Goal: Task Accomplishment & Management: Manage account settings

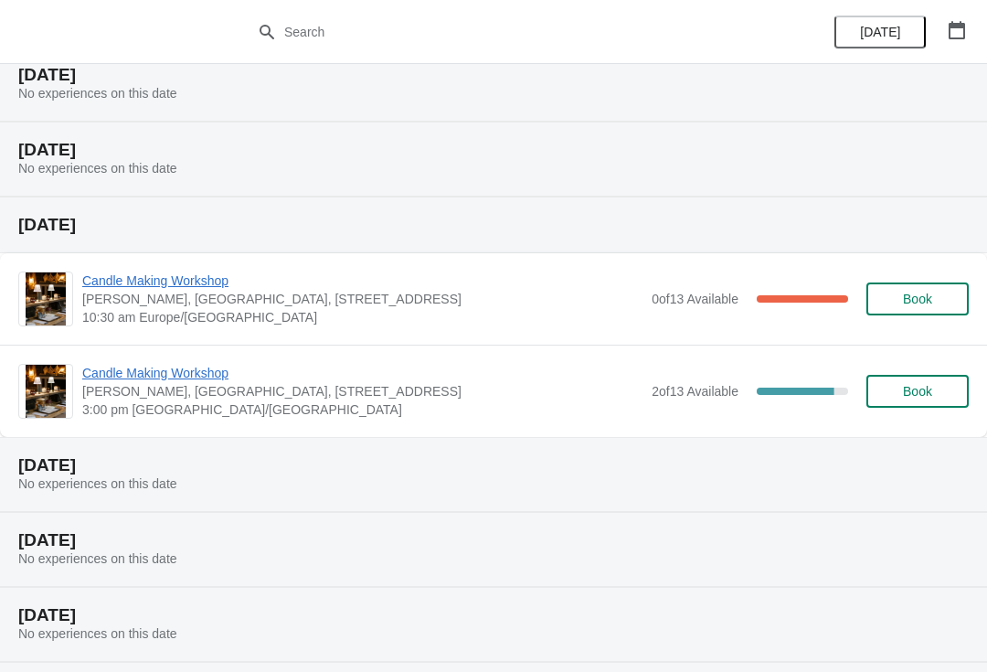
scroll to position [69, 0]
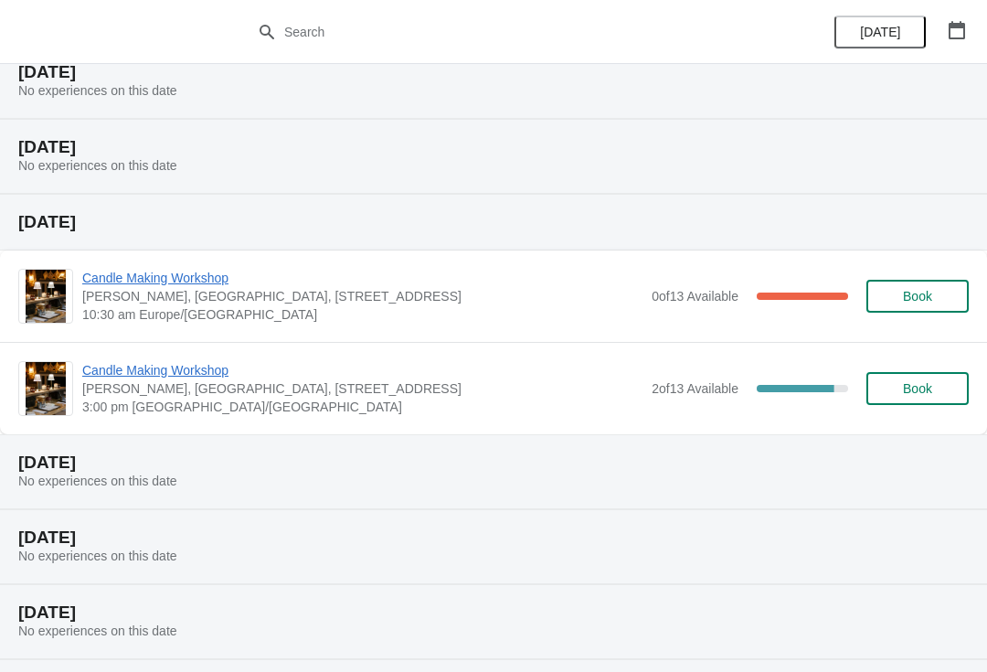
click at [679, 405] on div "Candle Making Workshop [PERSON_NAME], [GEOGRAPHIC_DATA], [STREET_ADDRESS] 3:00 …" at bounding box center [525, 388] width 887 height 55
click at [194, 285] on span "Candle Making Workshop" at bounding box center [362, 278] width 560 height 18
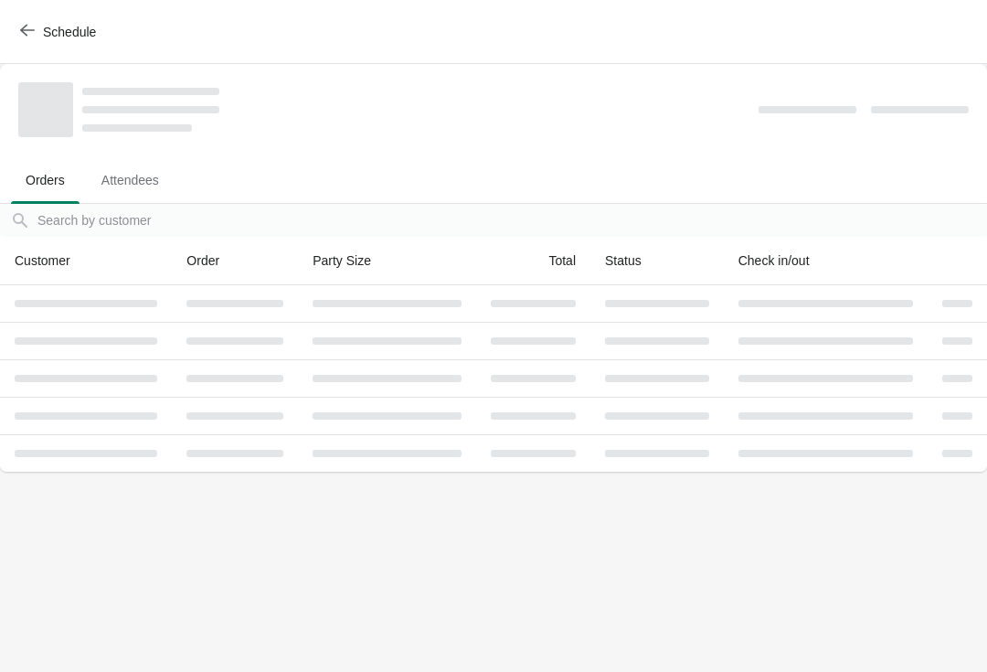
scroll to position [0, 0]
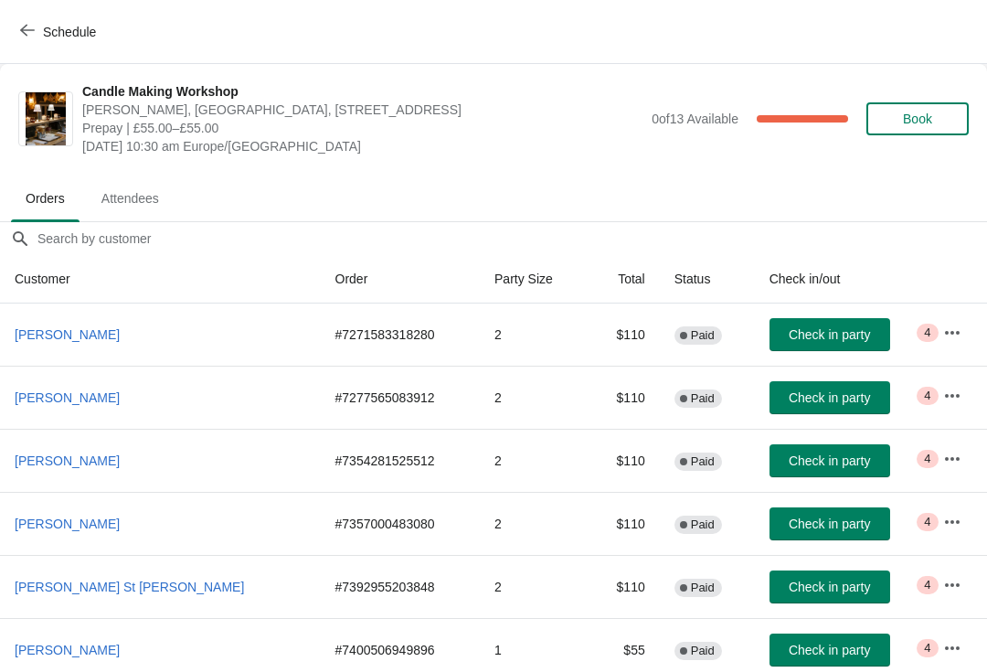
click at [134, 207] on span "Attendees" at bounding box center [130, 198] width 87 height 33
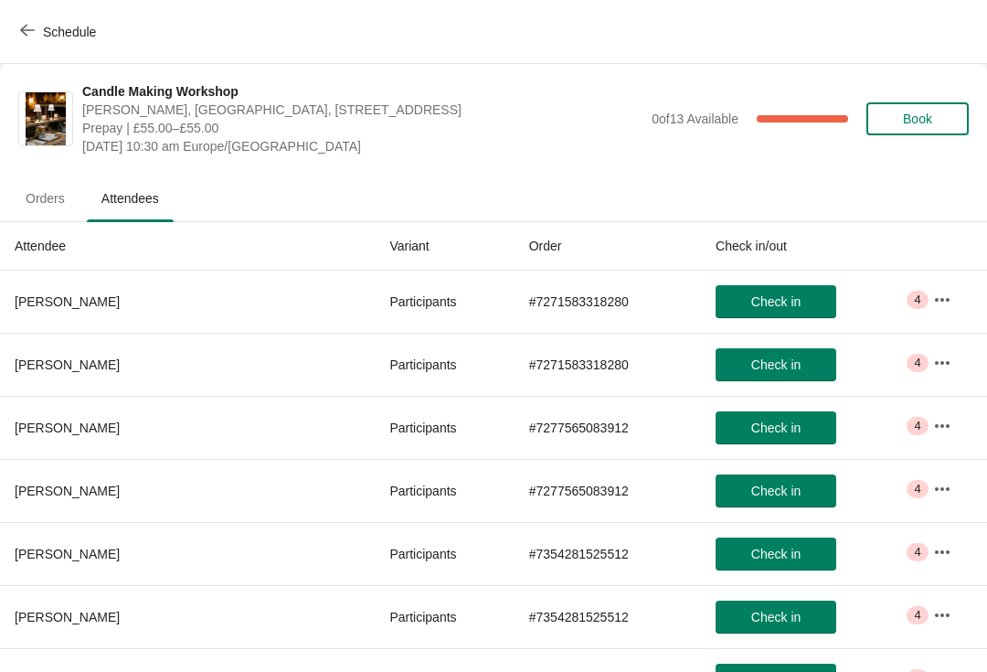
click at [933, 305] on icon "button" at bounding box center [942, 300] width 18 height 18
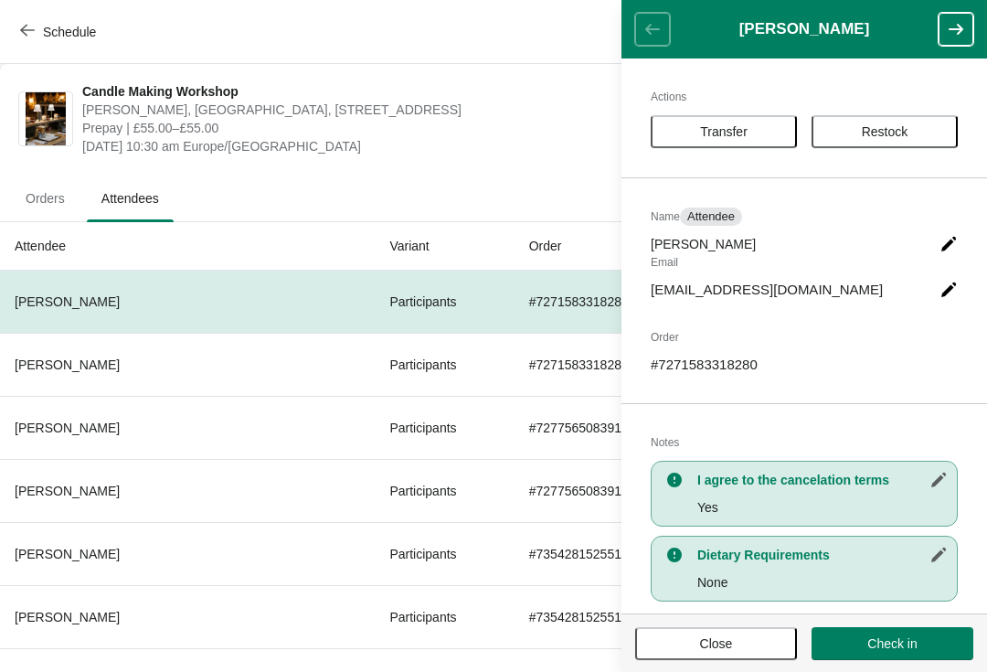
click at [952, 29] on icon "button" at bounding box center [956, 29] width 15 height 11
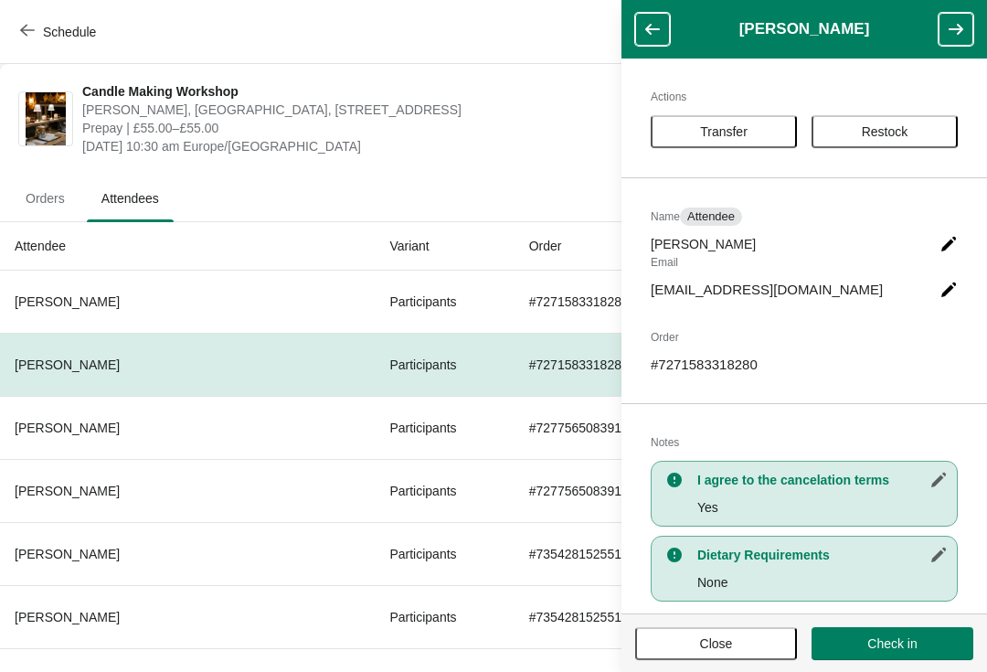
click at [953, 18] on button "button" at bounding box center [956, 29] width 35 height 33
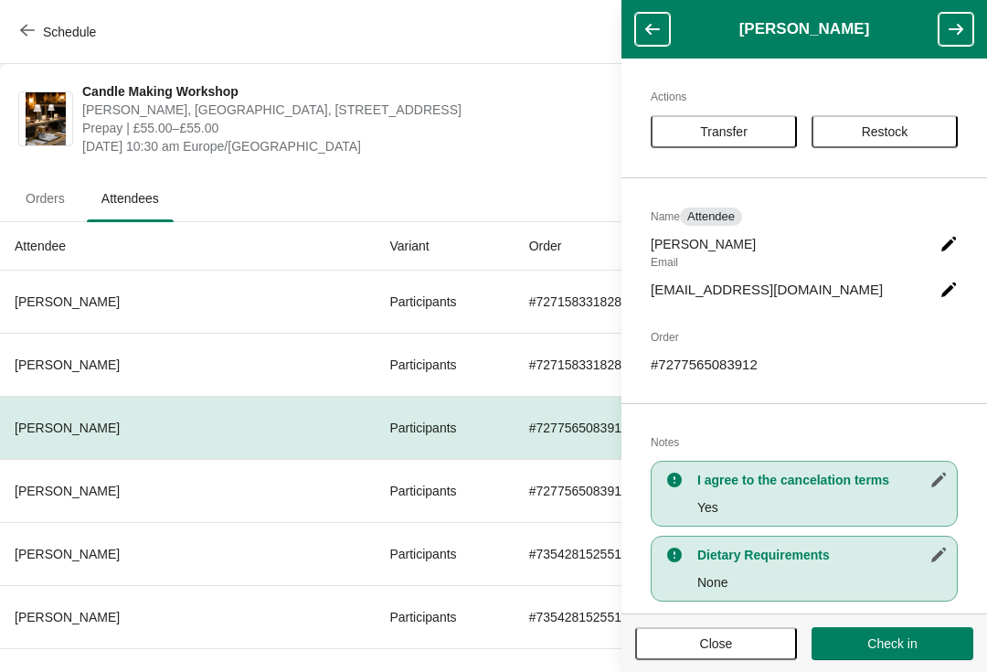
click at [945, 23] on button "button" at bounding box center [956, 29] width 35 height 33
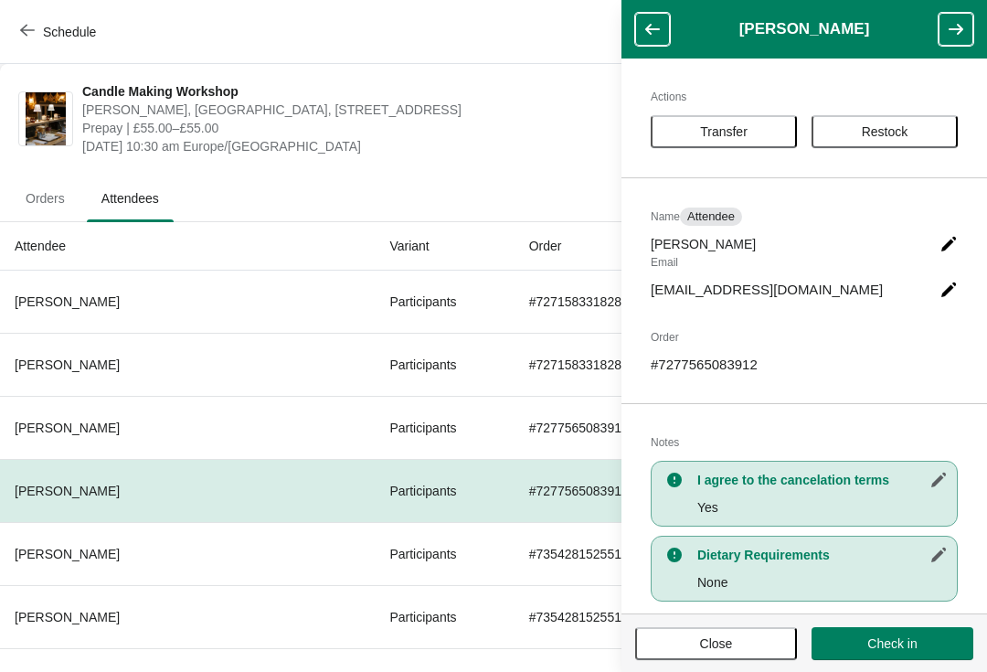
click at [945, 18] on button "button" at bounding box center [956, 29] width 35 height 33
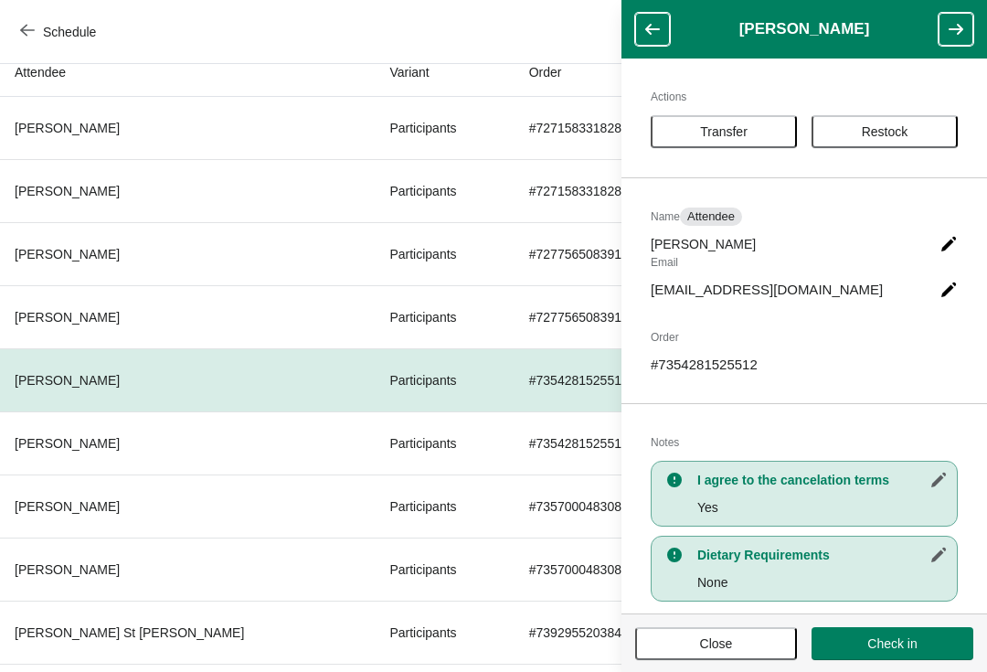
scroll to position [190, 0]
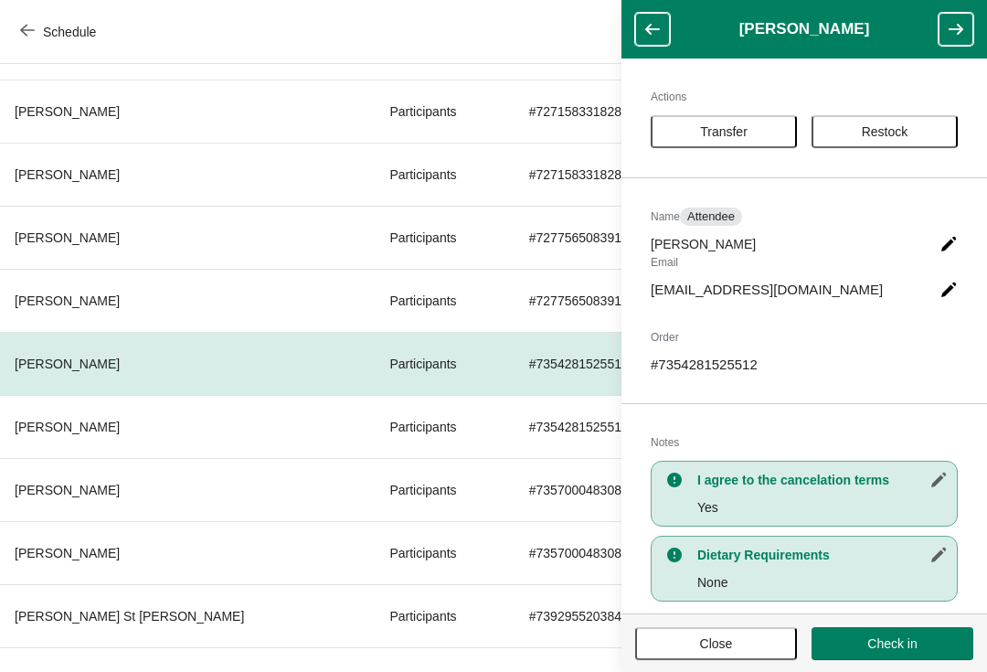
click at [947, 29] on icon "button" at bounding box center [956, 29] width 18 height 18
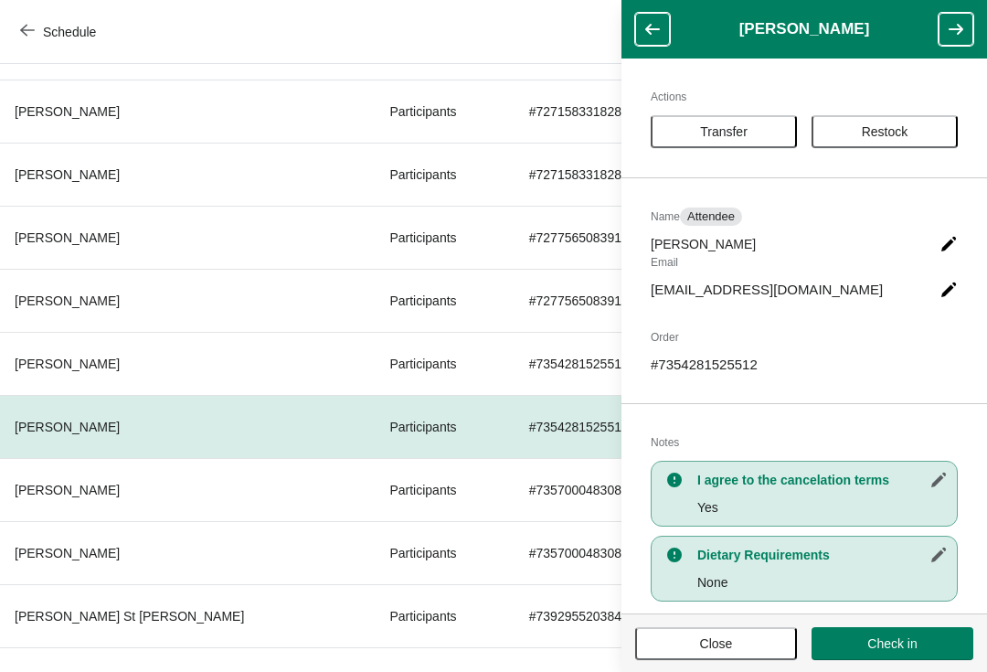
click at [951, 33] on icon "button" at bounding box center [956, 29] width 18 height 18
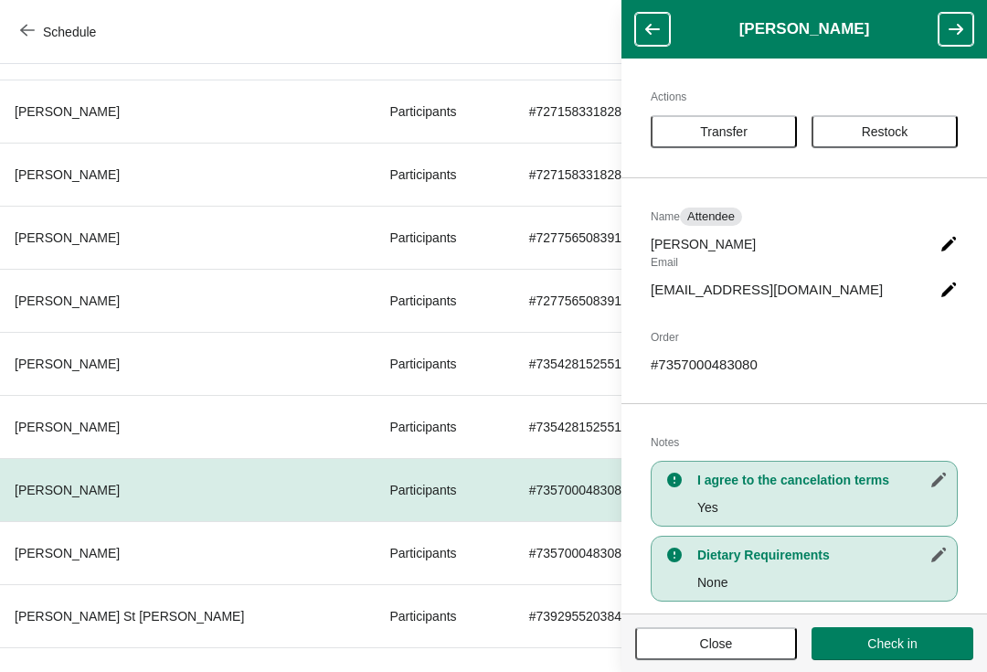
click at [942, 18] on button "button" at bounding box center [956, 29] width 35 height 33
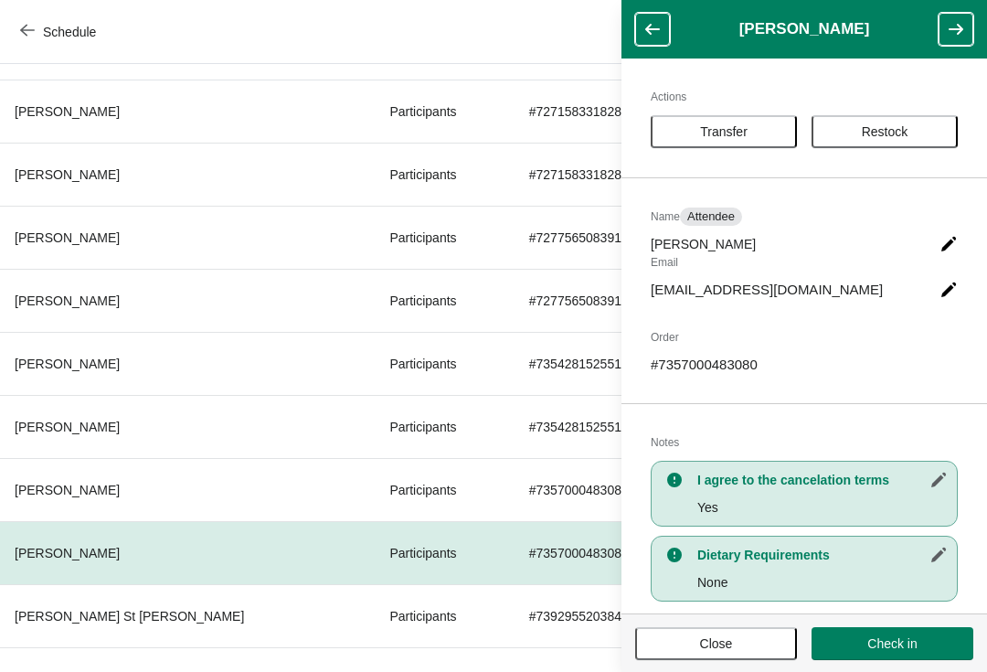
click at [941, 28] on button "button" at bounding box center [956, 29] width 35 height 33
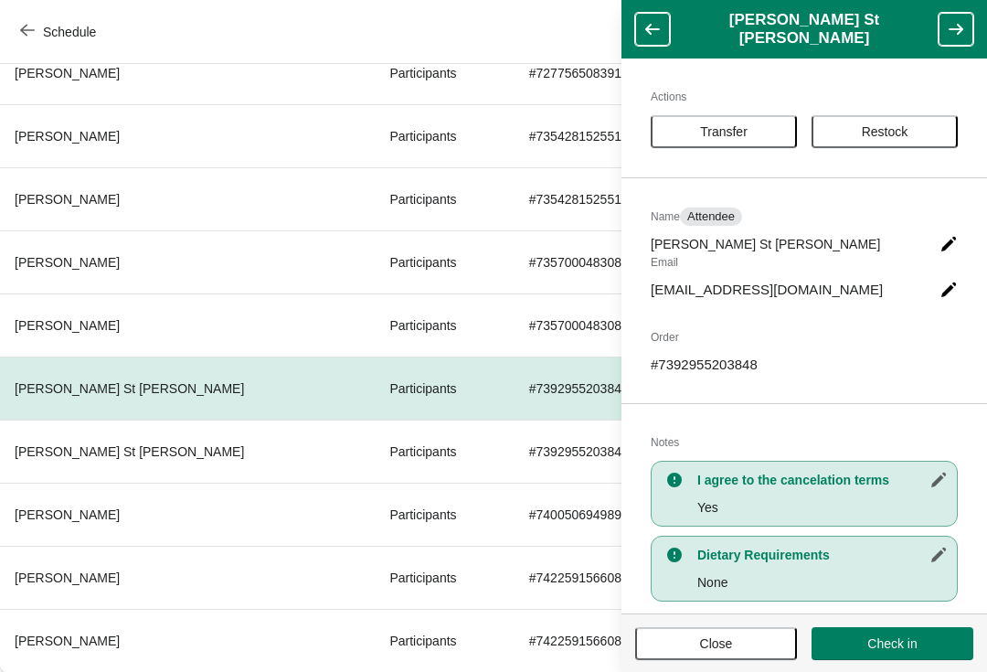
scroll to position [418, 0]
click at [949, 33] on icon "button" at bounding box center [956, 29] width 18 height 18
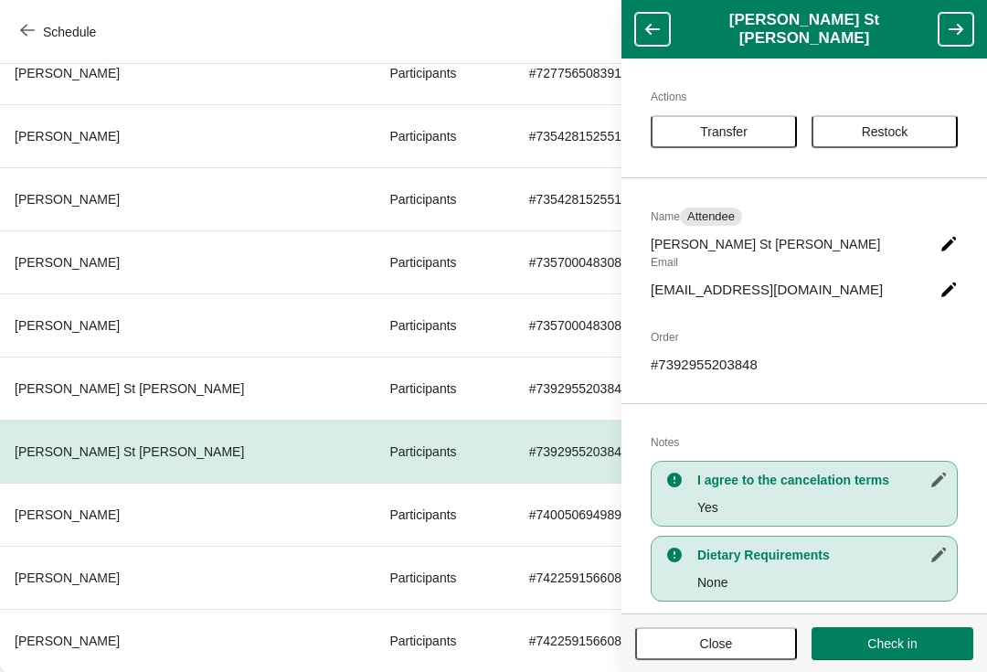
click at [935, 32] on h1 "[PERSON_NAME] St [PERSON_NAME]" at bounding box center [804, 29] width 269 height 37
click at [949, 24] on icon "button" at bounding box center [956, 29] width 18 height 18
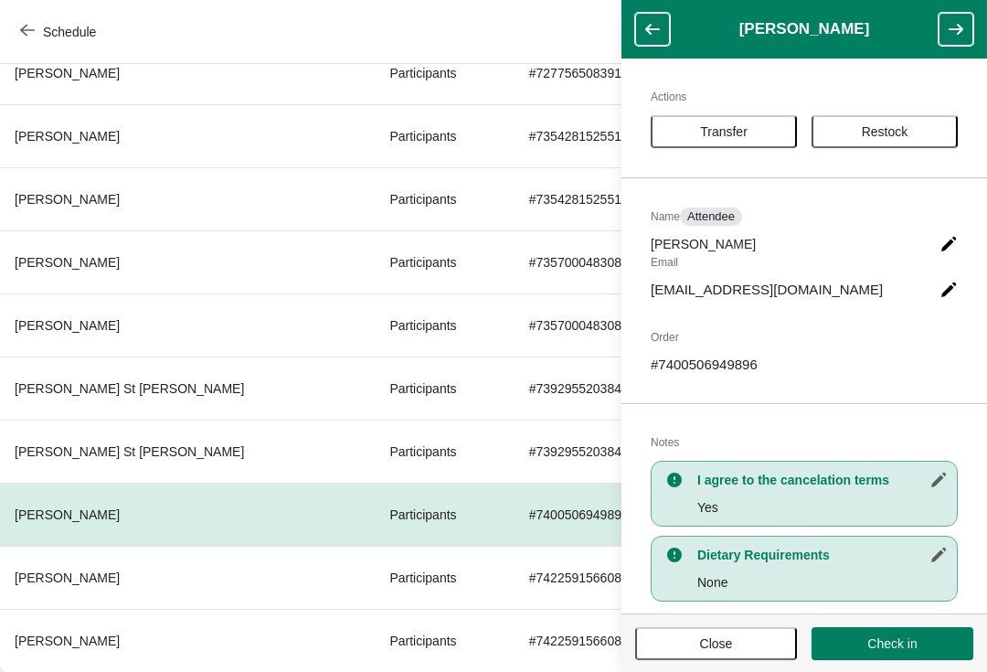
click at [940, 30] on button "button" at bounding box center [956, 29] width 35 height 33
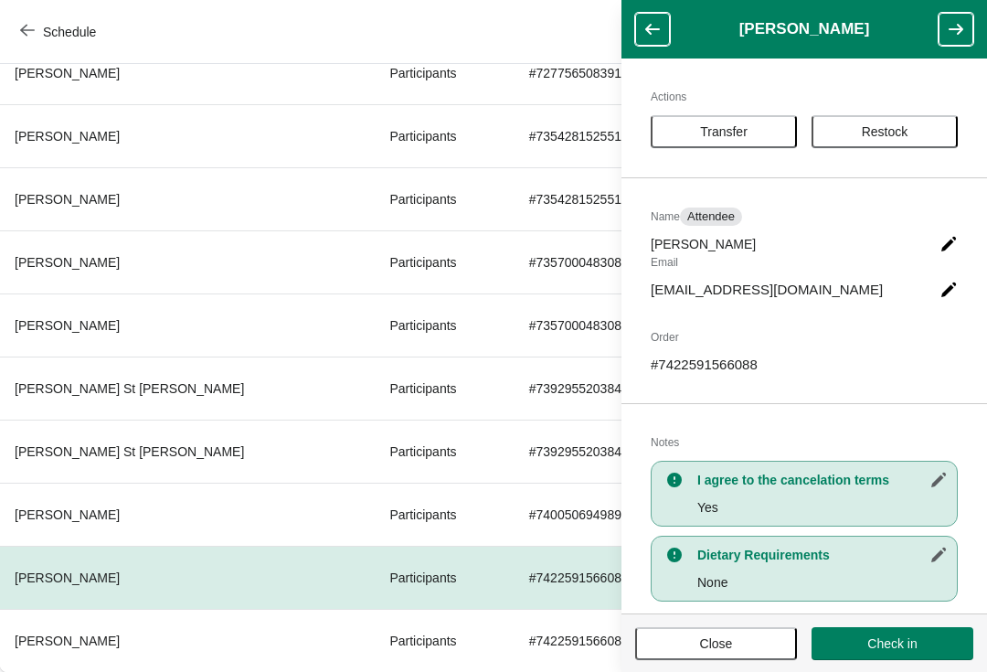
click at [947, 34] on icon "button" at bounding box center [956, 29] width 18 height 18
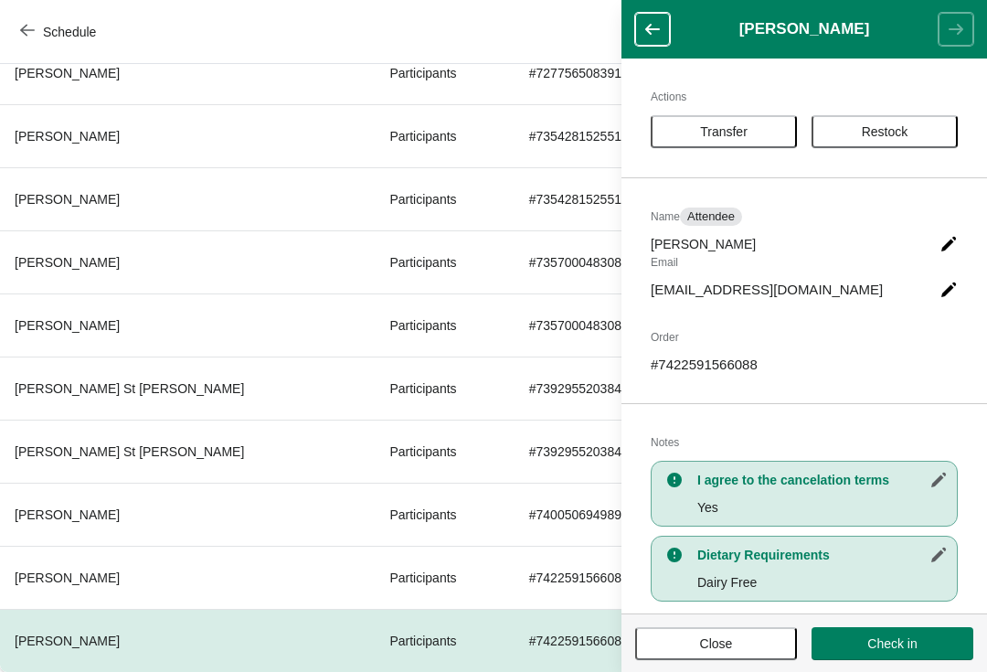
click at [638, 48] on header "[PERSON_NAME]" at bounding box center [805, 29] width 366 height 59
click at [643, 33] on button "button" at bounding box center [652, 29] width 35 height 33
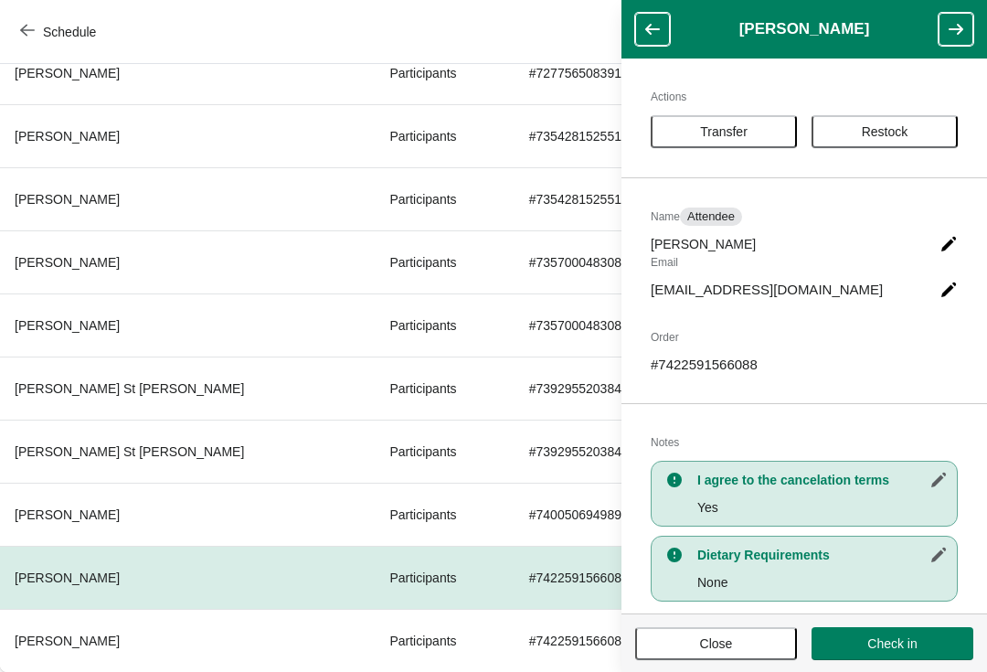
click at [637, 27] on button "button" at bounding box center [652, 29] width 35 height 33
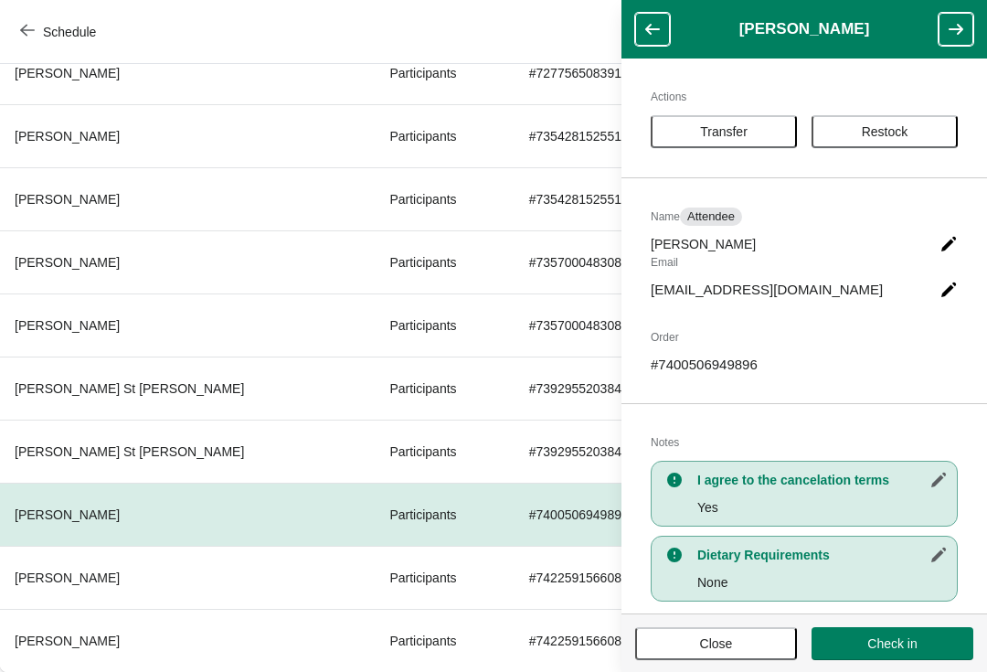
click at [635, 38] on button "button" at bounding box center [652, 29] width 35 height 33
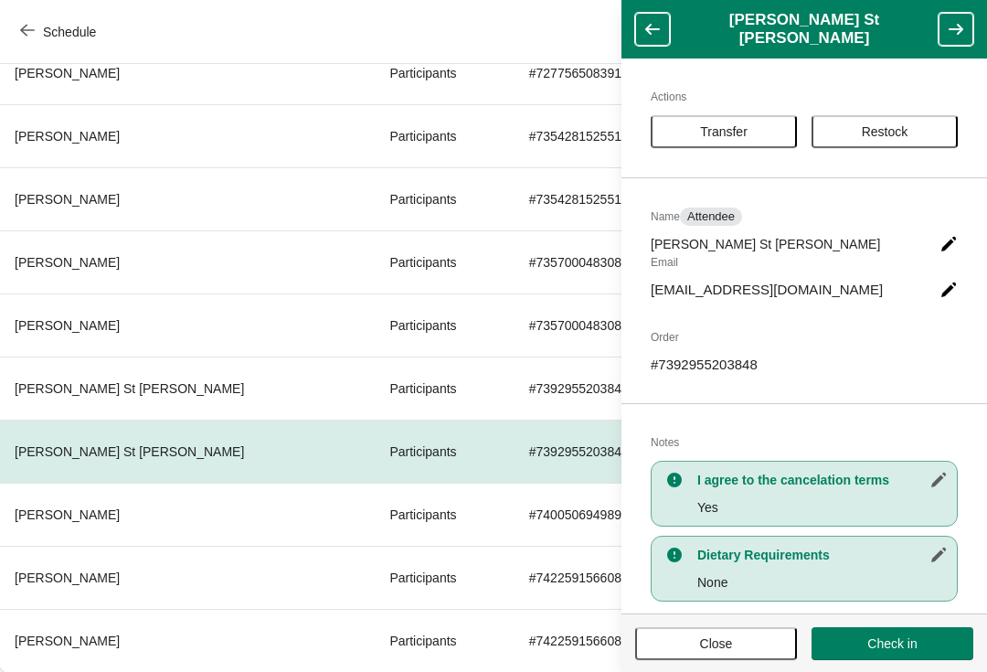
click at [635, 32] on button "button" at bounding box center [652, 29] width 35 height 33
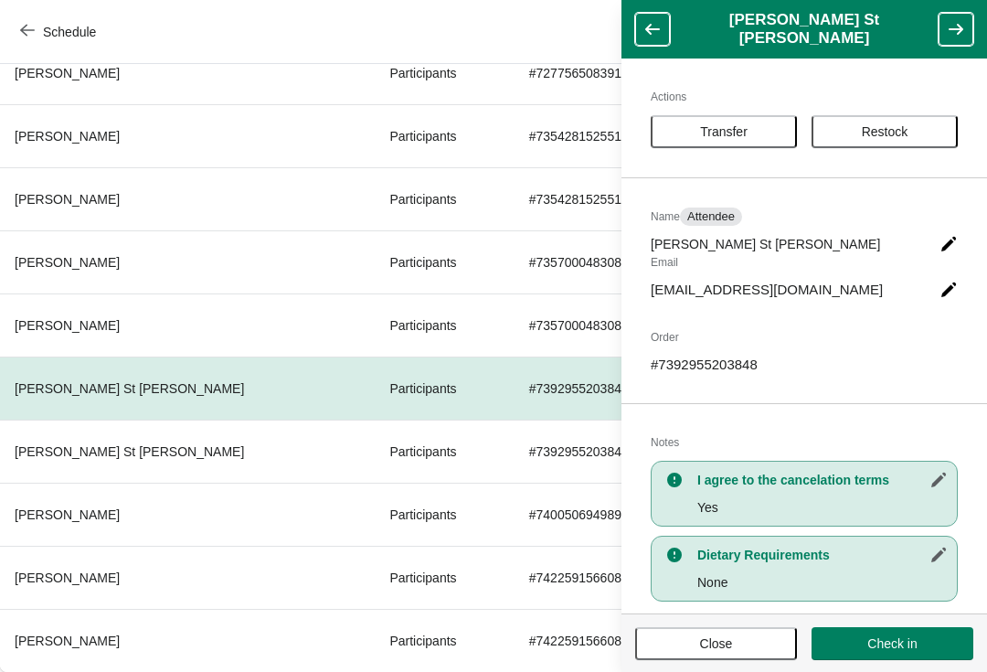
click at [630, 32] on header "[PERSON_NAME] St [PERSON_NAME]" at bounding box center [805, 29] width 366 height 59
click at [638, 40] on button "button" at bounding box center [652, 29] width 35 height 33
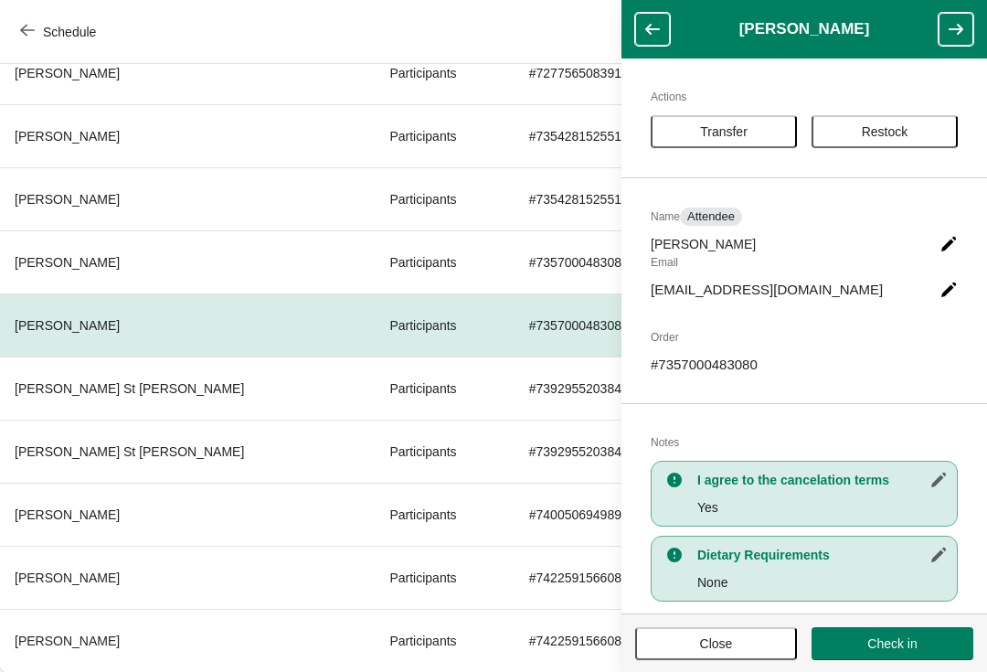
click at [641, 43] on button "button" at bounding box center [652, 29] width 35 height 33
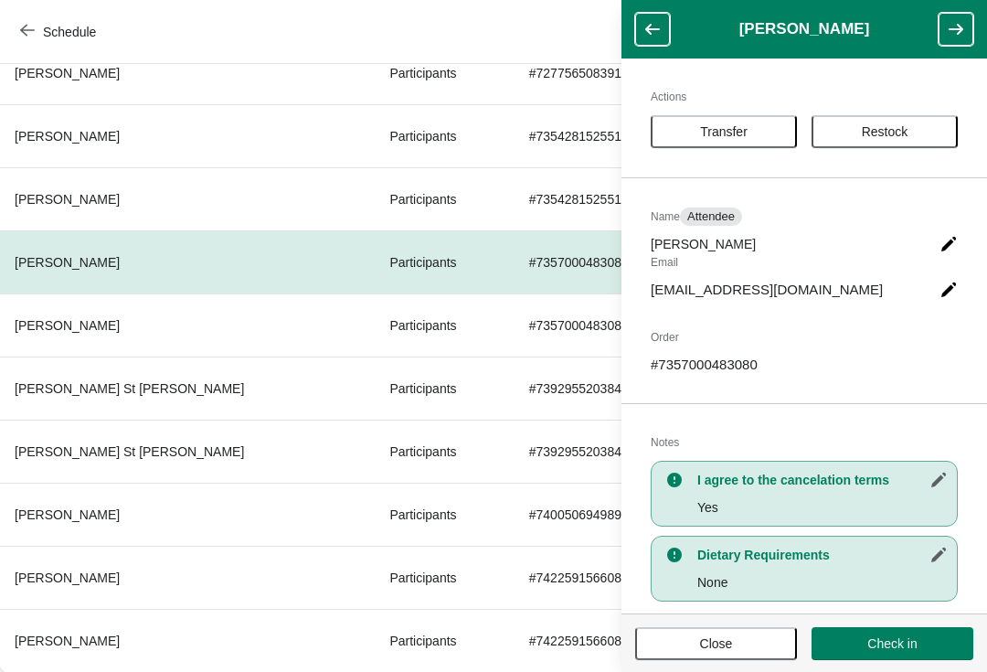
click at [635, 49] on header "[PERSON_NAME]" at bounding box center [805, 29] width 366 height 59
click at [636, 39] on button "button" at bounding box center [652, 29] width 35 height 33
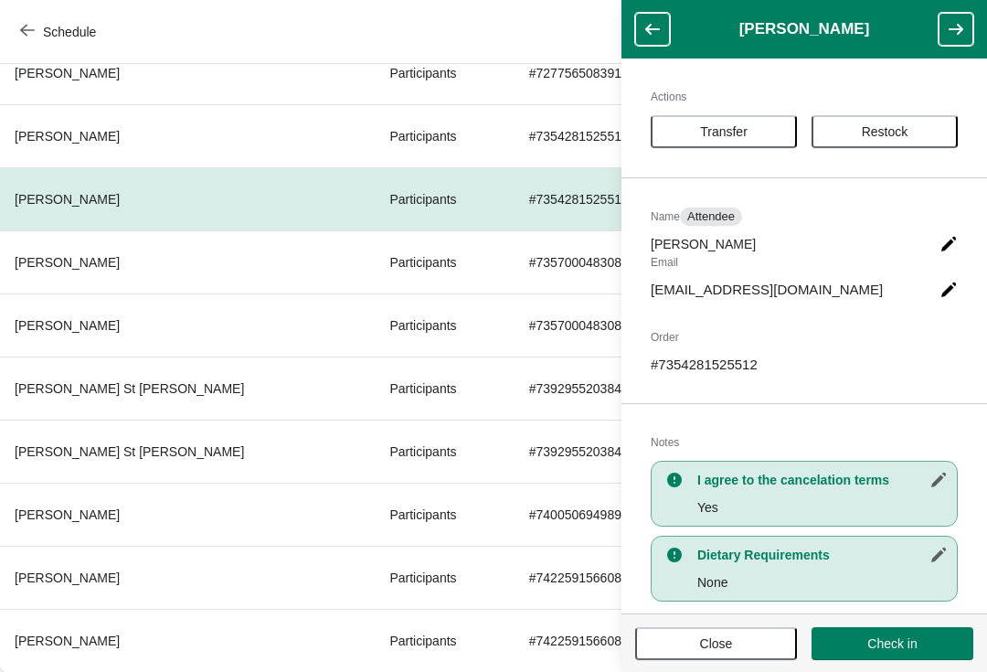
click at [644, 31] on icon "button" at bounding box center [653, 29] width 18 height 18
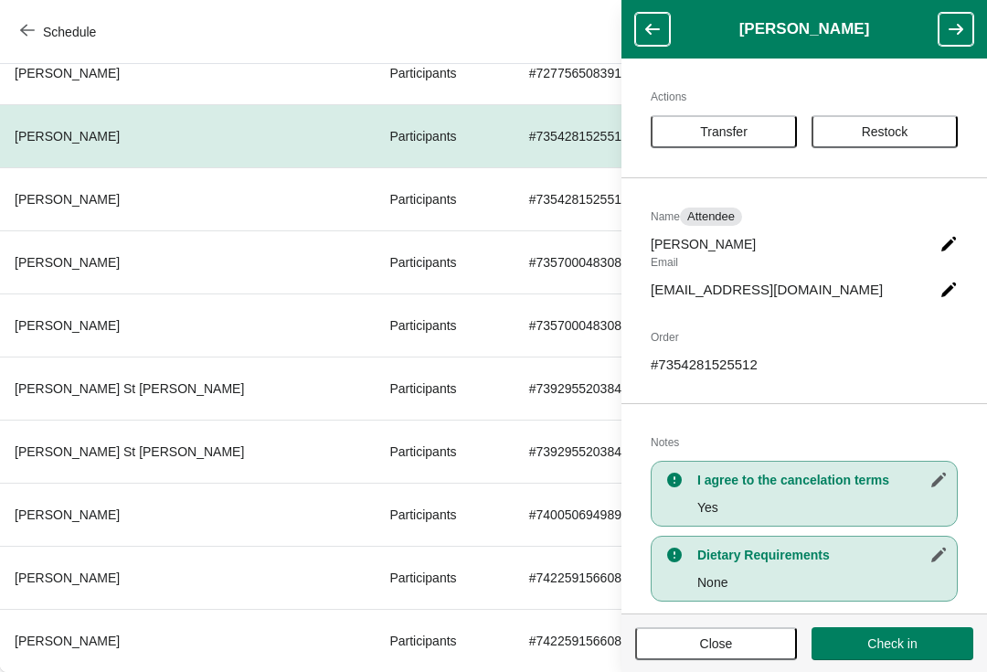
click at [641, 36] on button "button" at bounding box center [652, 29] width 35 height 33
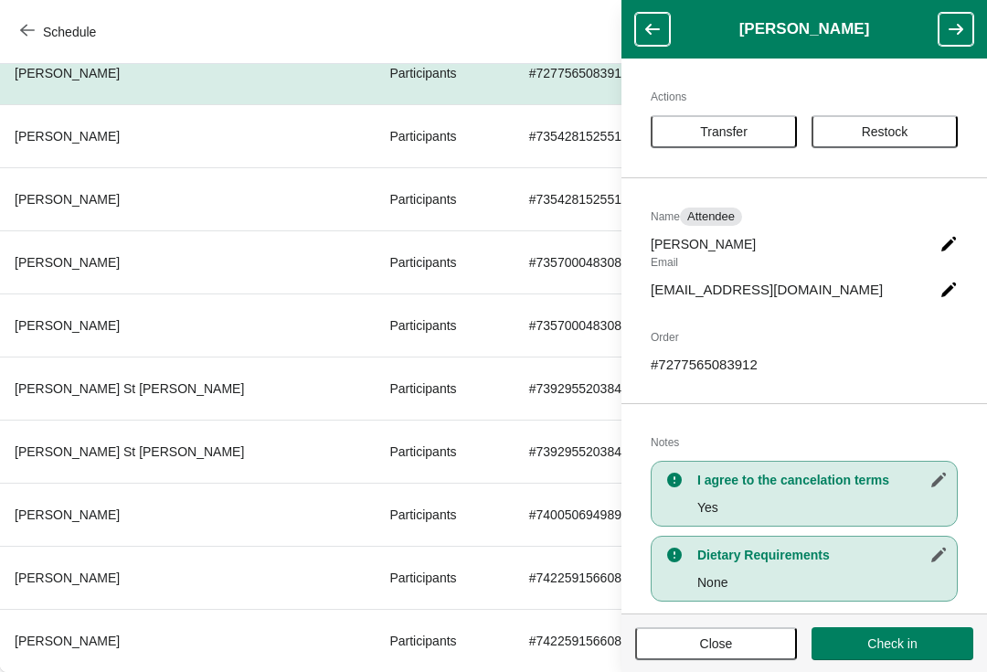
click at [644, 44] on button "button" at bounding box center [652, 29] width 35 height 33
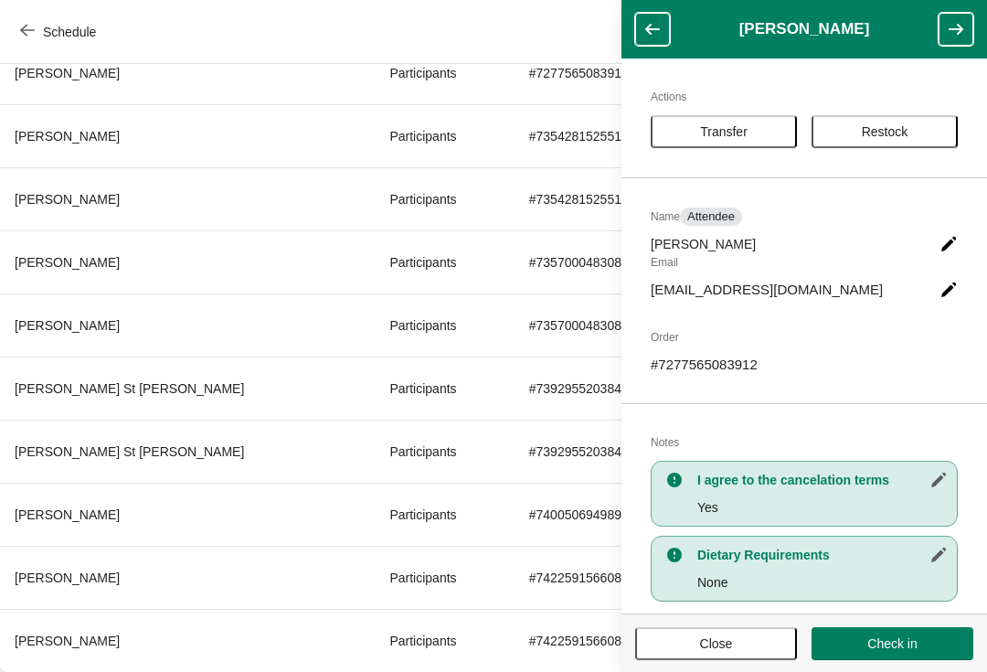
click at [649, 44] on button "button" at bounding box center [652, 29] width 35 height 33
click at [645, 45] on button "button" at bounding box center [652, 29] width 35 height 33
click at [18, 48] on button "Schedule" at bounding box center [59, 32] width 101 height 33
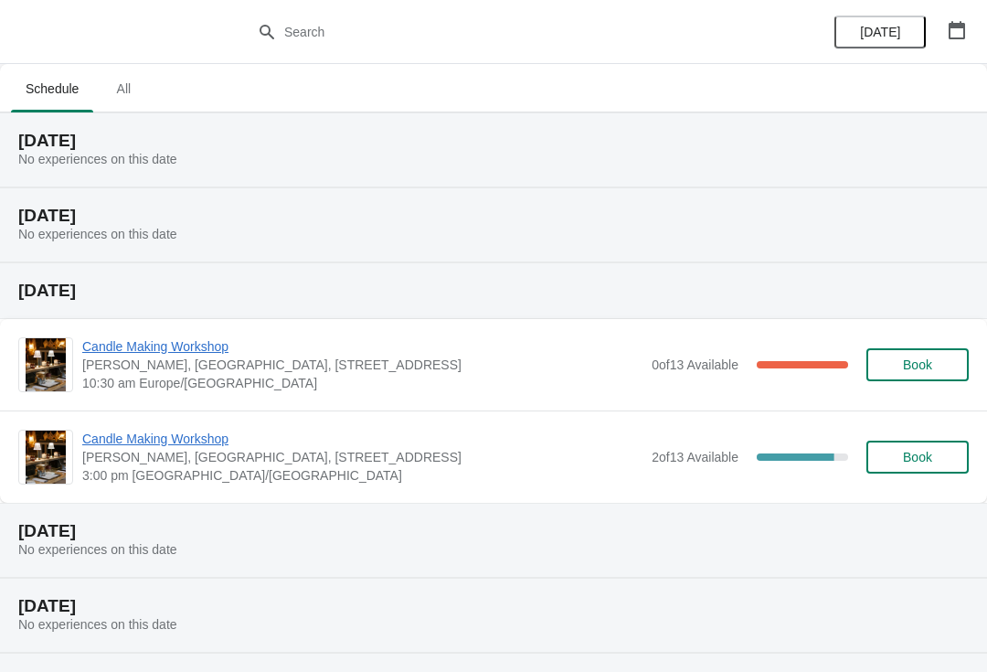
click at [198, 431] on span "Candle Making Workshop" at bounding box center [362, 439] width 560 height 18
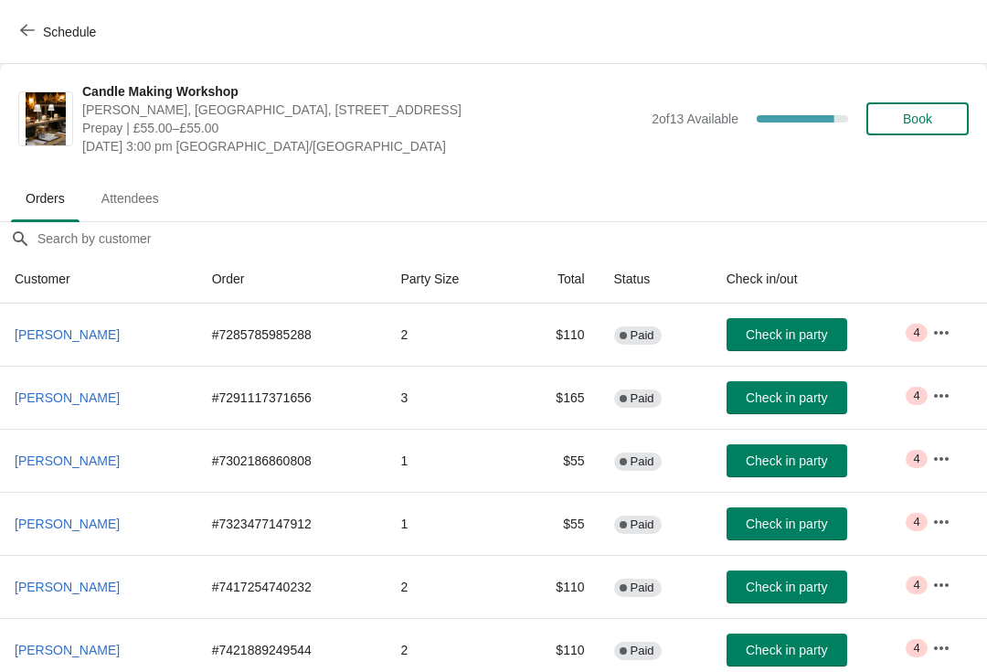
click at [133, 200] on span "Attendees" at bounding box center [130, 198] width 87 height 33
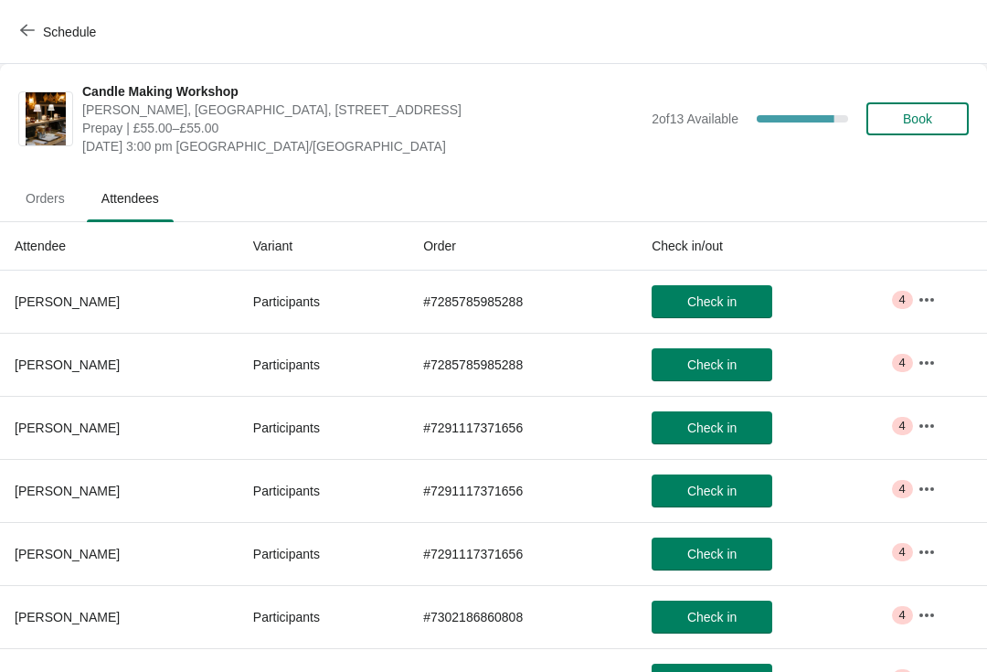
click at [931, 295] on icon "button" at bounding box center [927, 300] width 18 height 18
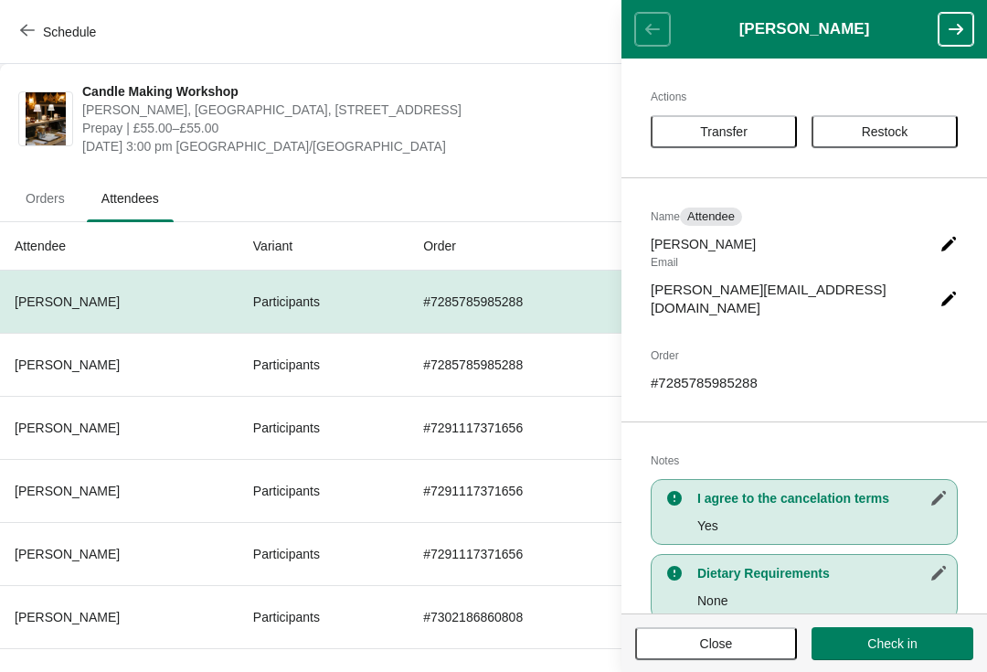
click at [952, 40] on button "button" at bounding box center [956, 29] width 35 height 33
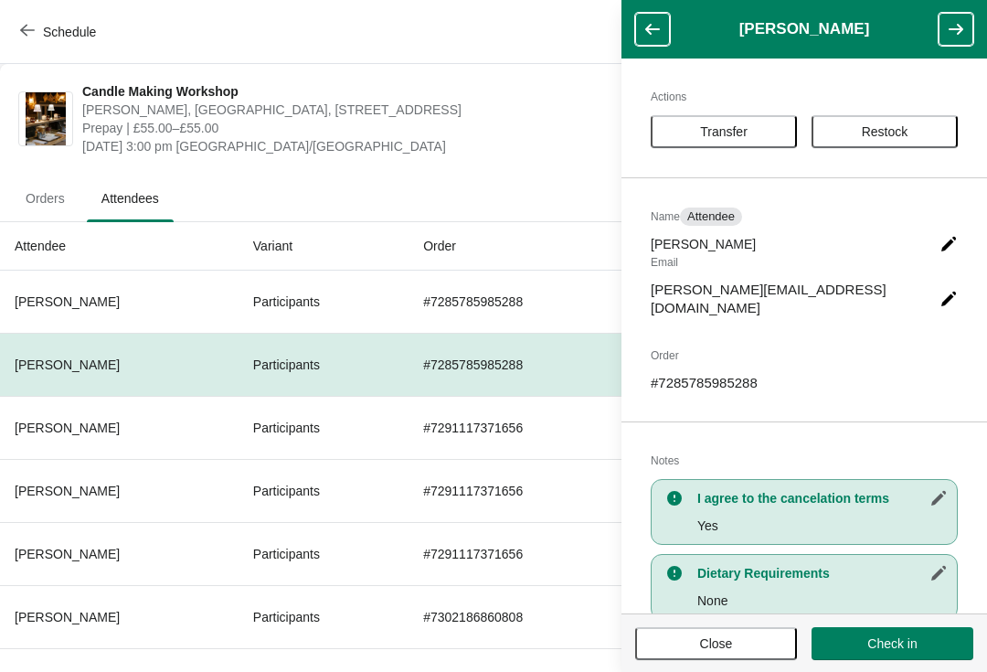
click at [952, 31] on icon "button" at bounding box center [956, 29] width 18 height 18
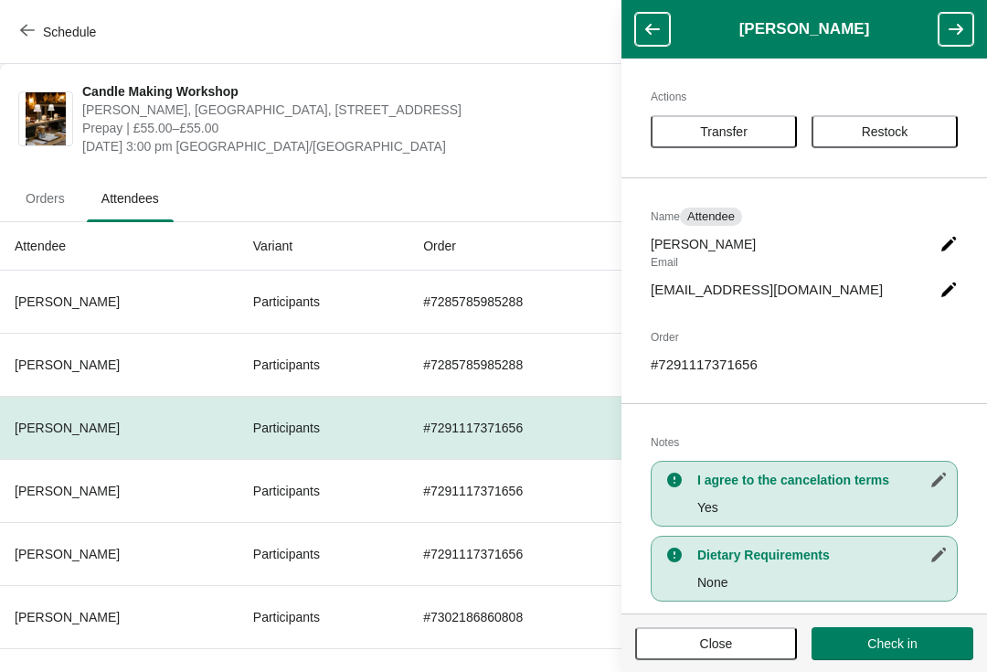
click at [953, 13] on button "button" at bounding box center [956, 29] width 35 height 33
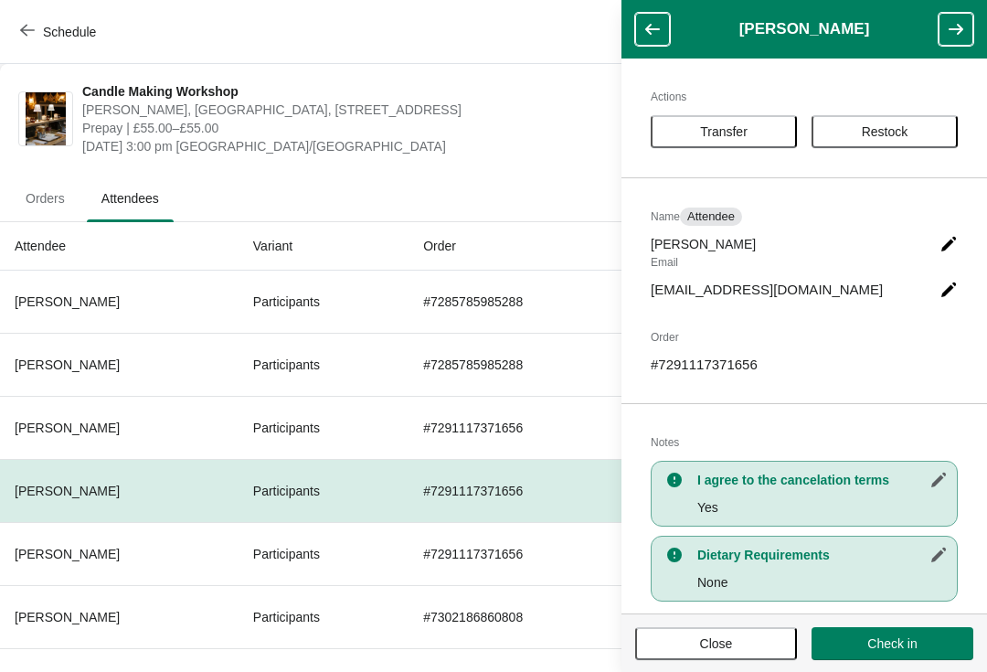
click at [961, 15] on button "button" at bounding box center [956, 29] width 35 height 33
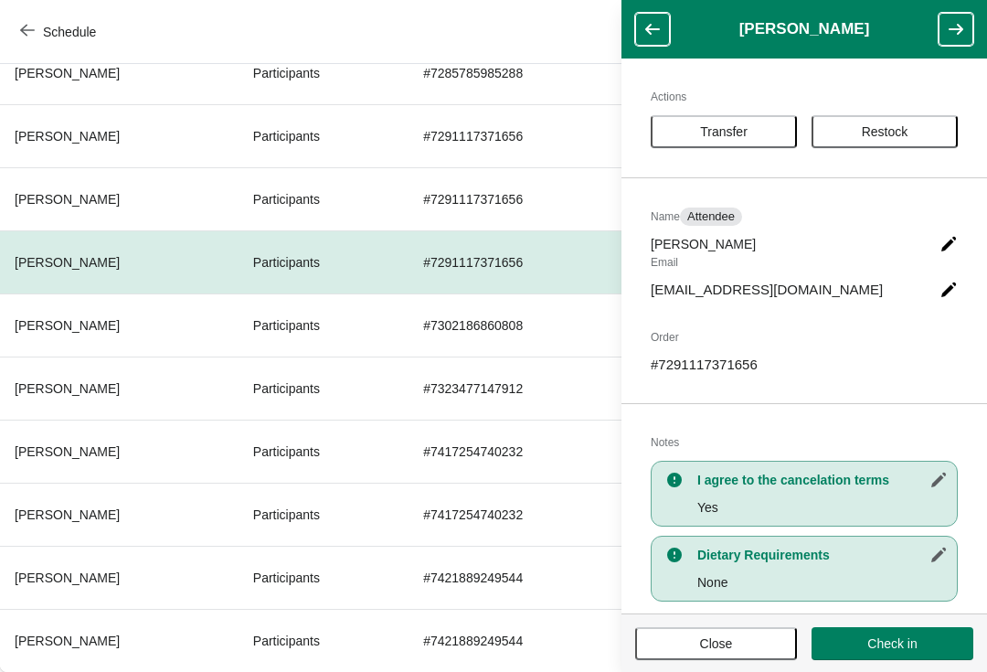
scroll to position [292, 0]
click at [952, 28] on icon "button" at bounding box center [956, 29] width 15 height 11
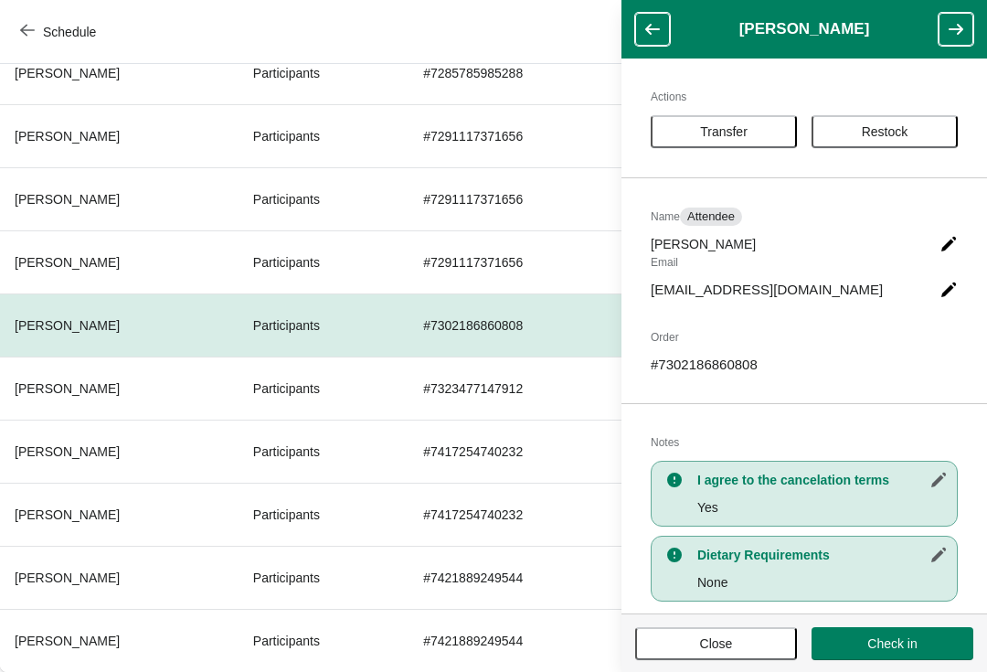
click at [961, 19] on button "button" at bounding box center [956, 29] width 35 height 33
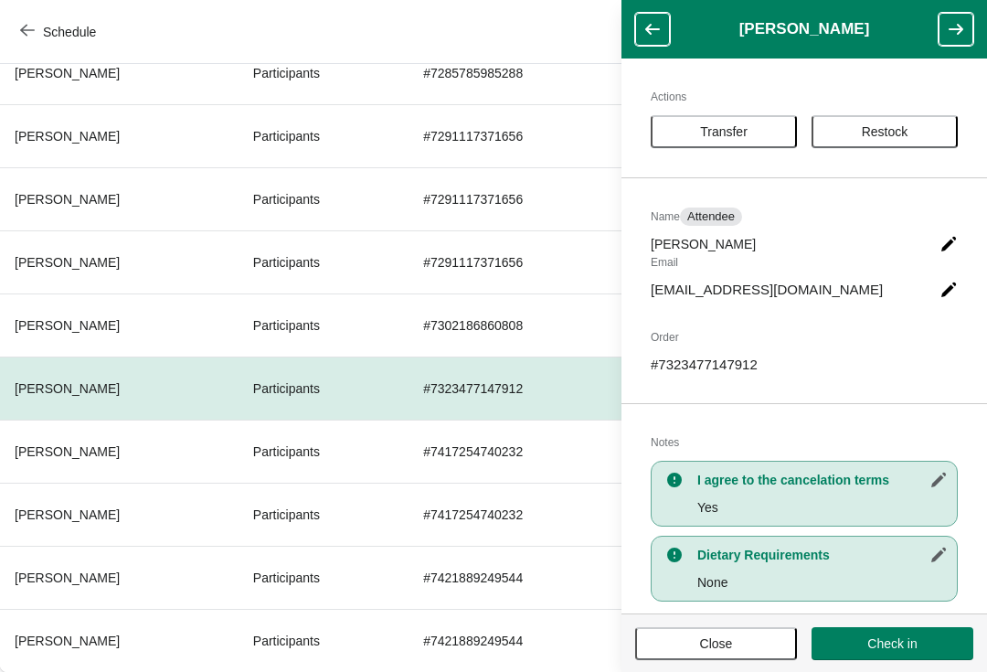
click at [953, 16] on button "button" at bounding box center [956, 29] width 35 height 33
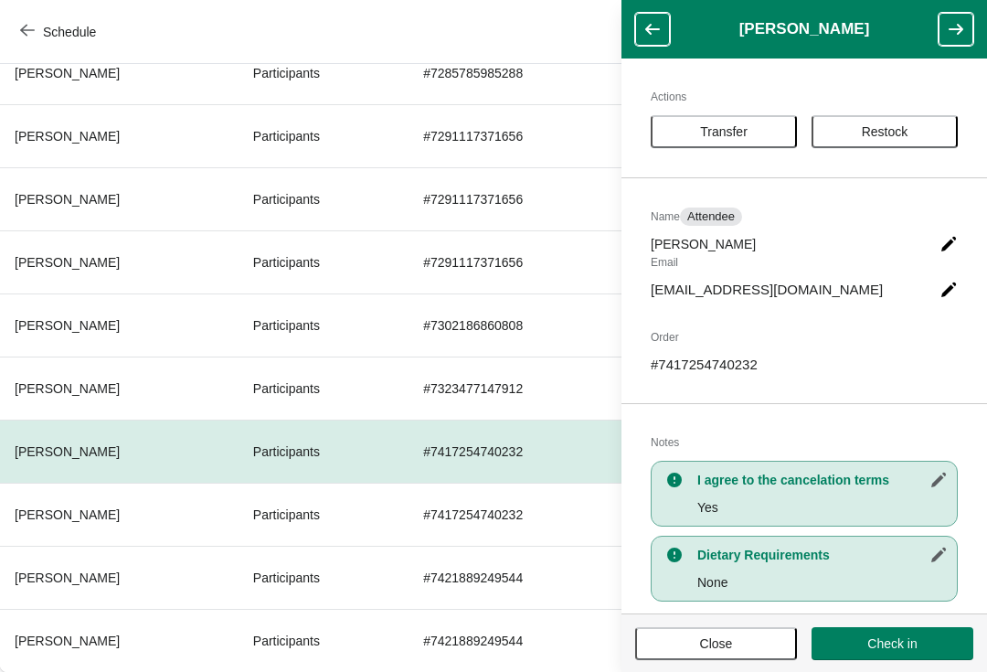
click at [951, 24] on icon "button" at bounding box center [956, 29] width 18 height 18
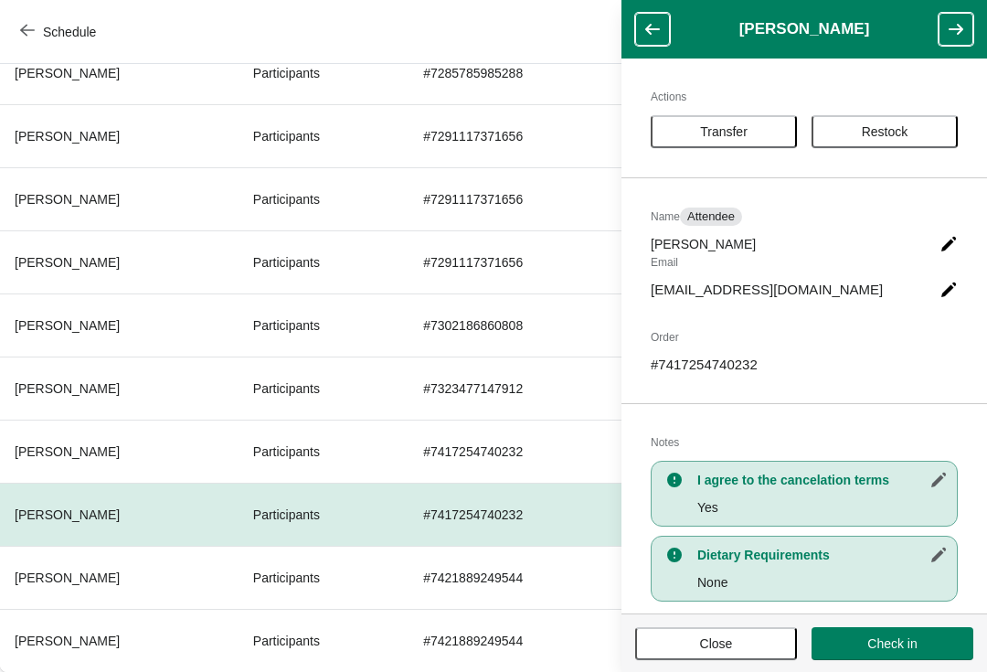
click at [953, 25] on icon "button" at bounding box center [956, 29] width 18 height 18
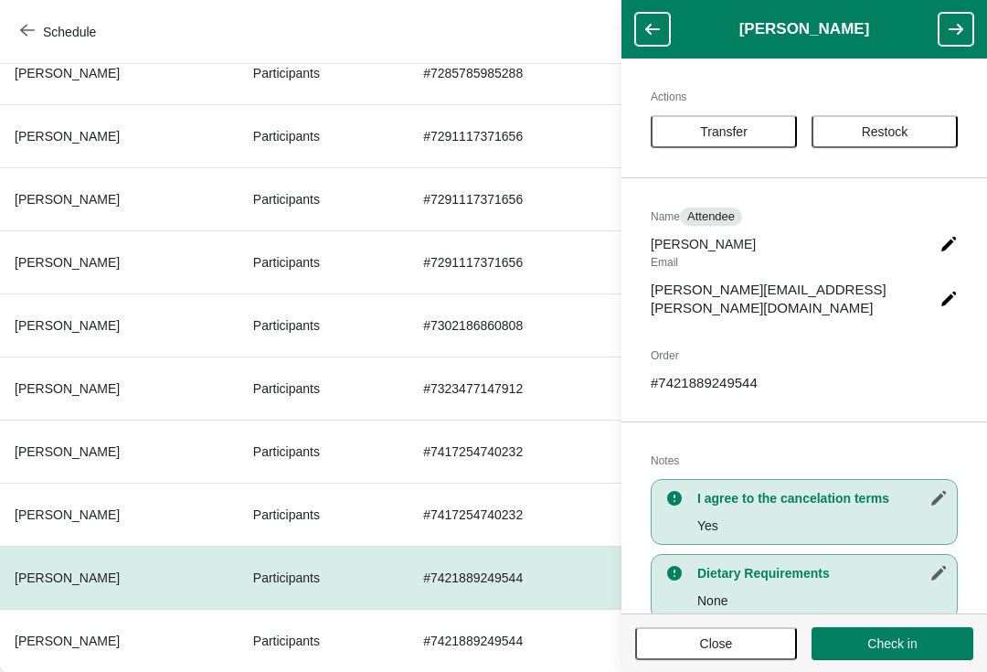
click at [947, 24] on icon "button" at bounding box center [956, 29] width 18 height 18
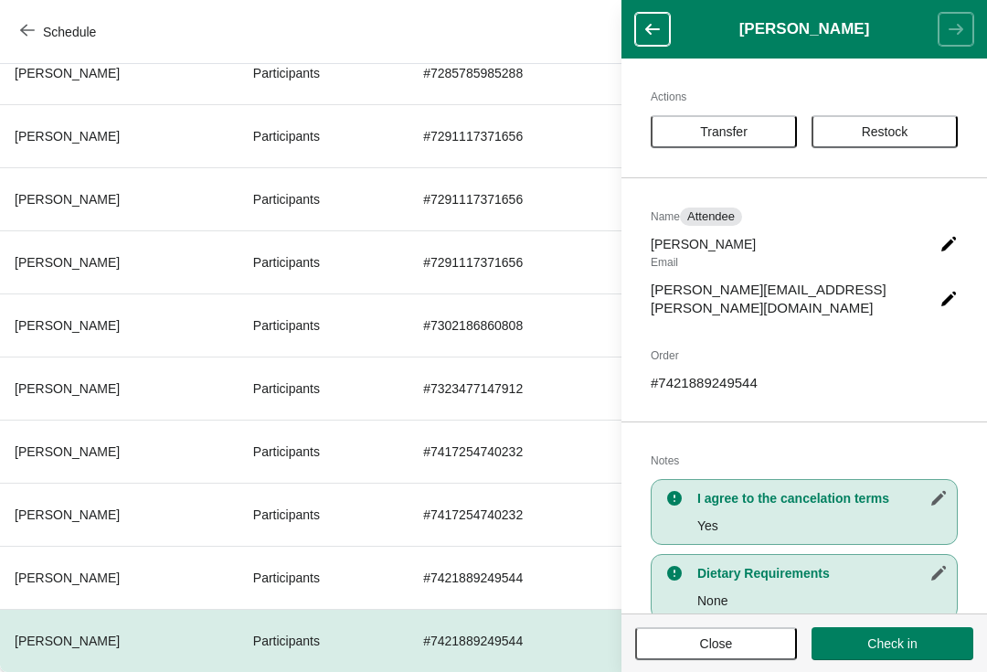
click at [35, 29] on span "Schedule" at bounding box center [60, 31] width 72 height 17
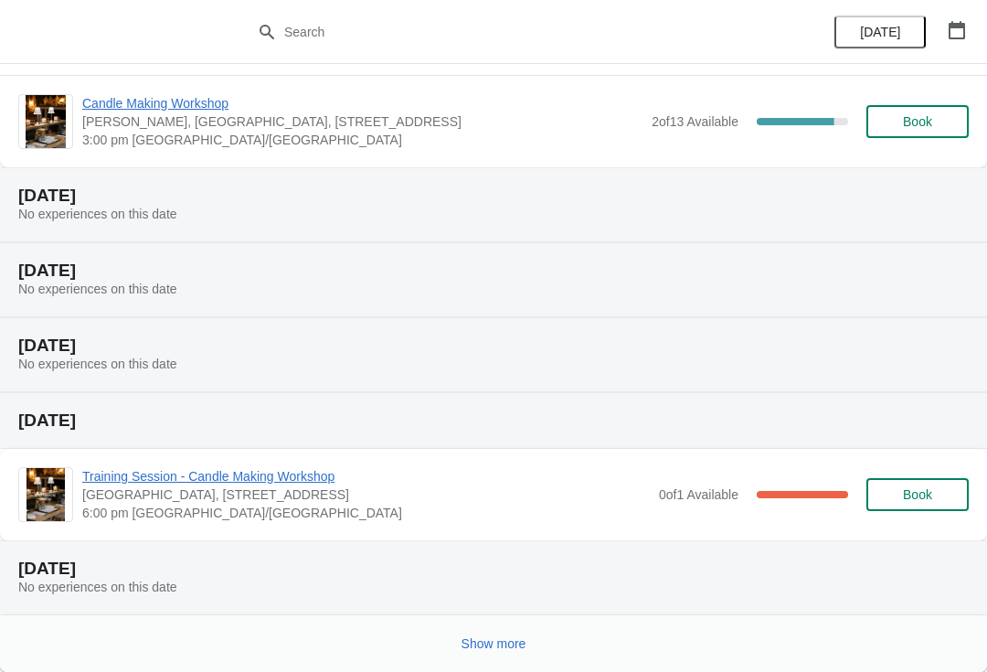
scroll to position [335, 0]
click at [328, 484] on span "Training Session - Candle Making Workshop" at bounding box center [366, 476] width 568 height 18
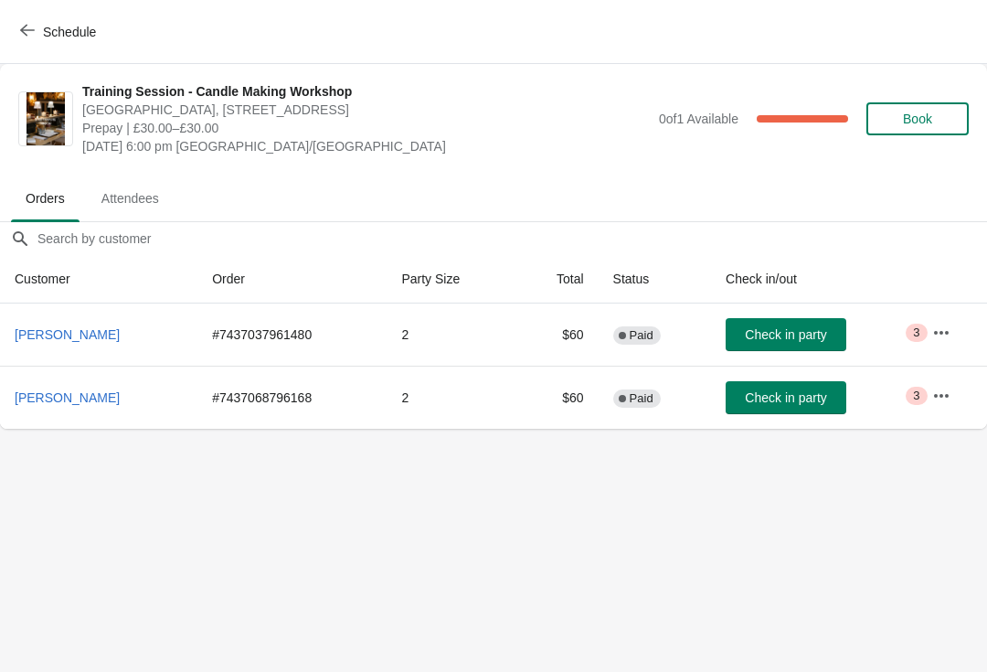
click at [146, 186] on span "Attendees" at bounding box center [130, 198] width 87 height 33
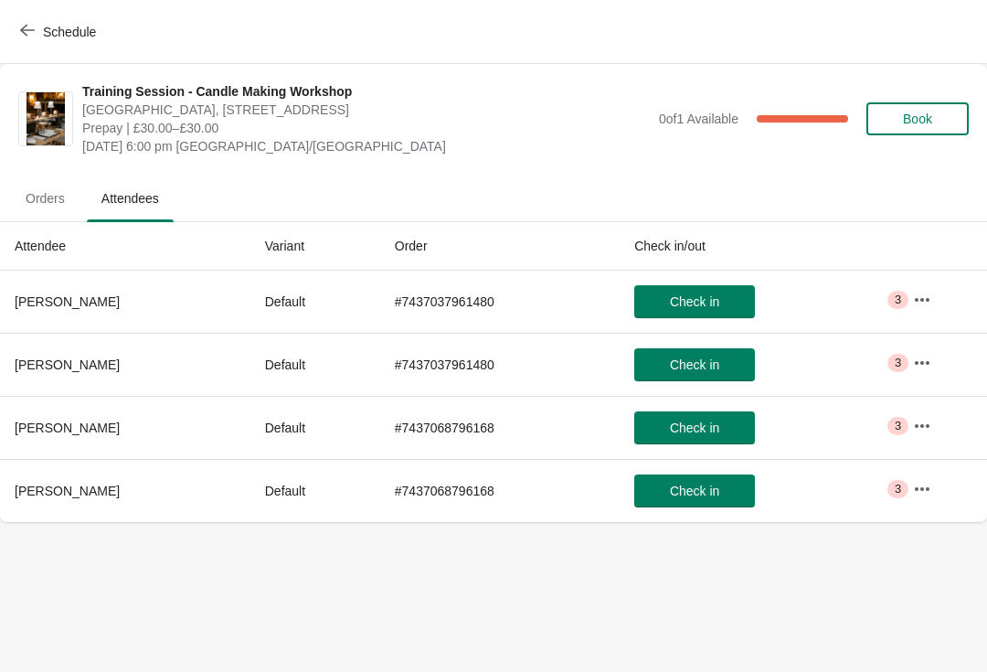
click at [38, 205] on span "Orders" at bounding box center [45, 198] width 69 height 33
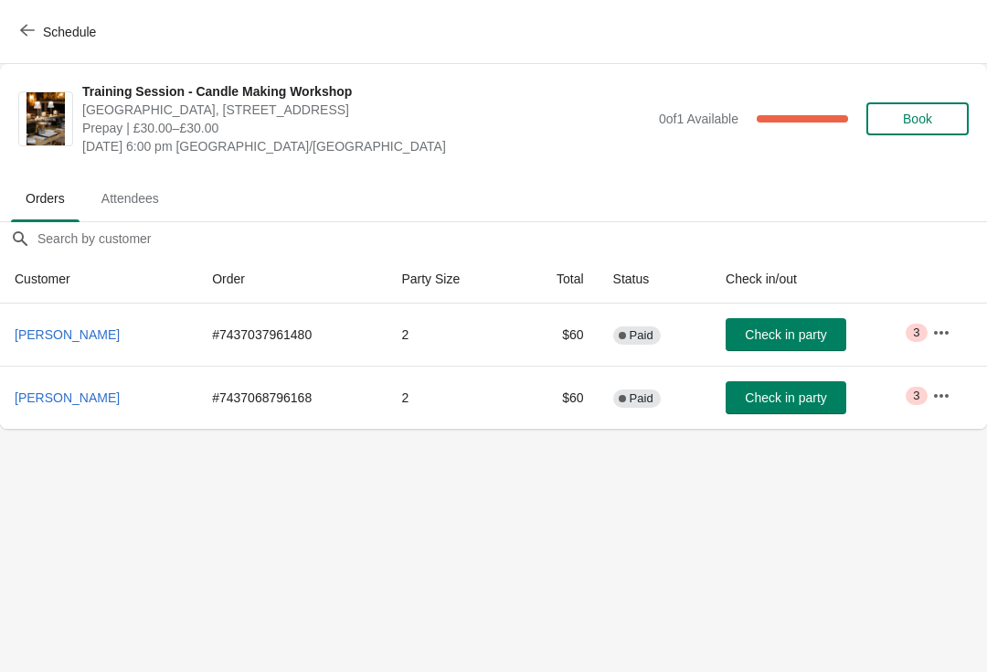
click at [135, 204] on span "Attendees" at bounding box center [130, 198] width 87 height 33
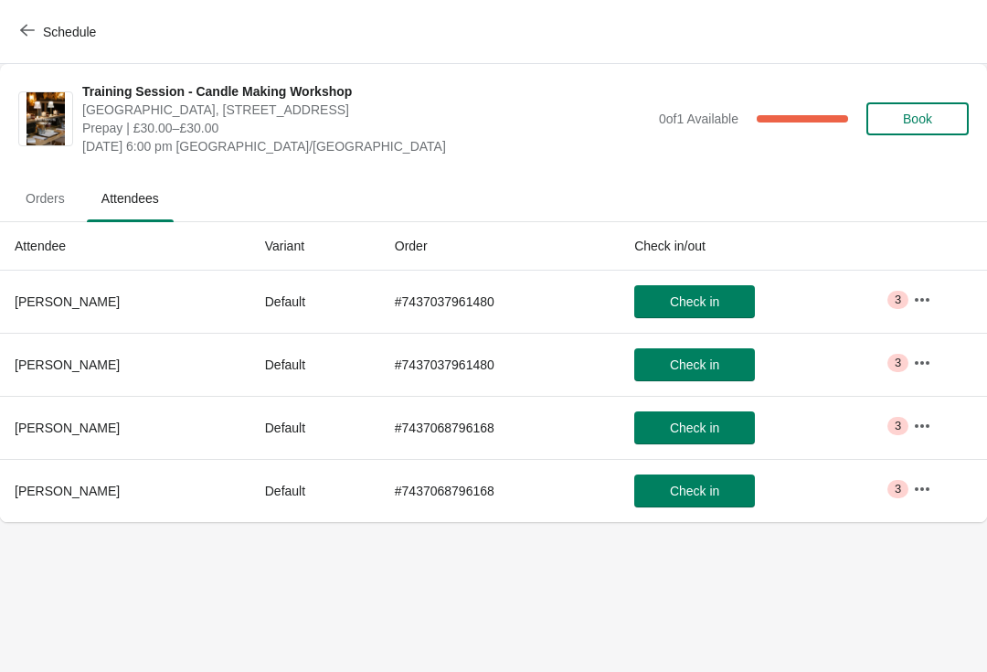
click at [919, 289] on button "button" at bounding box center [922, 299] width 33 height 33
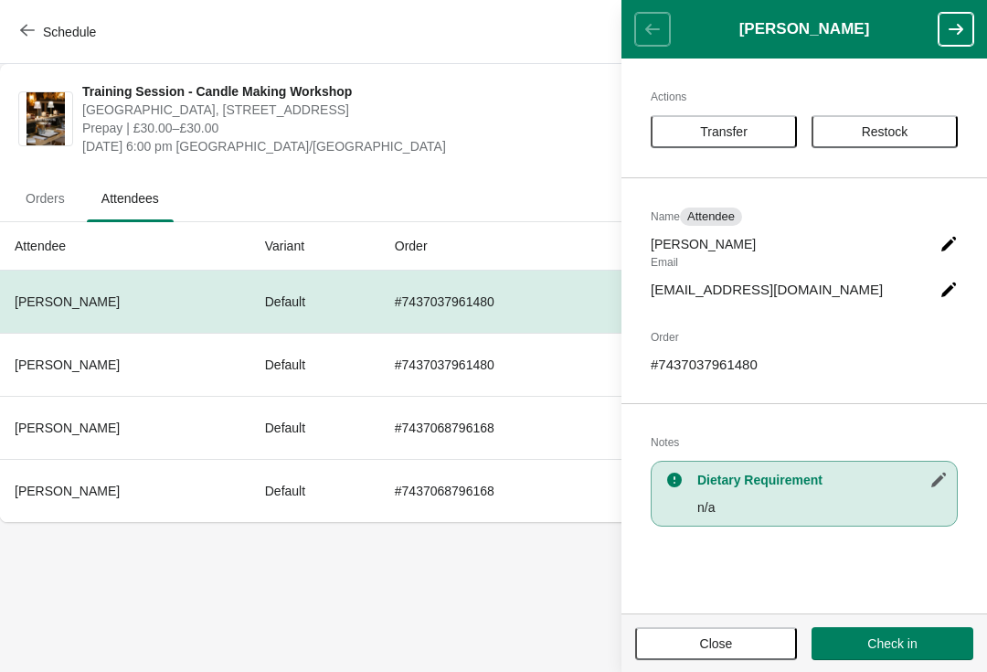
click at [957, 26] on icon "button" at bounding box center [956, 29] width 18 height 18
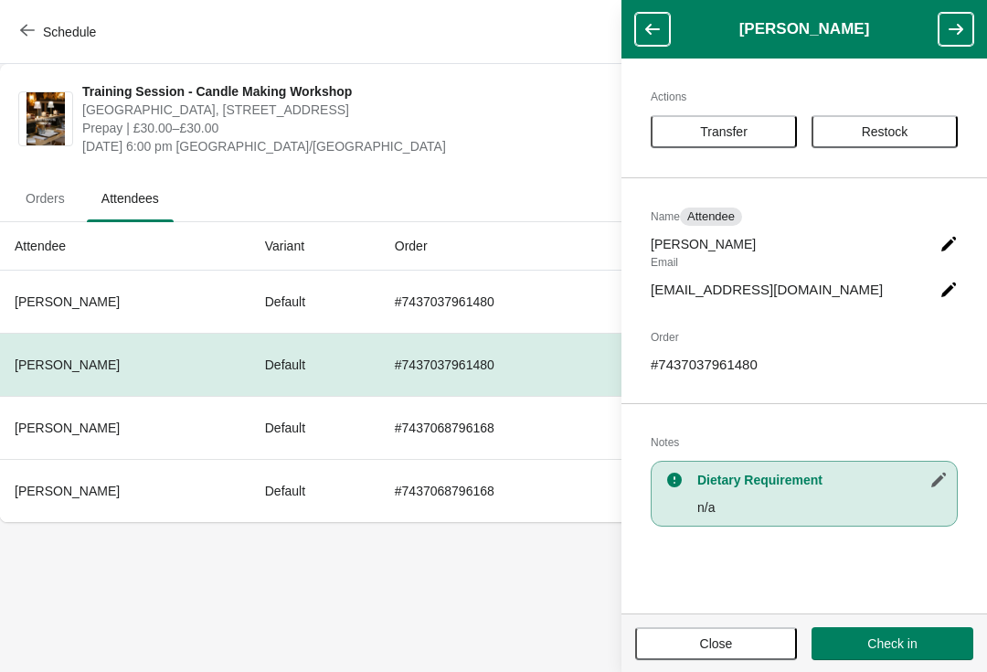
click at [956, 27] on icon "button" at bounding box center [956, 29] width 18 height 18
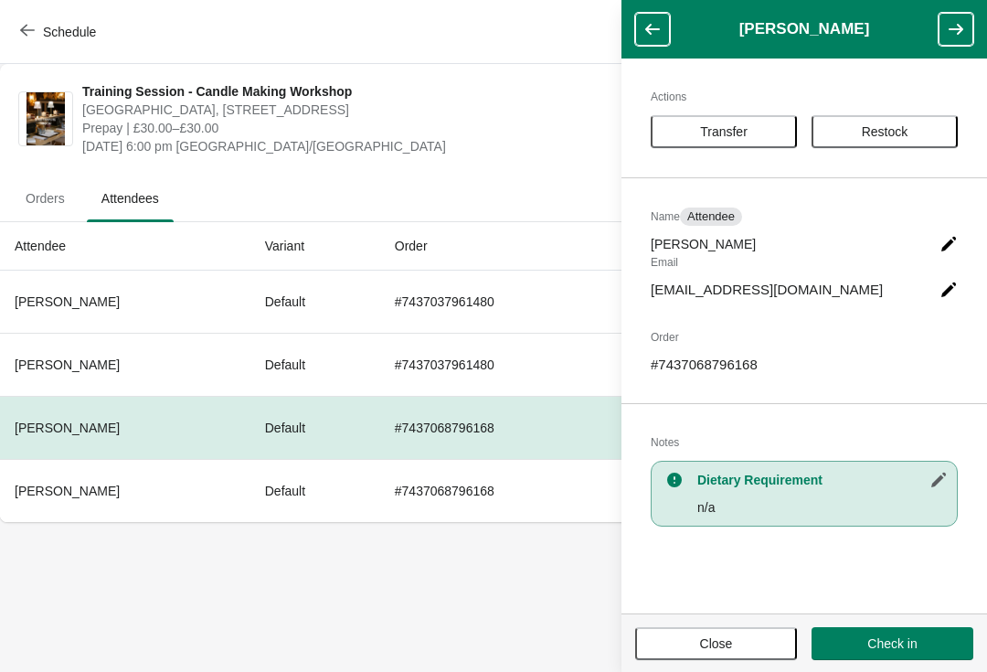
click at [955, 27] on icon "button" at bounding box center [956, 29] width 18 height 18
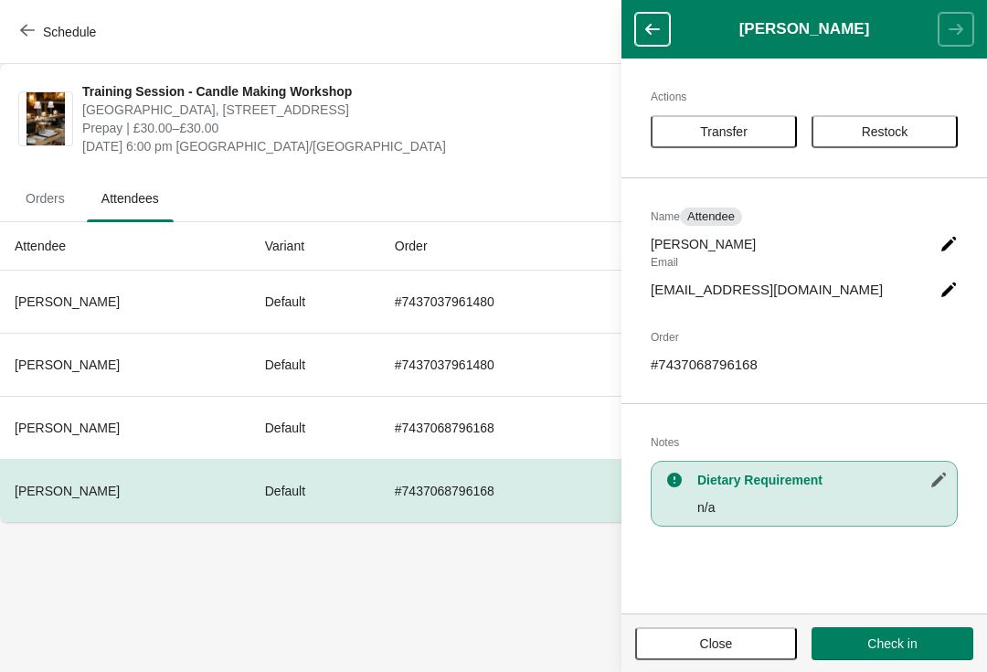
click at [63, 25] on span "Schedule" at bounding box center [69, 32] width 53 height 15
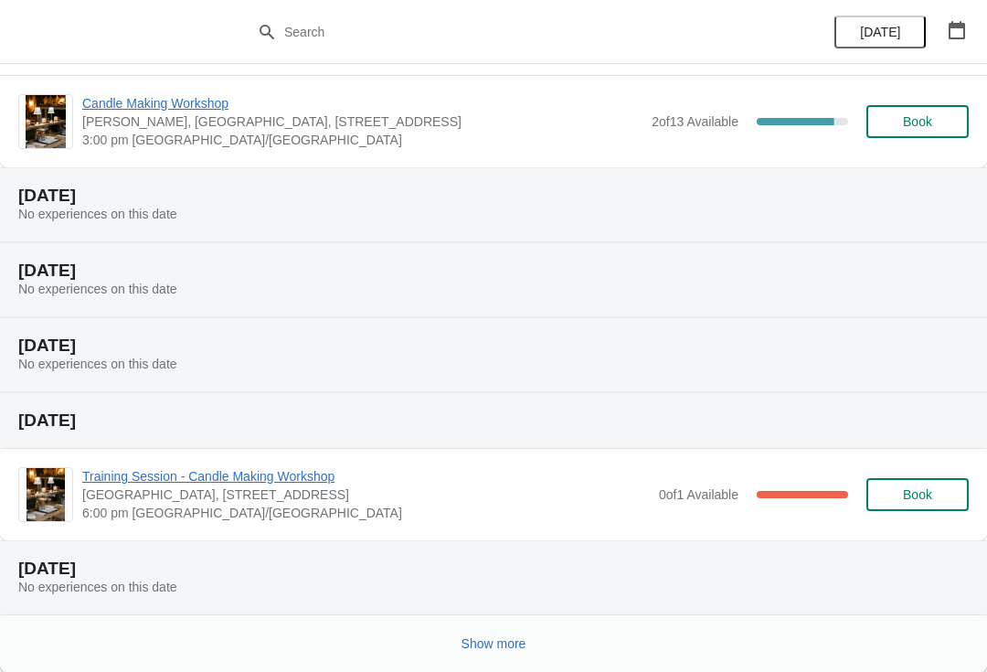
scroll to position [335, 0]
click at [464, 653] on button "Show more" at bounding box center [494, 643] width 80 height 33
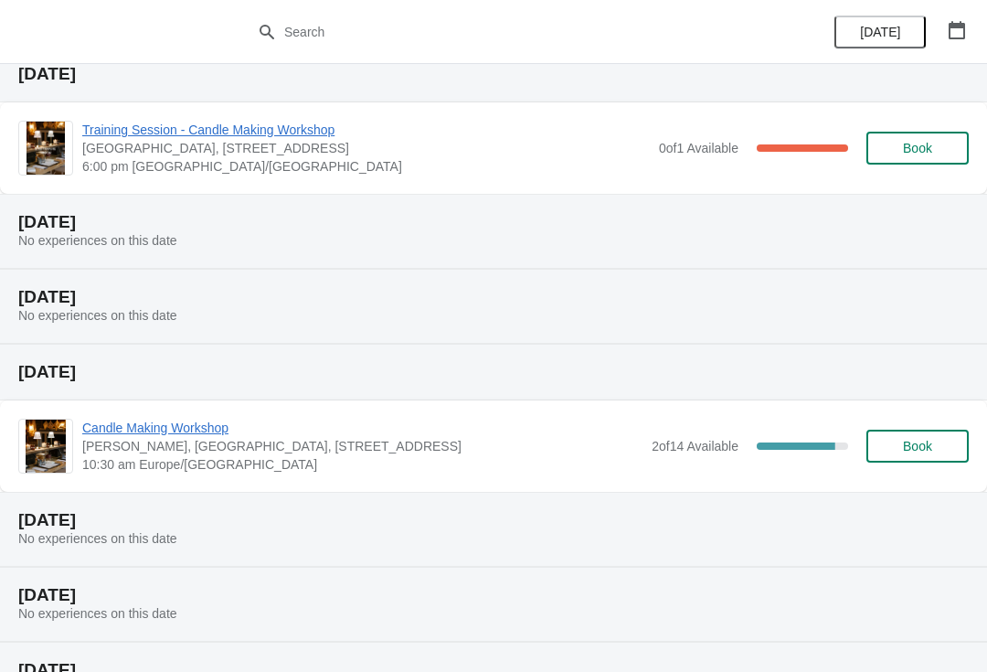
scroll to position [679, 0]
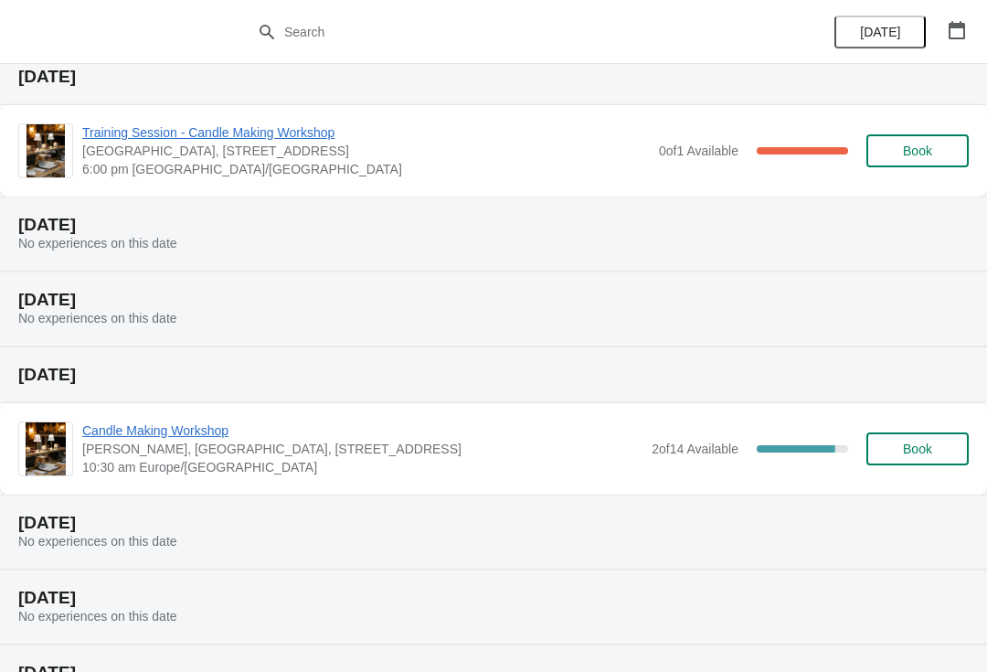
click at [124, 431] on span "Candle Making Workshop" at bounding box center [362, 430] width 560 height 18
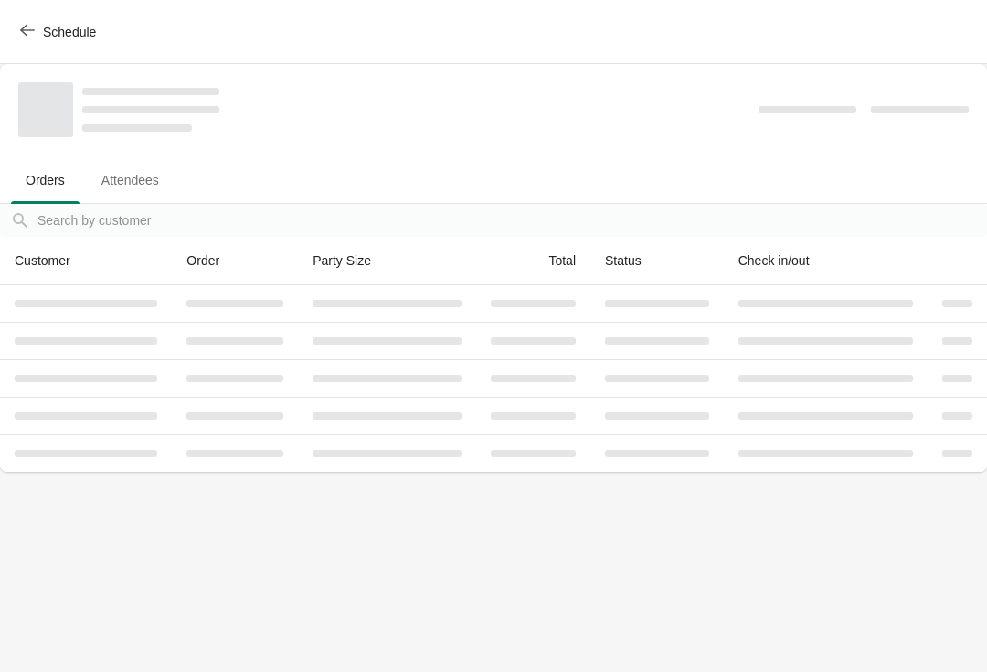
click at [136, 183] on span "Attendees" at bounding box center [130, 180] width 87 height 33
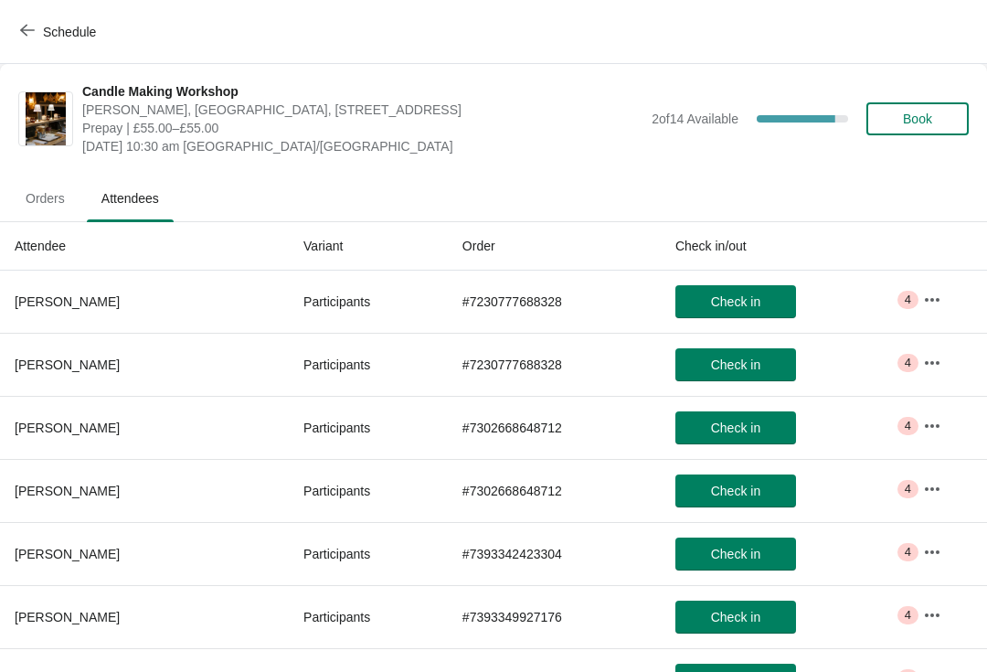
click at [927, 309] on button "button" at bounding box center [932, 299] width 33 height 33
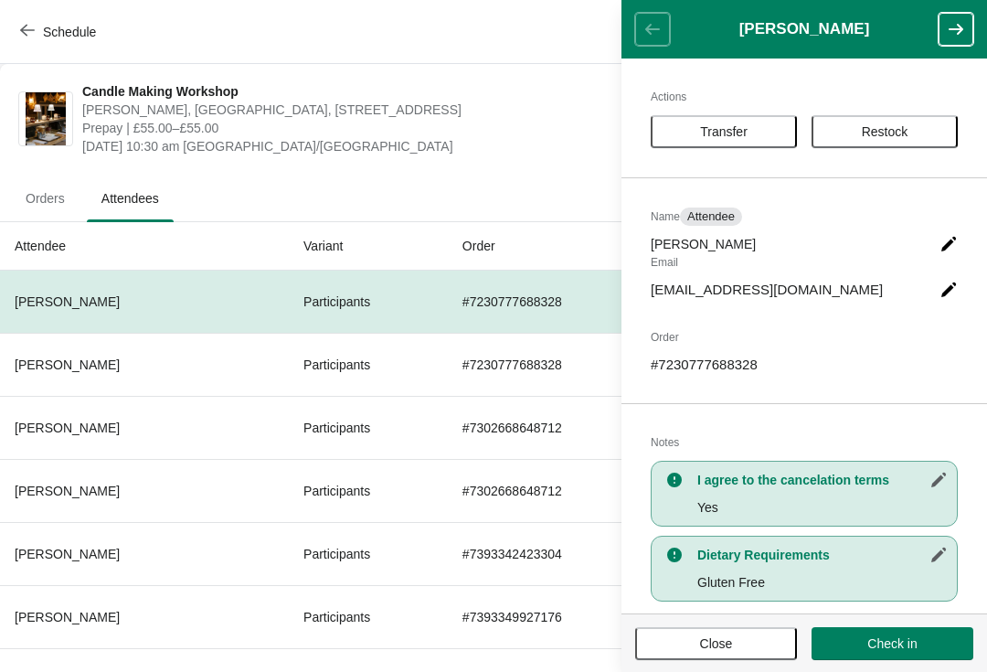
click at [957, 30] on icon "button" at bounding box center [956, 29] width 15 height 11
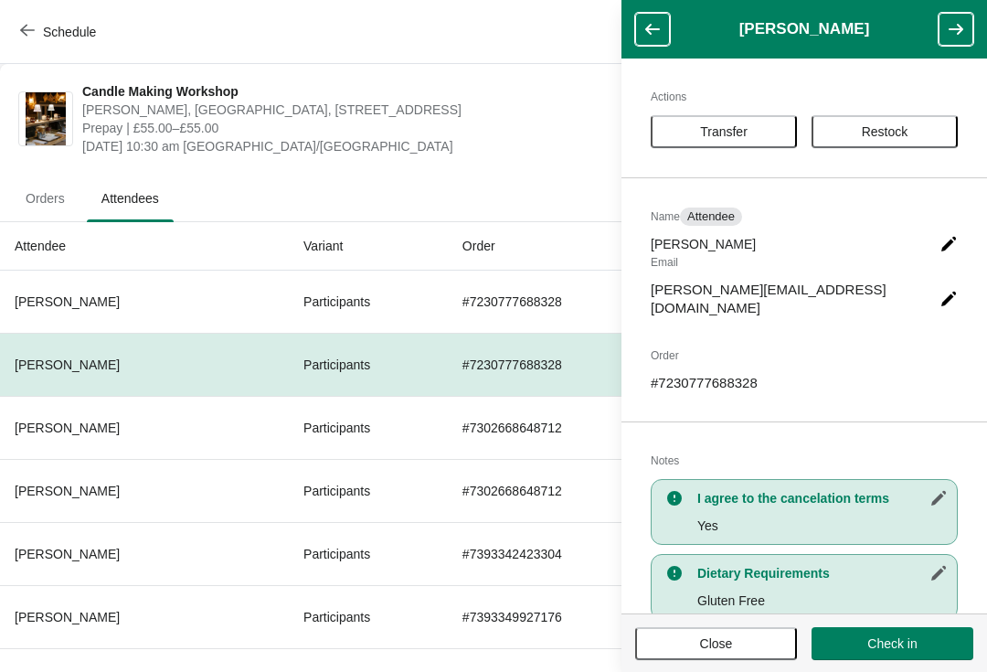
click at [947, 16] on button "button" at bounding box center [956, 29] width 35 height 33
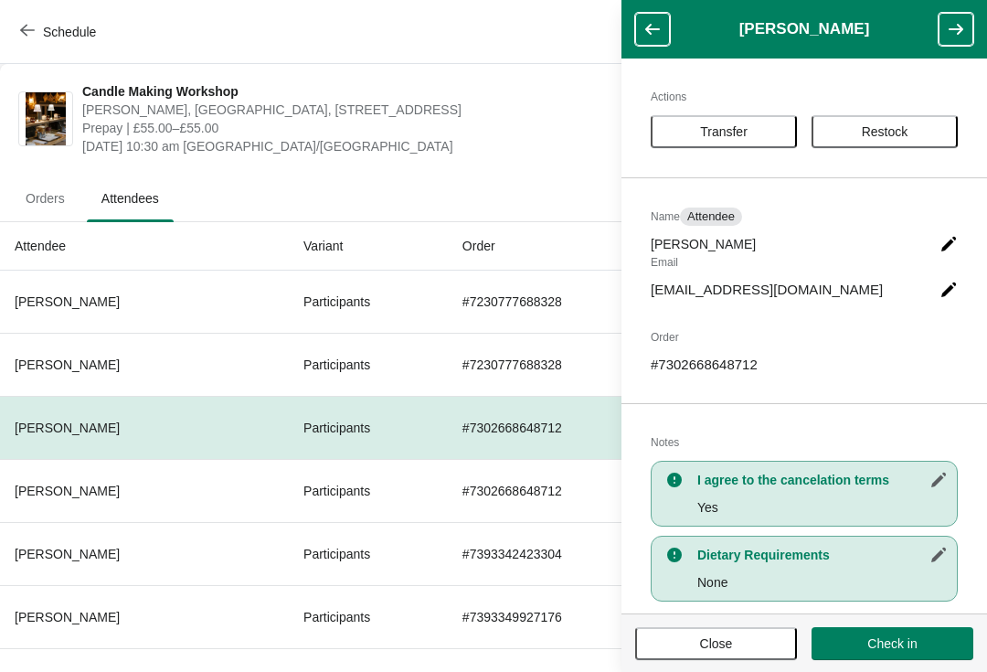
click at [954, 31] on icon "button" at bounding box center [956, 29] width 18 height 18
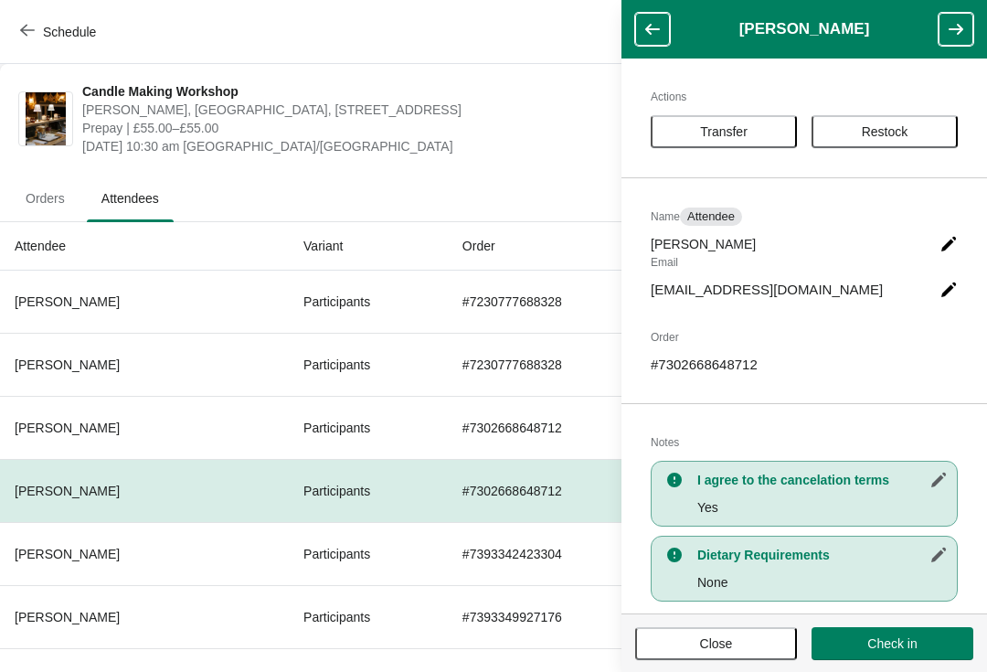
click at [945, 30] on button "button" at bounding box center [956, 29] width 35 height 33
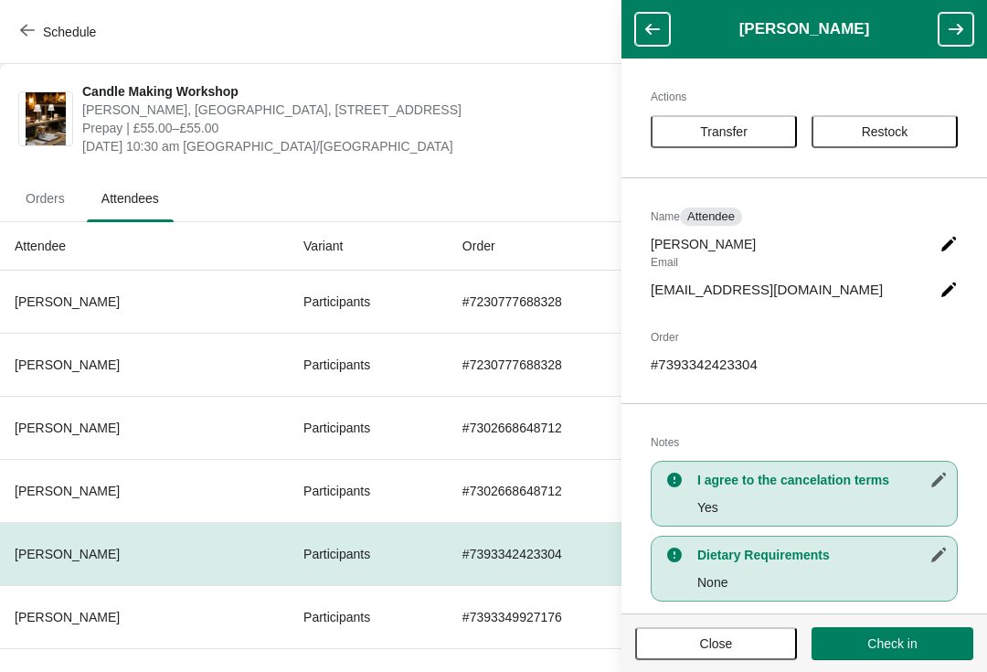
click at [958, 17] on button "button" at bounding box center [956, 29] width 35 height 33
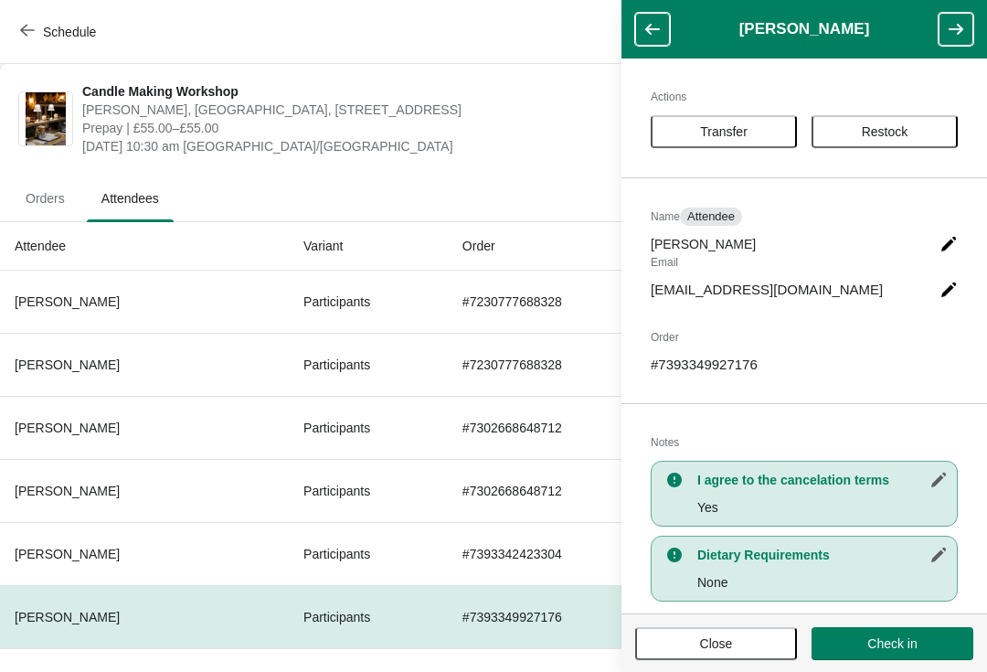
click at [940, 23] on button "button" at bounding box center [956, 29] width 35 height 33
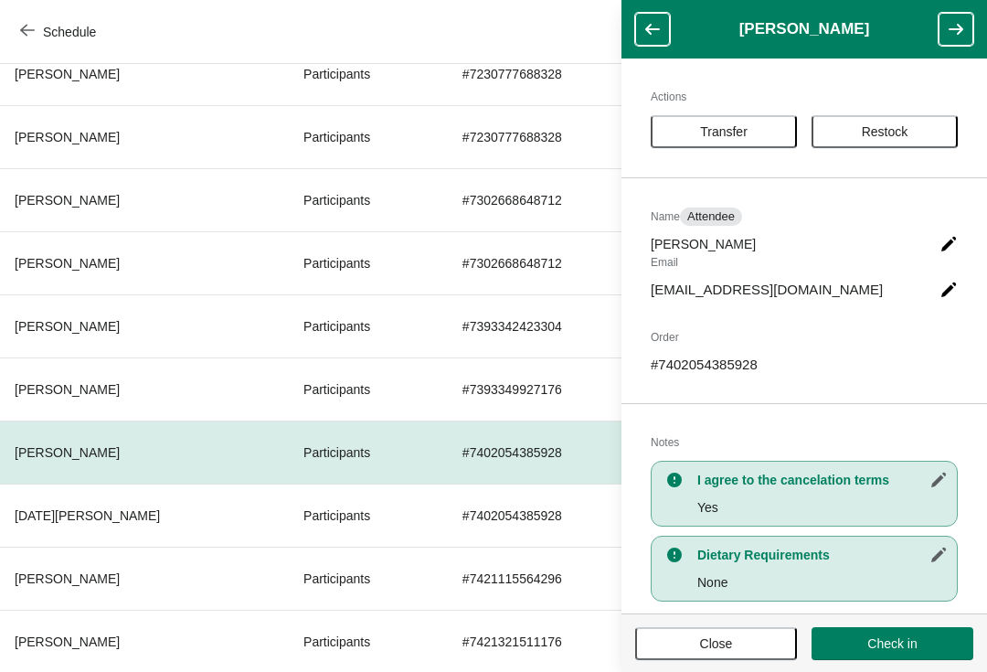
scroll to position [235, 0]
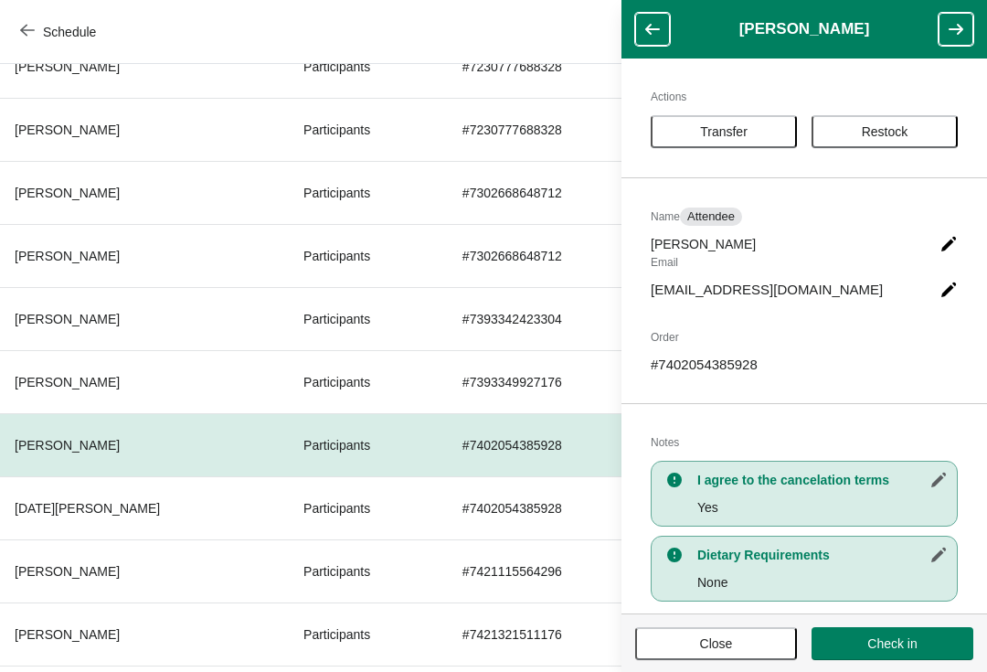
click at [957, 16] on button "button" at bounding box center [956, 29] width 35 height 33
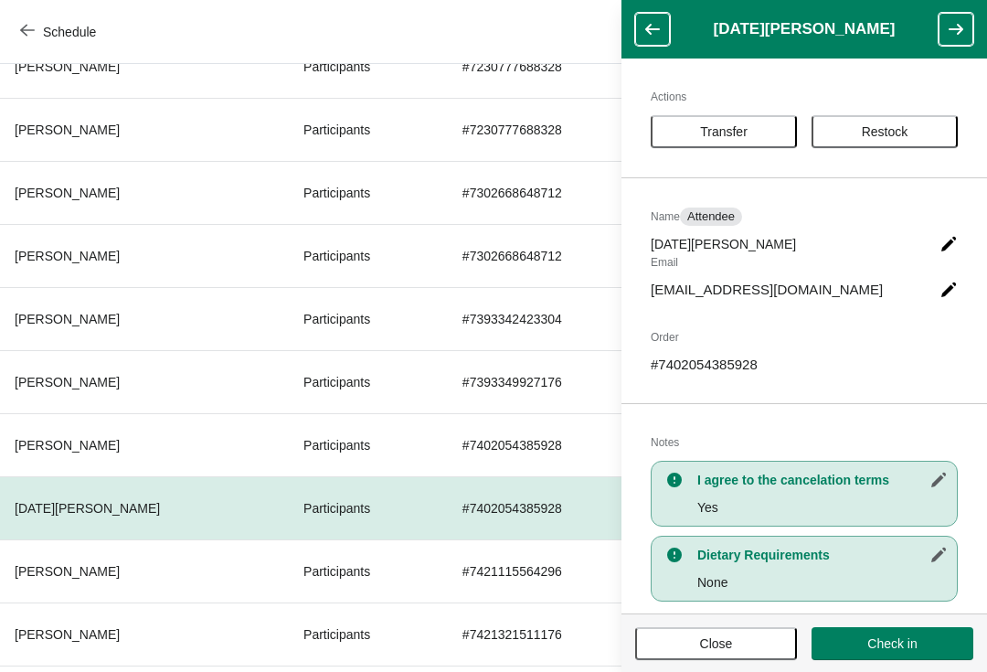
click at [946, 44] on button "button" at bounding box center [956, 29] width 35 height 33
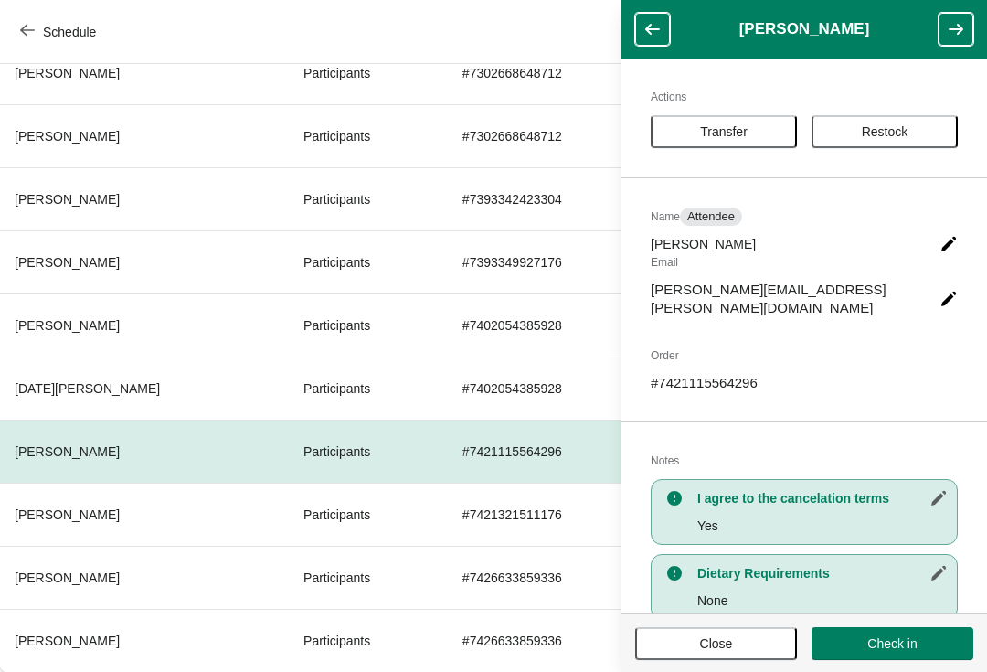
scroll to position [355, 0]
click at [951, 22] on icon "button" at bounding box center [956, 29] width 18 height 18
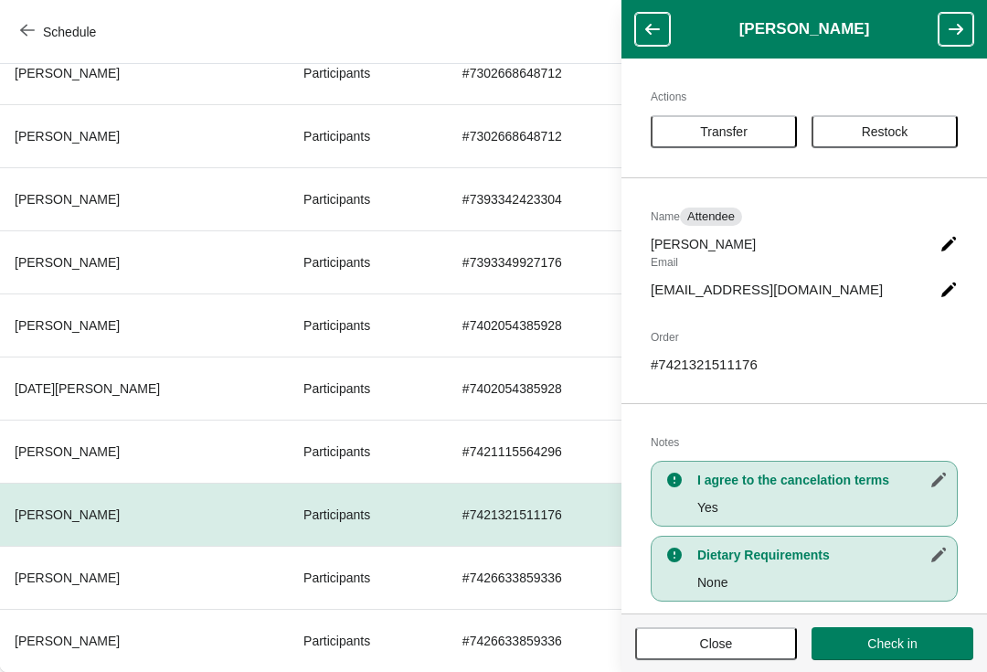
click at [939, 37] on button "button" at bounding box center [956, 29] width 35 height 33
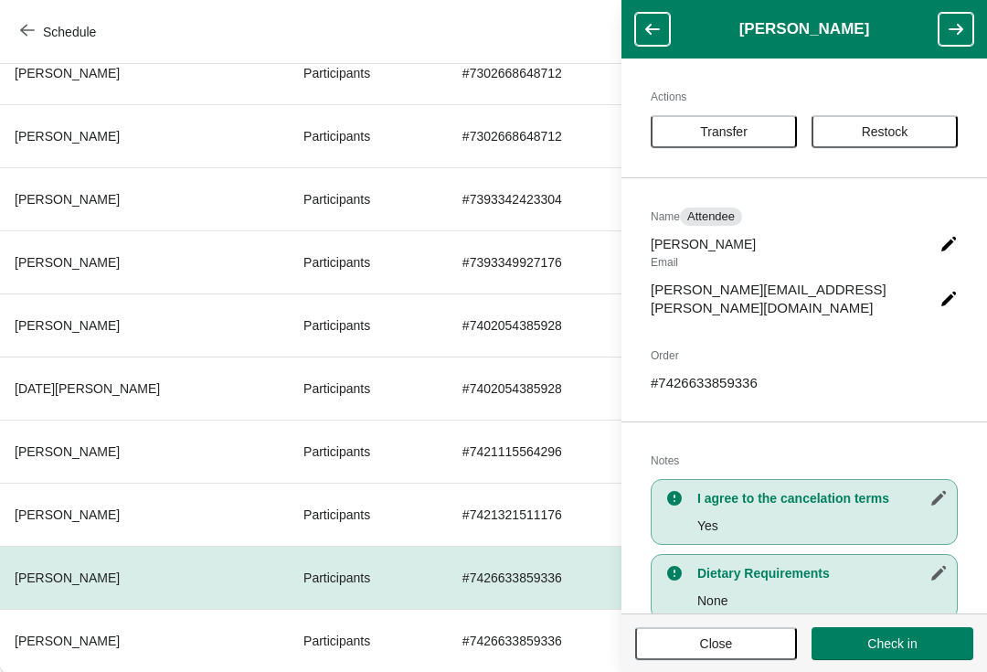
click at [944, 29] on button "button" at bounding box center [956, 29] width 35 height 33
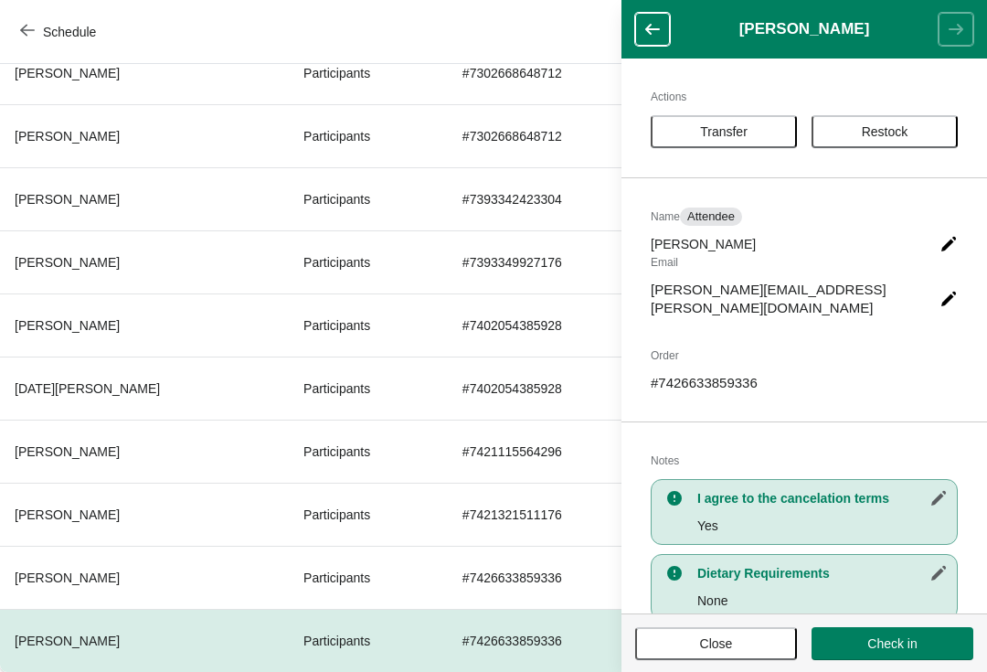
click at [37, 30] on span "Schedule" at bounding box center [60, 31] width 72 height 17
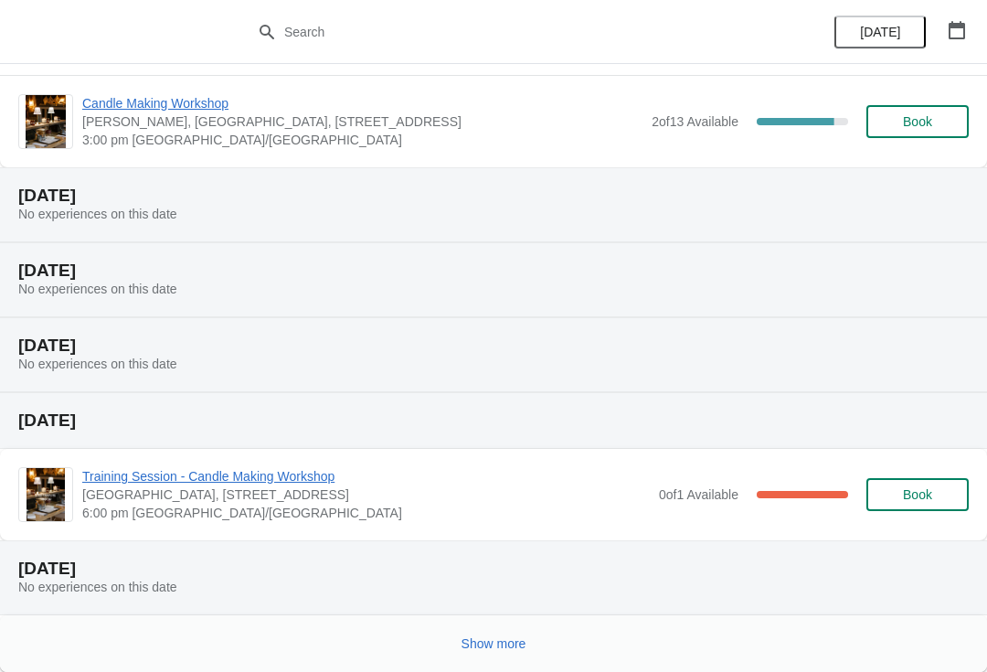
scroll to position [335, 0]
click at [486, 655] on button "Show more" at bounding box center [494, 643] width 80 height 33
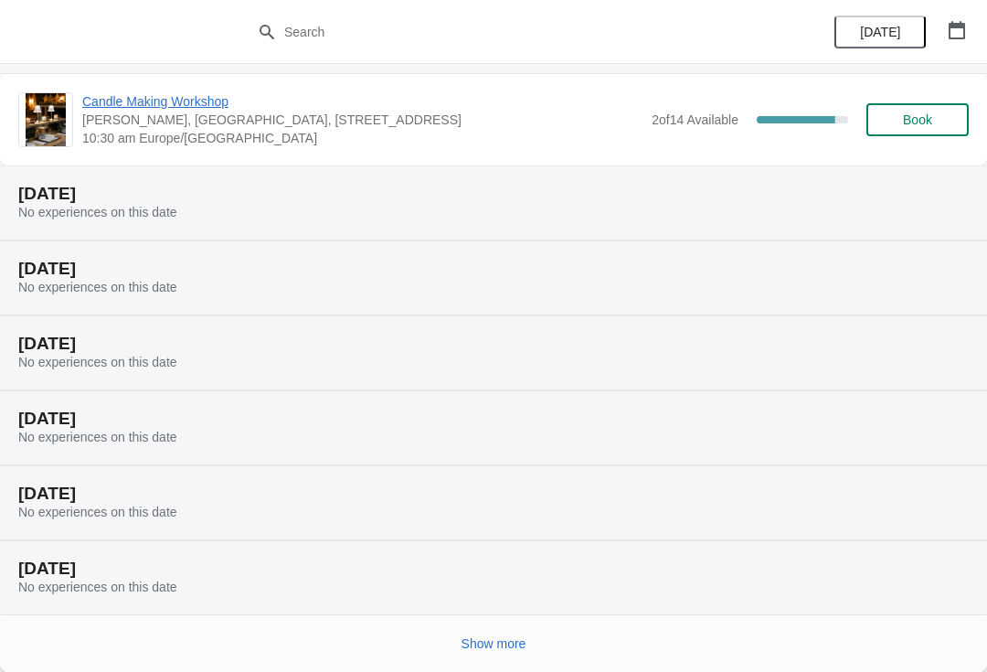
scroll to position [1008, 0]
click at [493, 657] on button "Show more" at bounding box center [494, 643] width 80 height 33
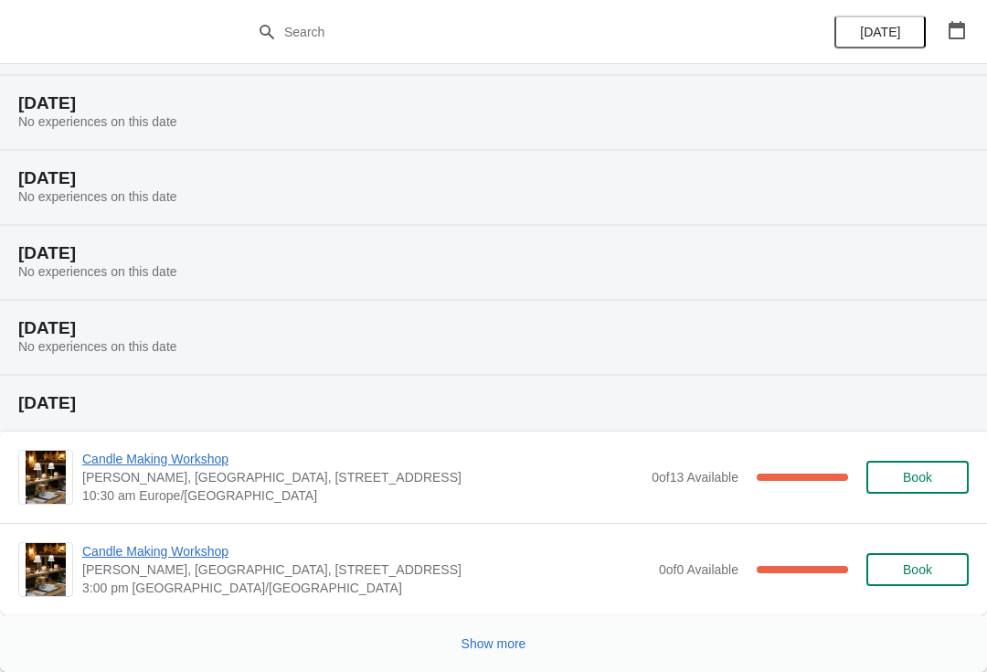
scroll to position [1773, 0]
click at [224, 456] on span "Candle Making Workshop" at bounding box center [362, 459] width 560 height 18
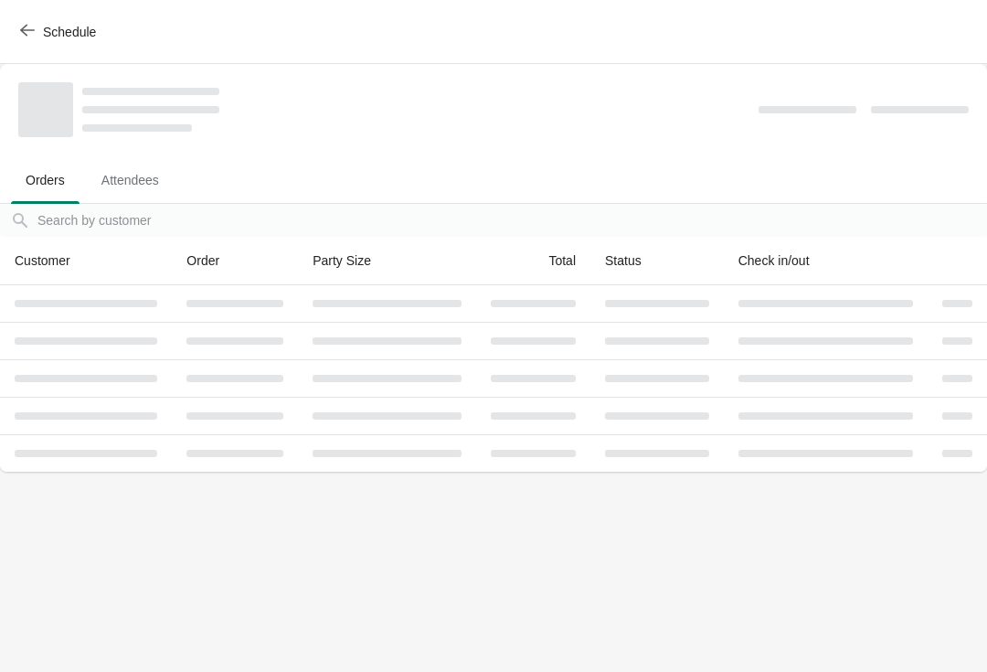
click at [133, 192] on span "Attendees" at bounding box center [130, 180] width 87 height 33
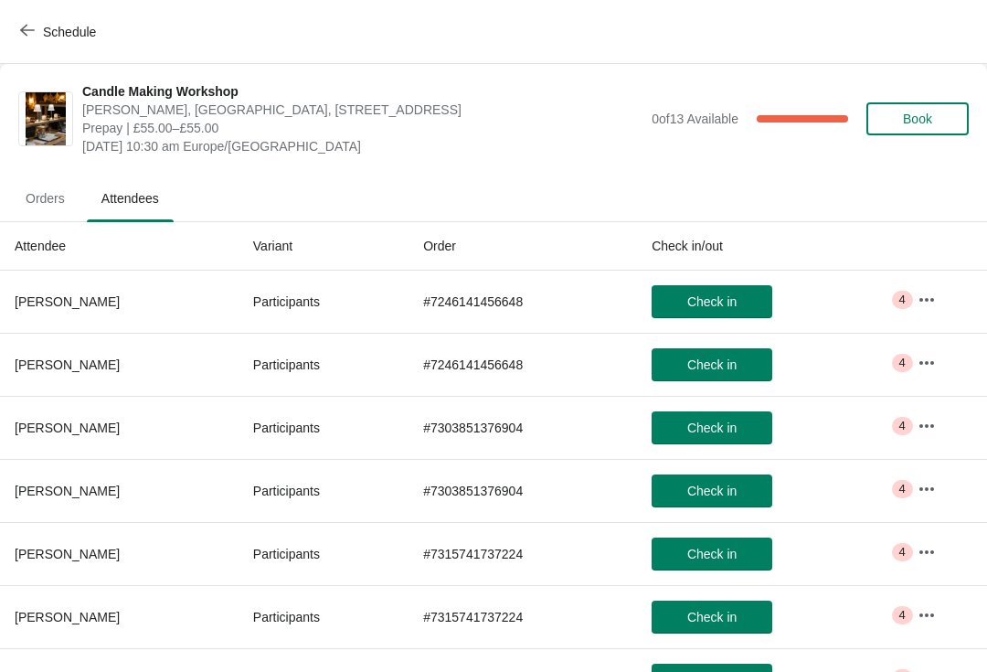
click at [922, 302] on icon "button" at bounding box center [927, 300] width 18 height 18
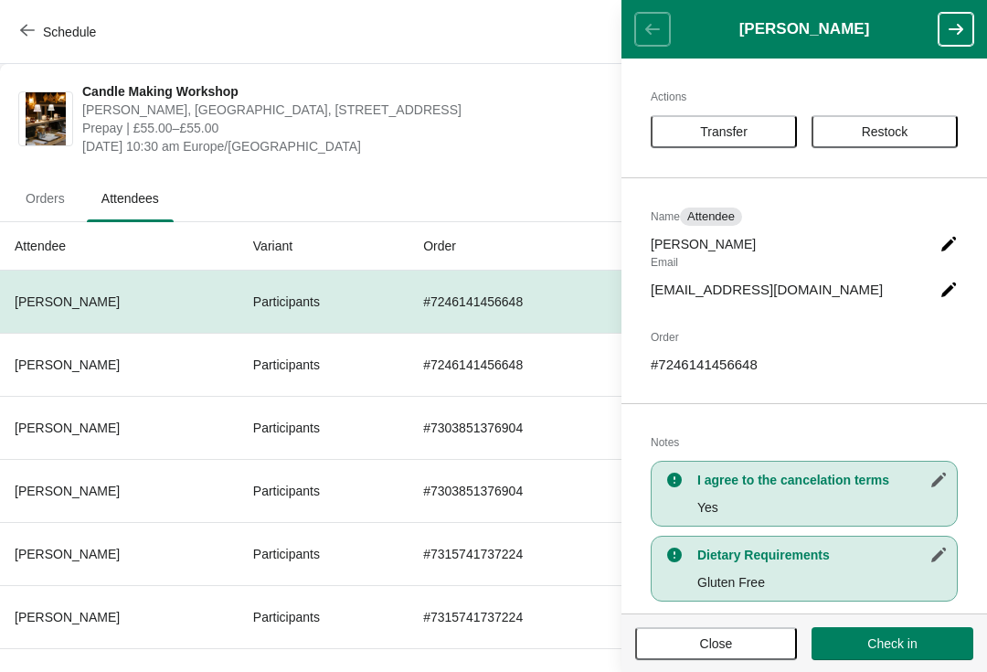
click at [959, 27] on icon "button" at bounding box center [956, 29] width 18 height 18
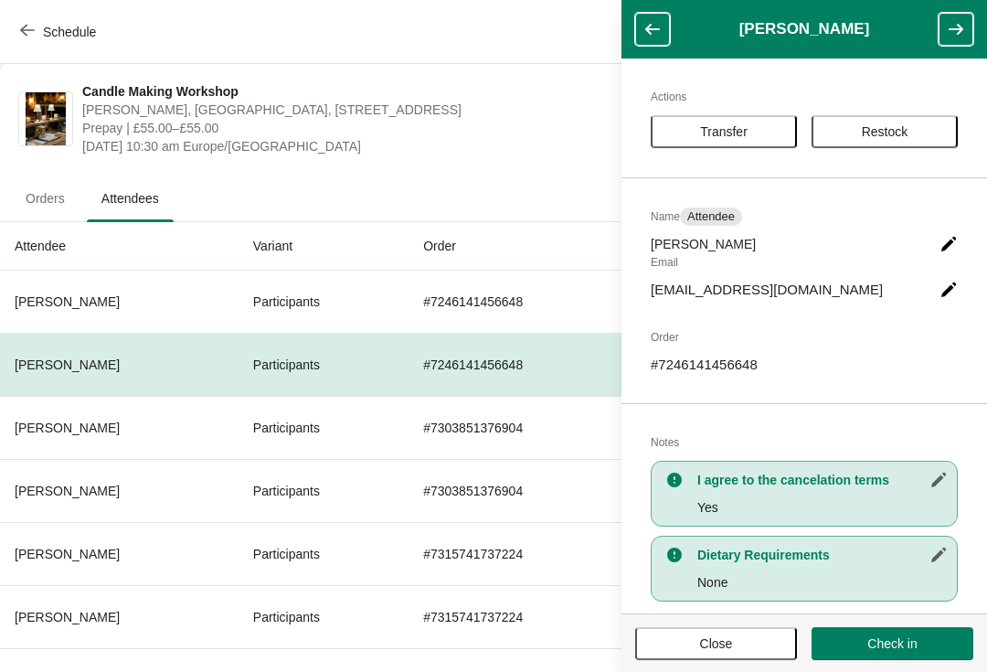
click at [952, 30] on icon "button" at bounding box center [956, 29] width 15 height 11
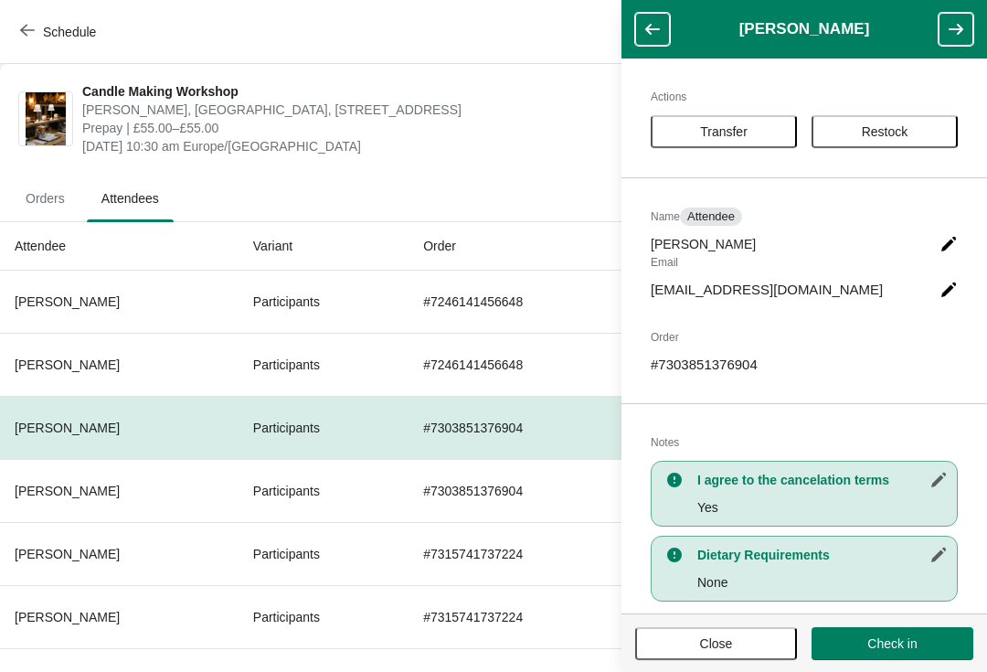
click at [953, 37] on icon "button" at bounding box center [956, 29] width 18 height 18
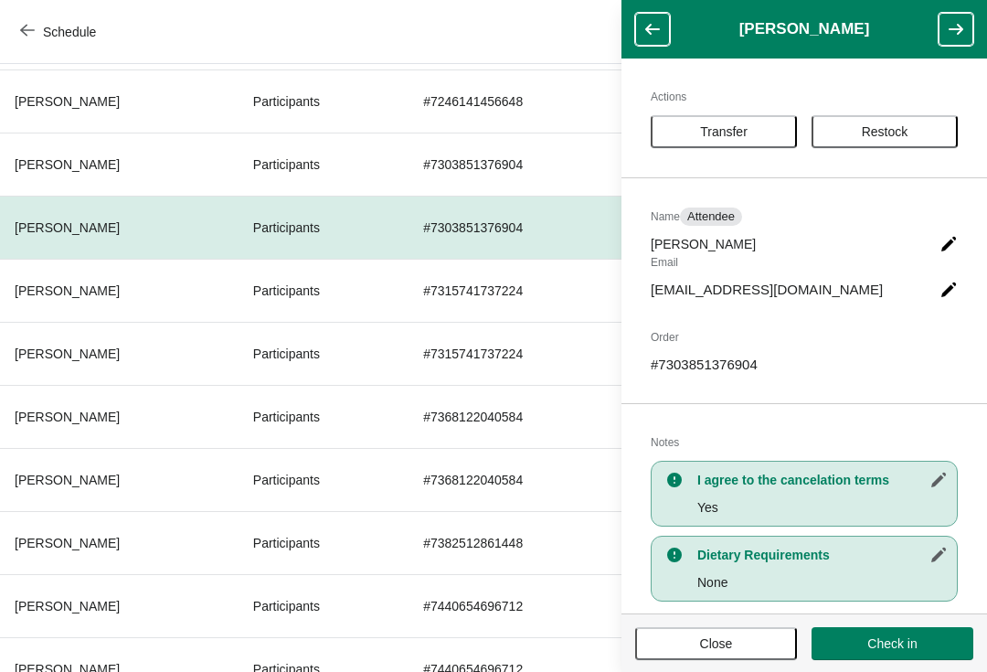
scroll to position [264, 0]
click at [950, 16] on button "button" at bounding box center [956, 29] width 35 height 33
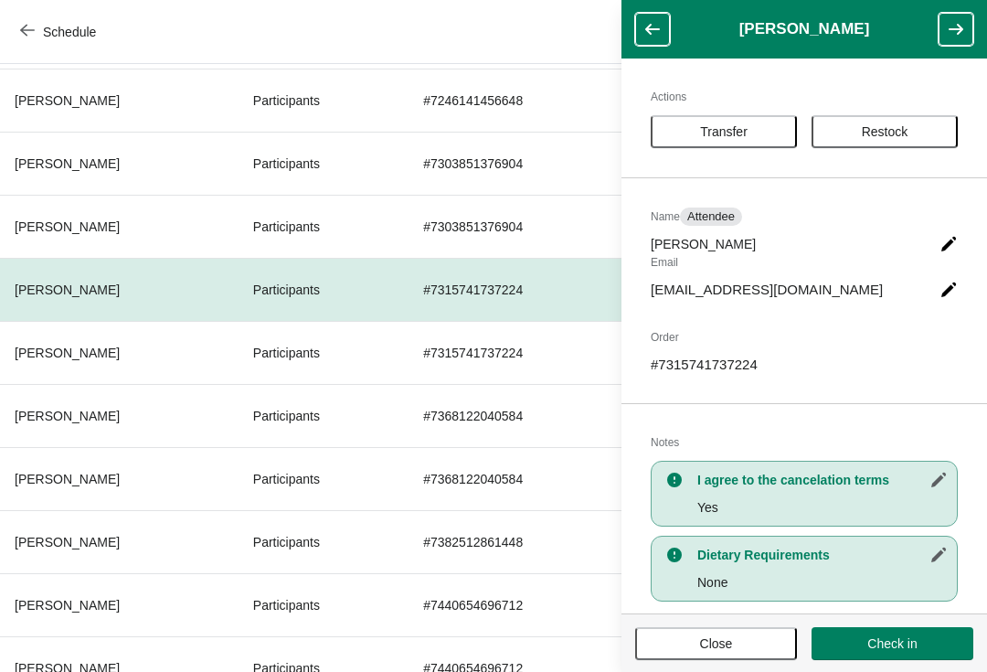
click at [955, 22] on icon "button" at bounding box center [956, 29] width 18 height 18
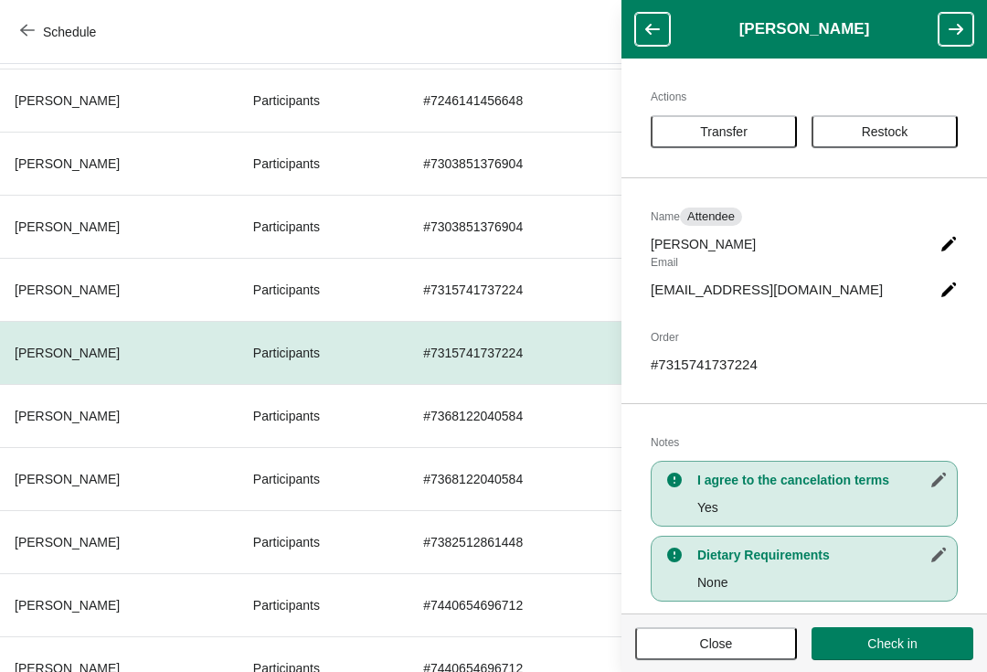
click at [951, 23] on icon "button" at bounding box center [956, 29] width 18 height 18
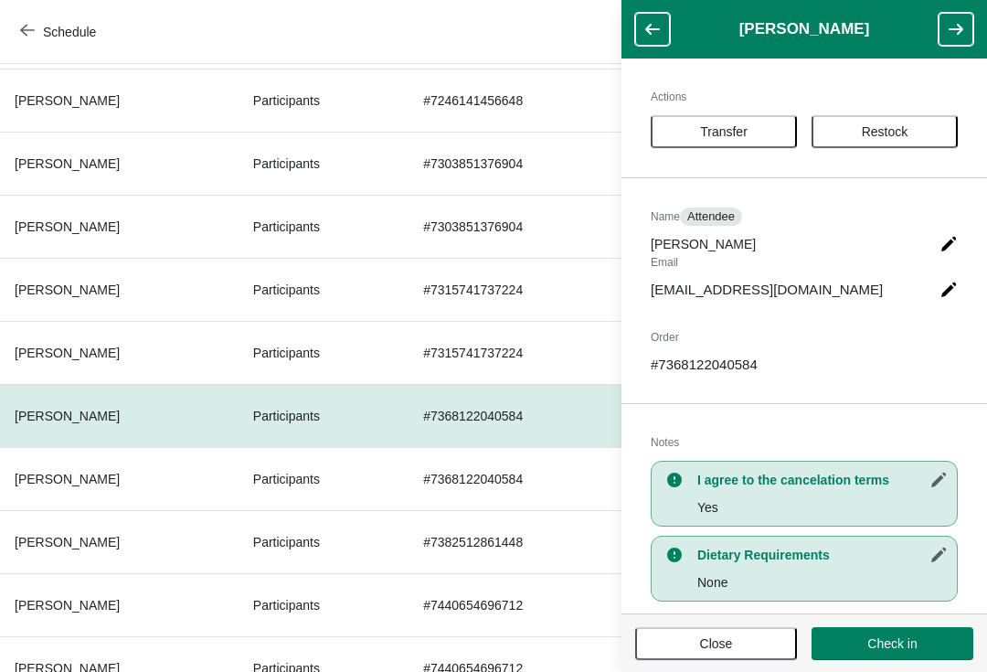
click at [953, 32] on icon "button" at bounding box center [956, 29] width 18 height 18
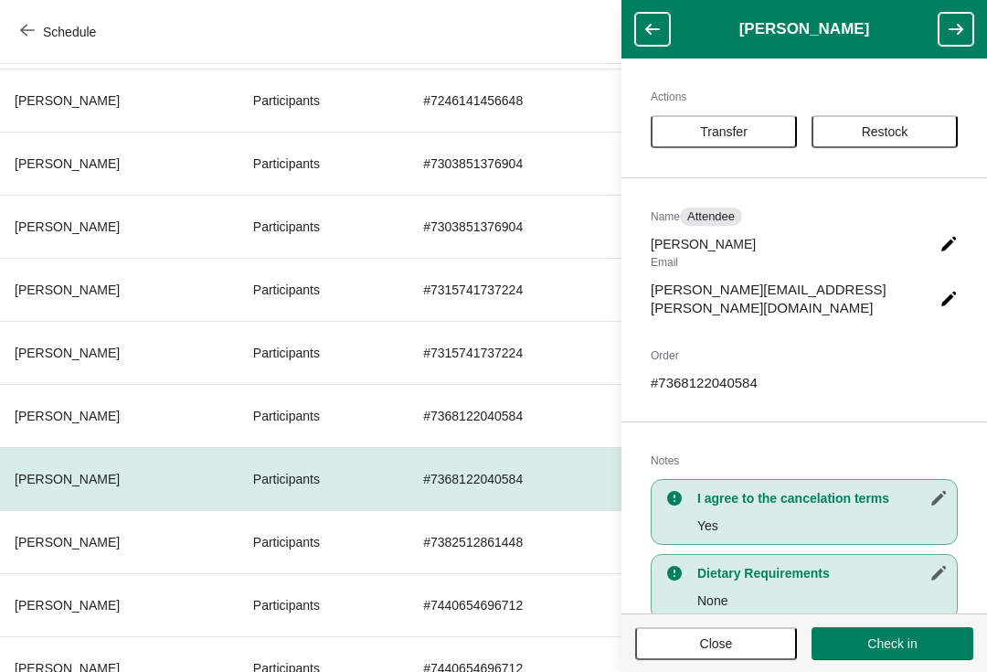
click at [949, 26] on icon "button" at bounding box center [956, 29] width 18 height 18
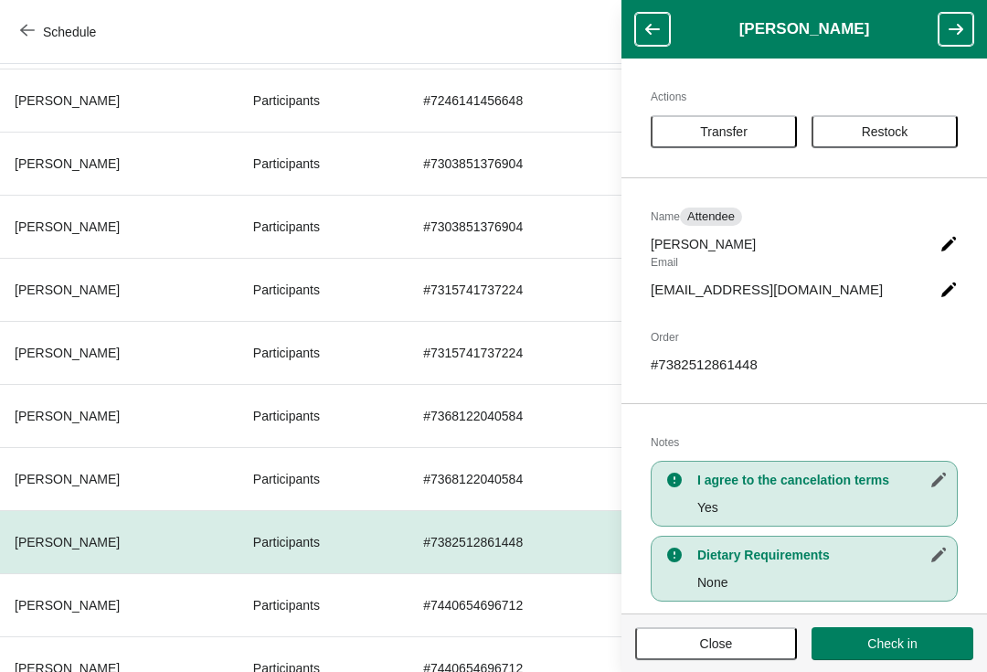
click at [948, 22] on icon "button" at bounding box center [956, 29] width 18 height 18
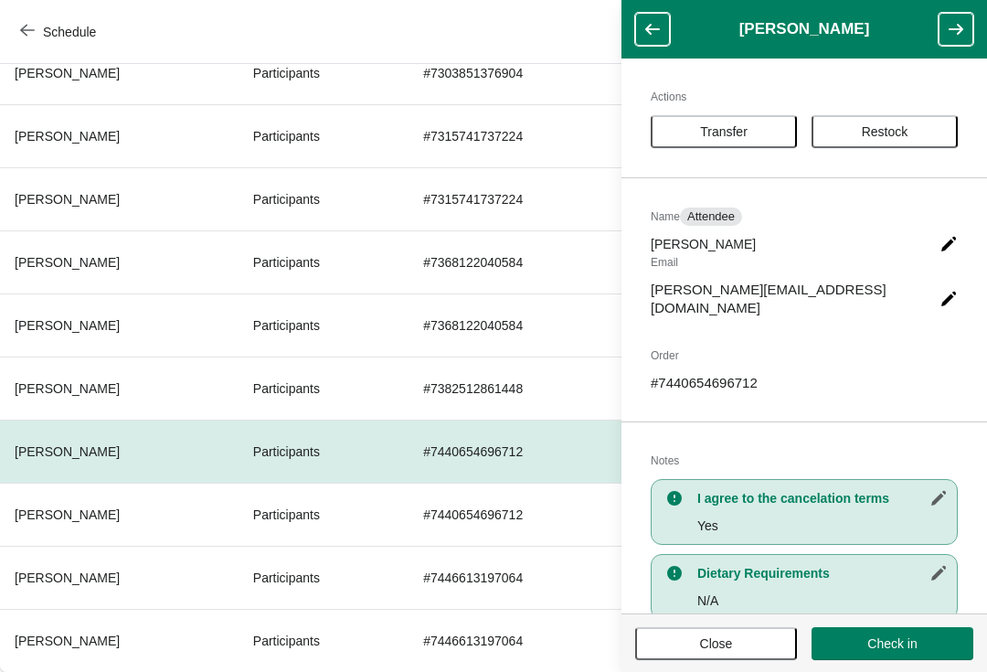
scroll to position [418, 0]
click at [945, 27] on button "button" at bounding box center [956, 29] width 35 height 33
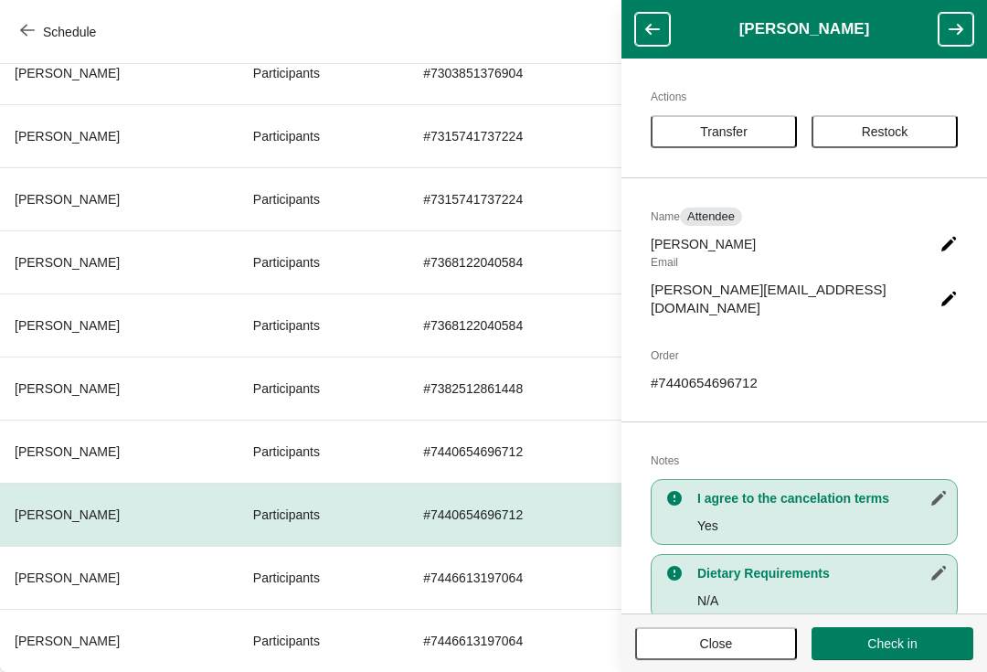
click at [957, 39] on button "button" at bounding box center [956, 29] width 35 height 33
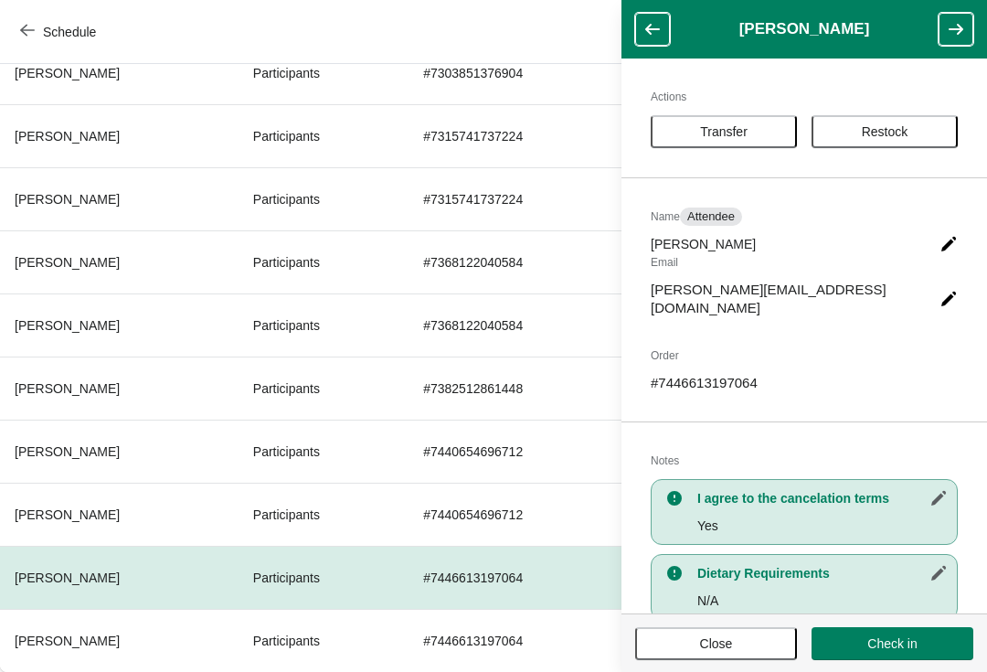
click at [961, 22] on icon "button" at bounding box center [956, 29] width 18 height 18
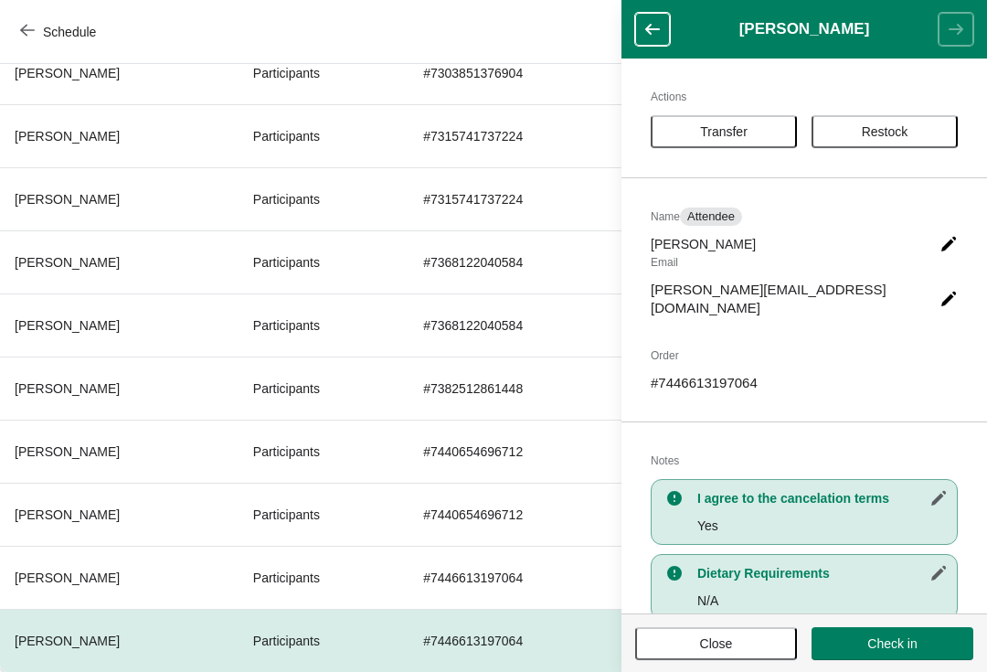
click at [647, 29] on icon "button" at bounding box center [652, 29] width 15 height 11
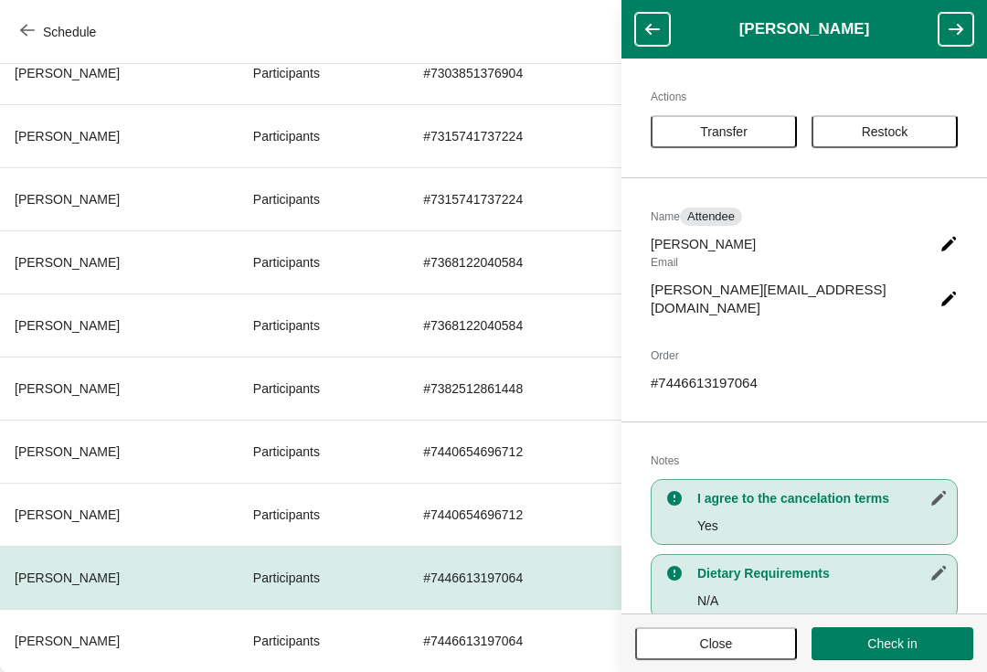
click at [651, 18] on button "button" at bounding box center [652, 29] width 35 height 33
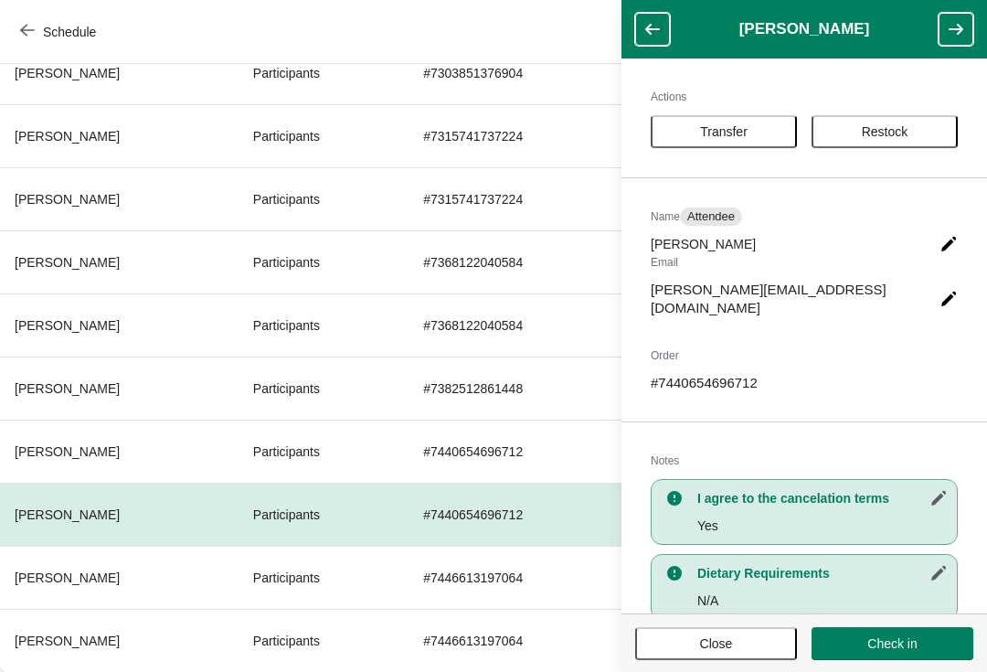
click at [655, 13] on button "button" at bounding box center [652, 29] width 35 height 33
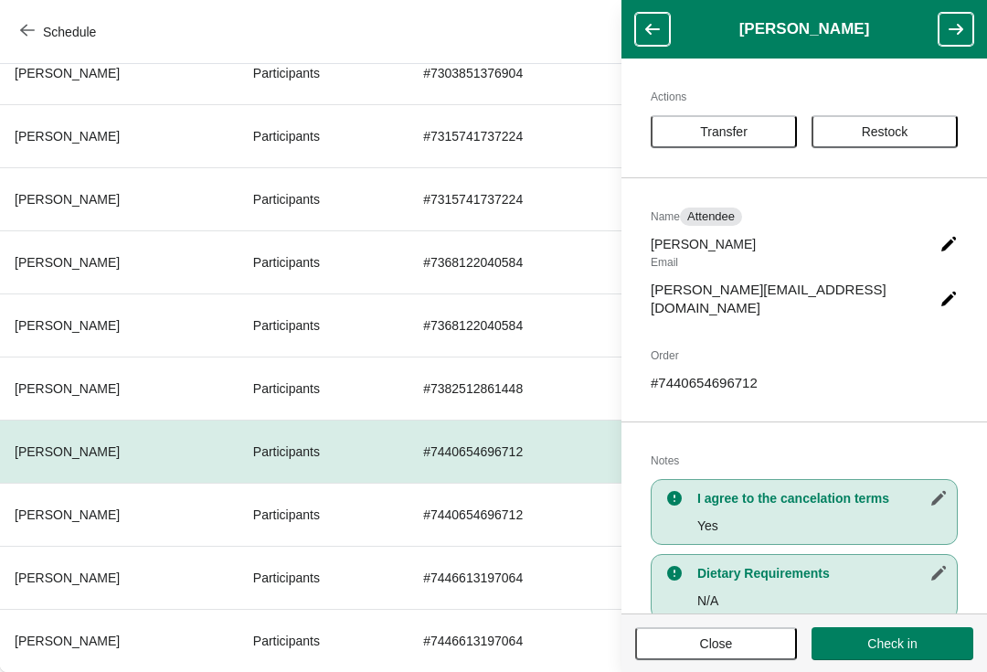
click at [656, 17] on button "button" at bounding box center [652, 29] width 35 height 33
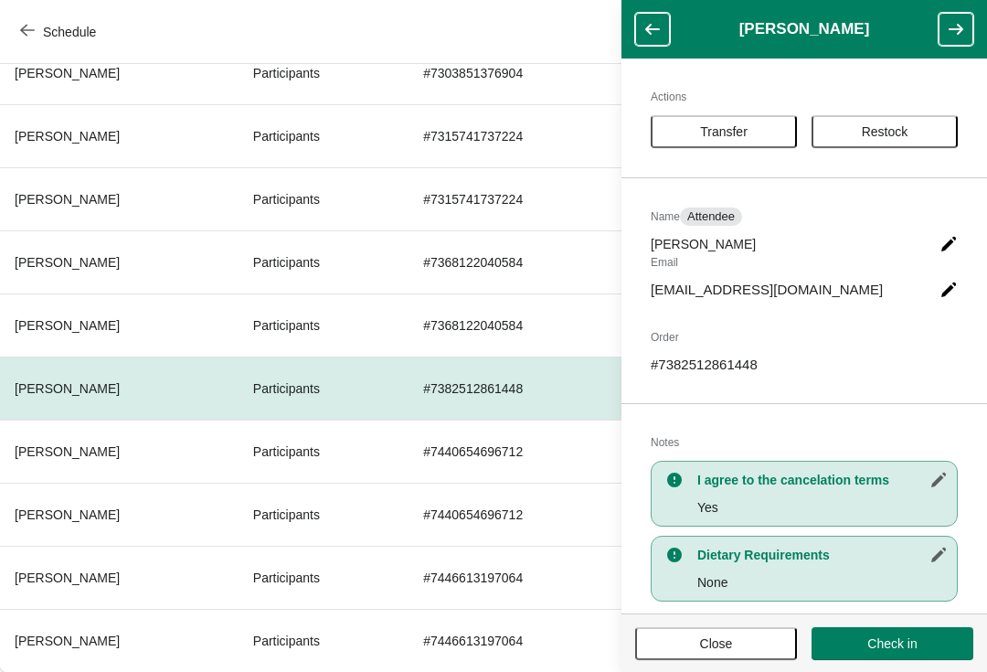
click at [659, 22] on icon "button" at bounding box center [653, 29] width 18 height 18
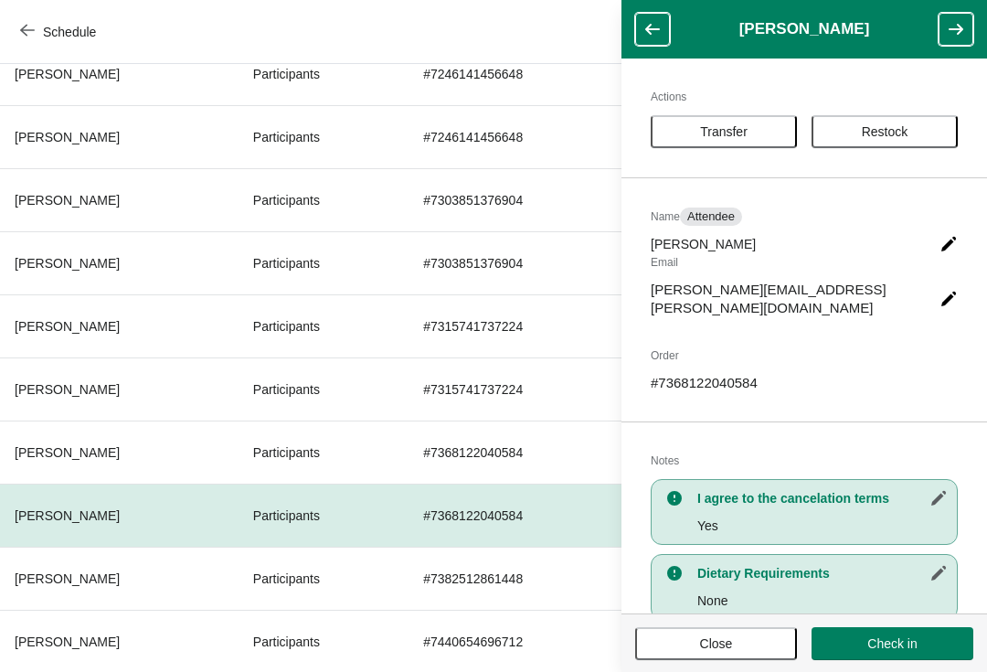
scroll to position [226, 0]
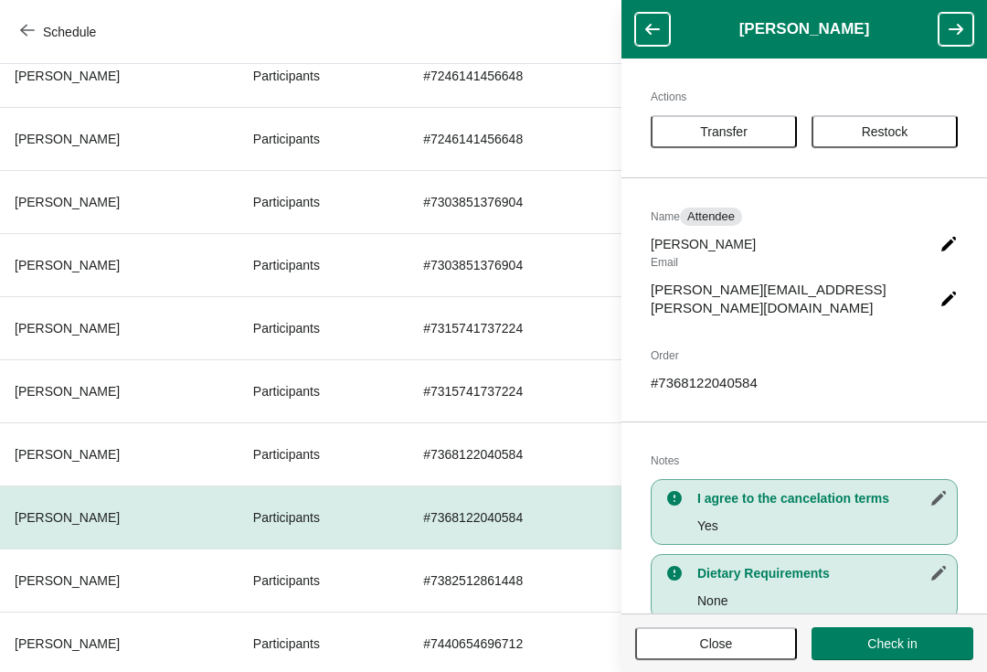
click at [658, 31] on icon "button" at bounding box center [653, 29] width 18 height 18
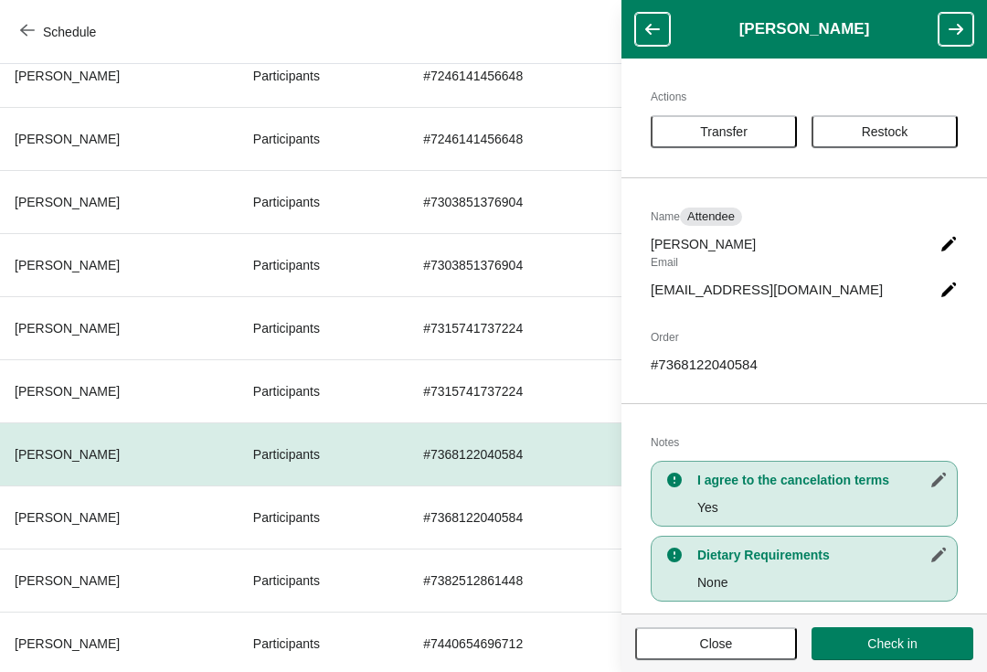
click at [651, 24] on icon "button" at bounding box center [653, 29] width 18 height 18
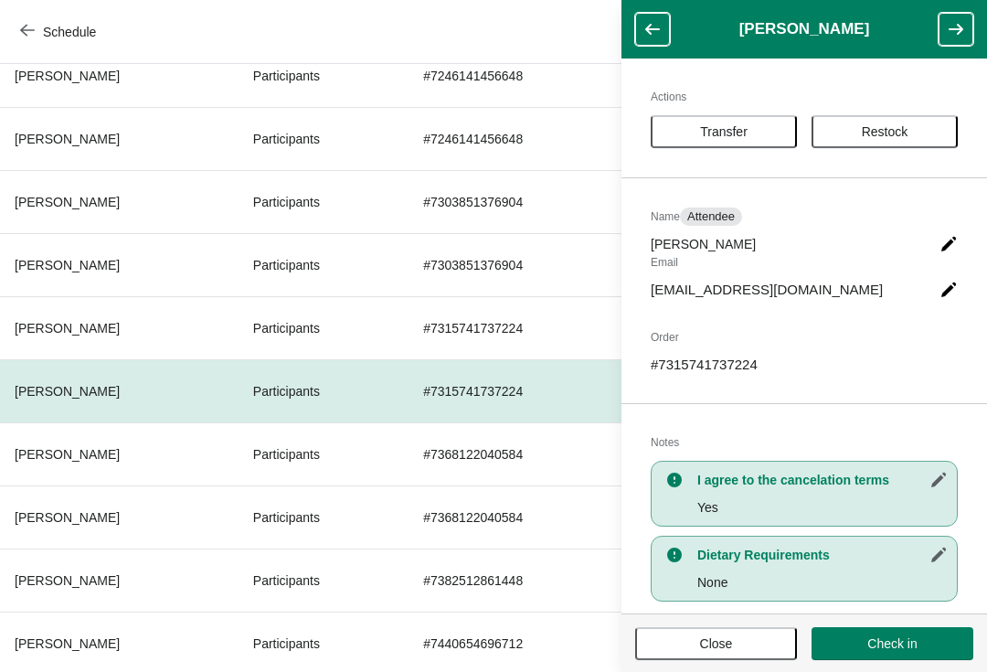
click at [659, 29] on icon "button" at bounding box center [652, 29] width 15 height 11
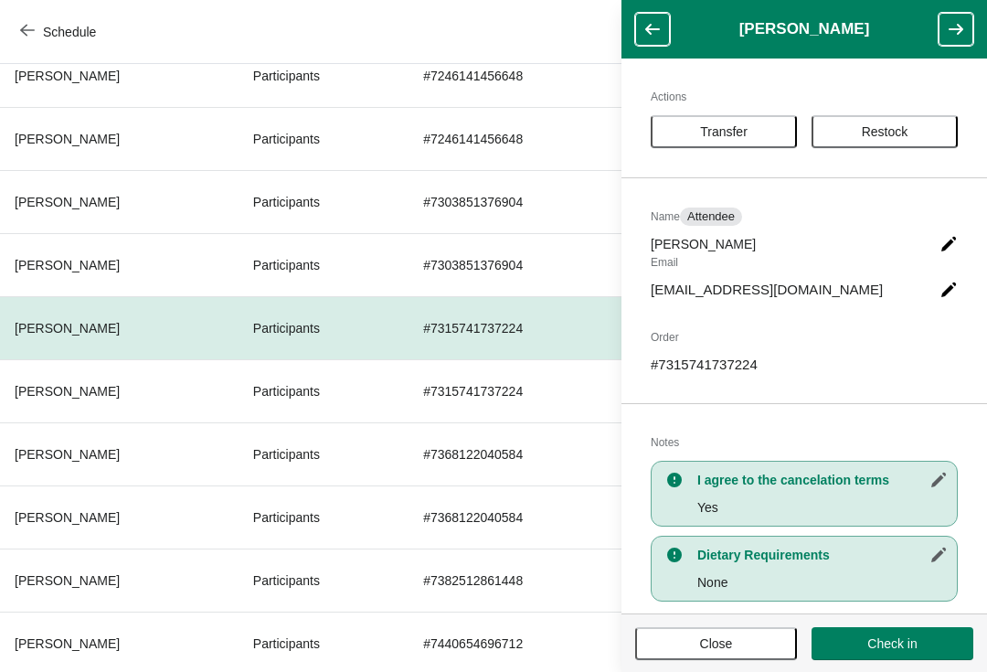
click at [656, 22] on icon "button" at bounding box center [653, 29] width 18 height 18
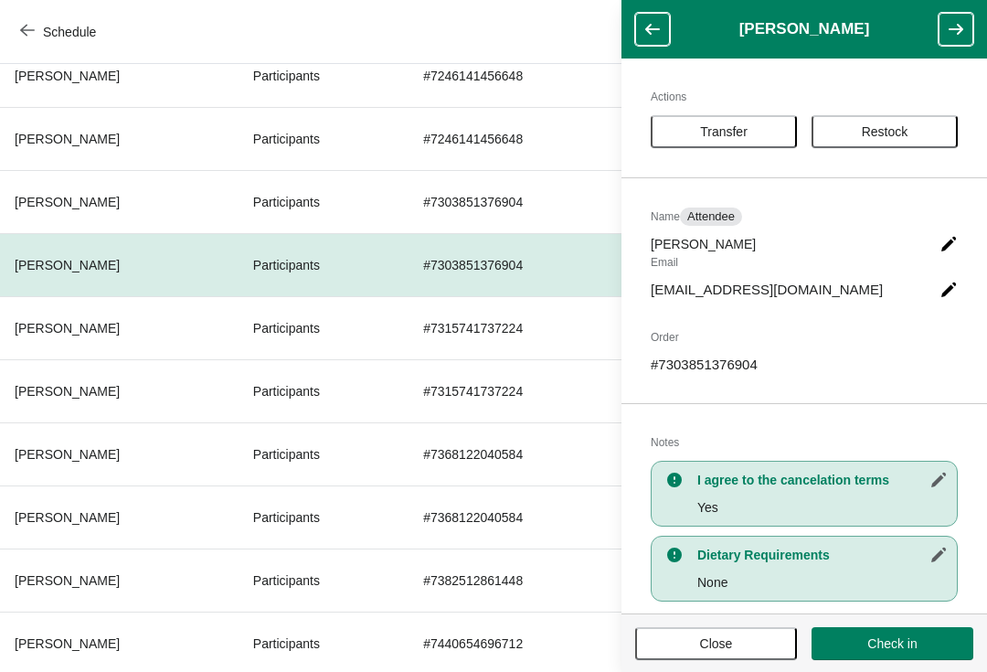
click at [660, 32] on icon "button" at bounding box center [653, 29] width 18 height 18
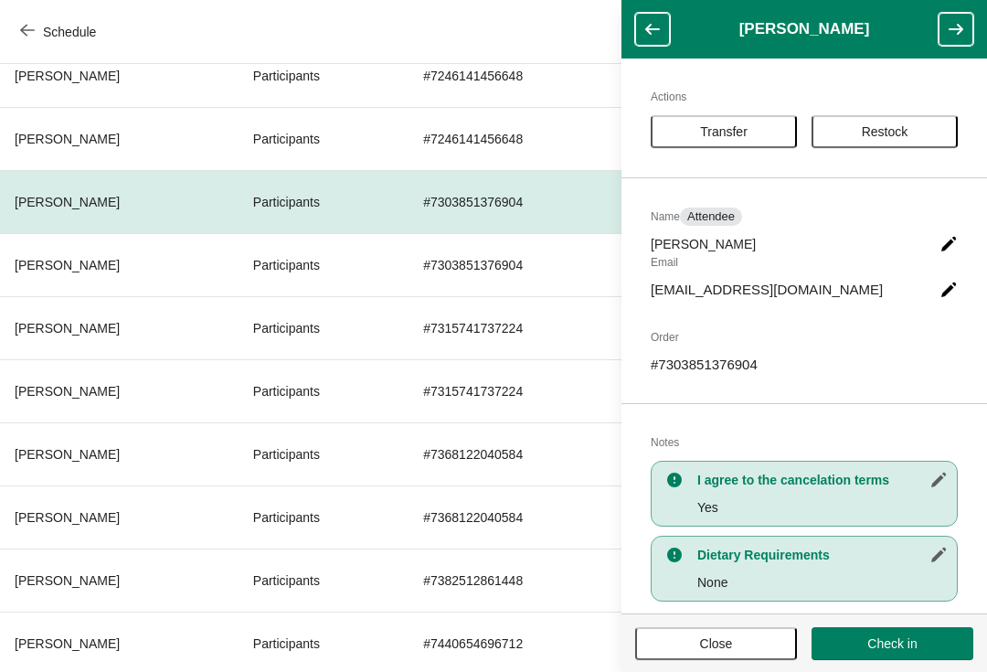
click at [654, 34] on icon "button" at bounding box center [653, 29] width 18 height 18
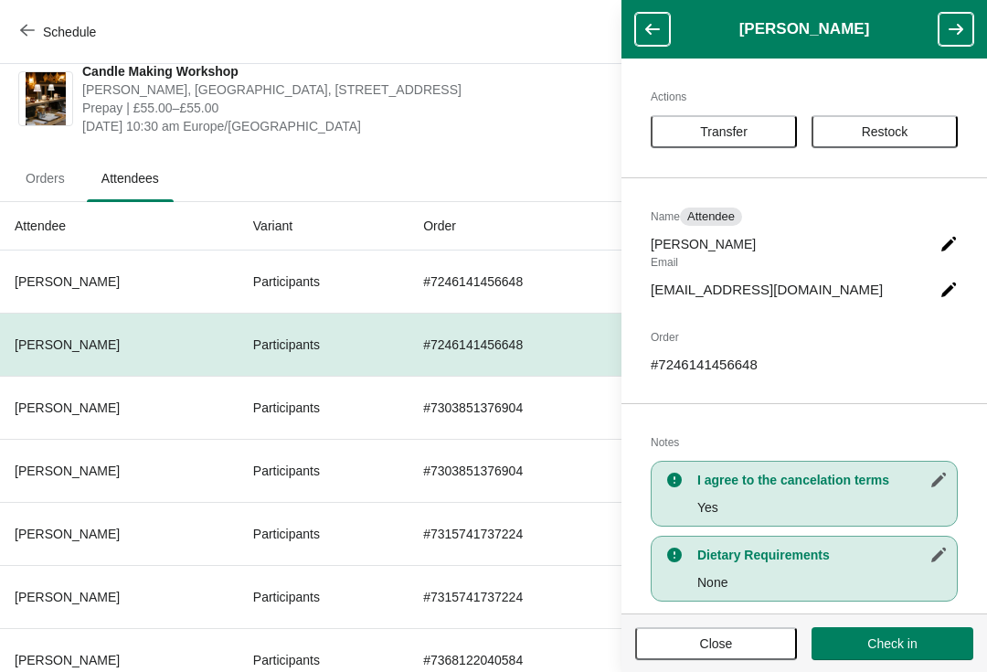
scroll to position [19, 0]
click at [39, 26] on span "Schedule" at bounding box center [60, 31] width 72 height 17
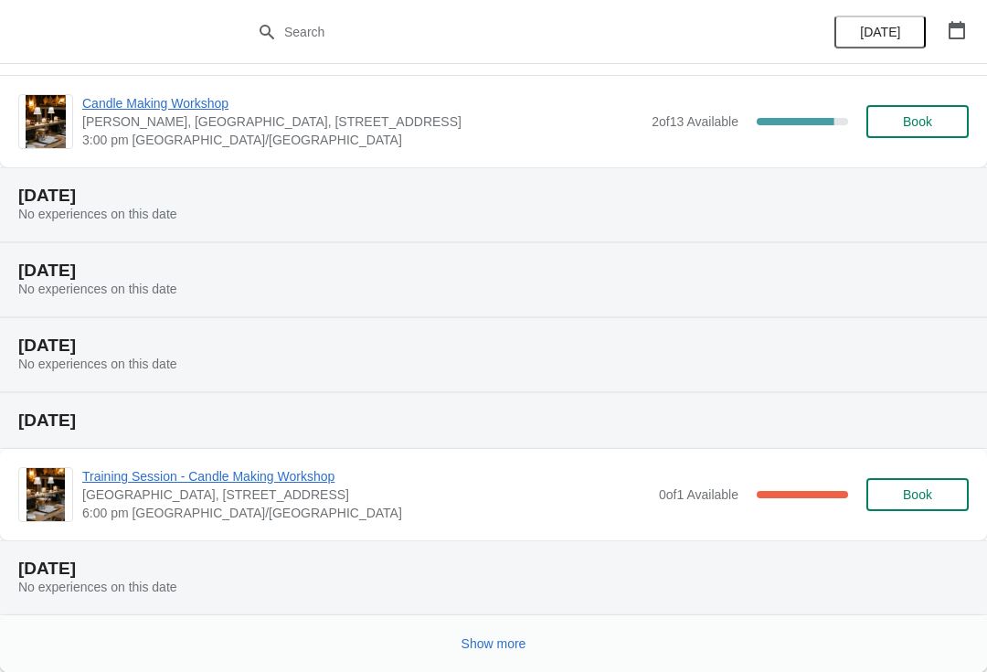
scroll to position [335, 0]
click at [308, 639] on div "Show more" at bounding box center [486, 636] width 965 height 35
click at [502, 633] on button "Show more" at bounding box center [494, 643] width 80 height 33
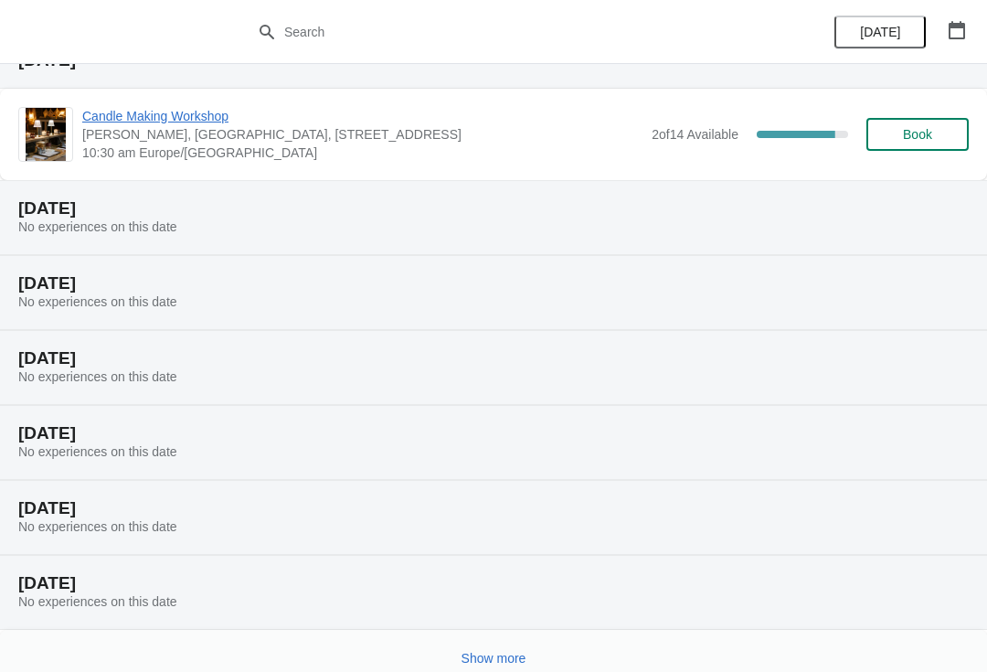
scroll to position [998, 0]
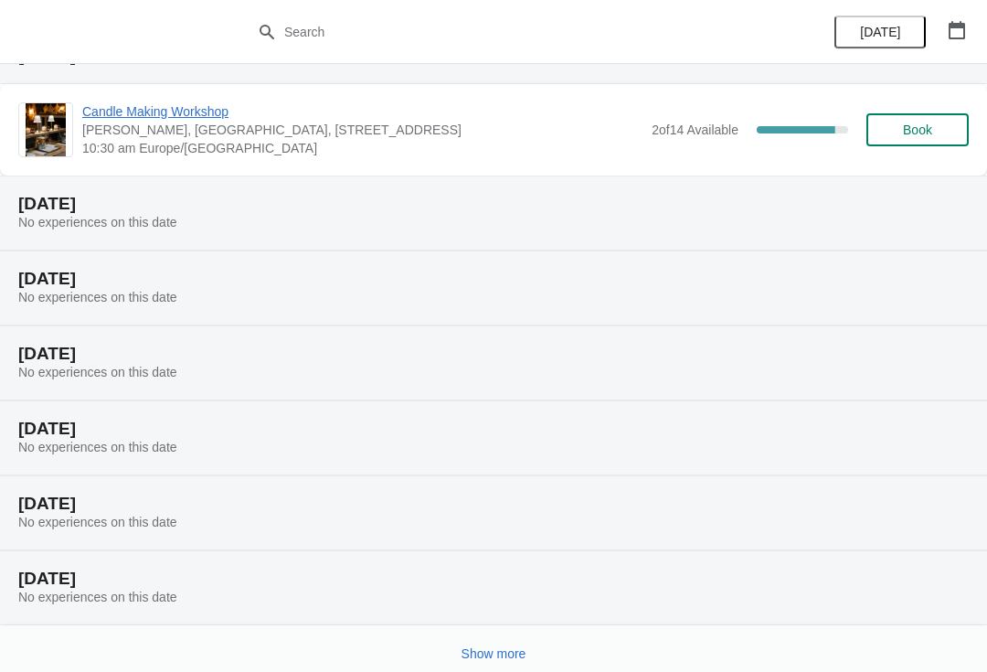
click at [480, 622] on div "[DATE] No experiences on this date" at bounding box center [493, 587] width 987 height 75
click at [527, 655] on span "Show more" at bounding box center [494, 653] width 65 height 15
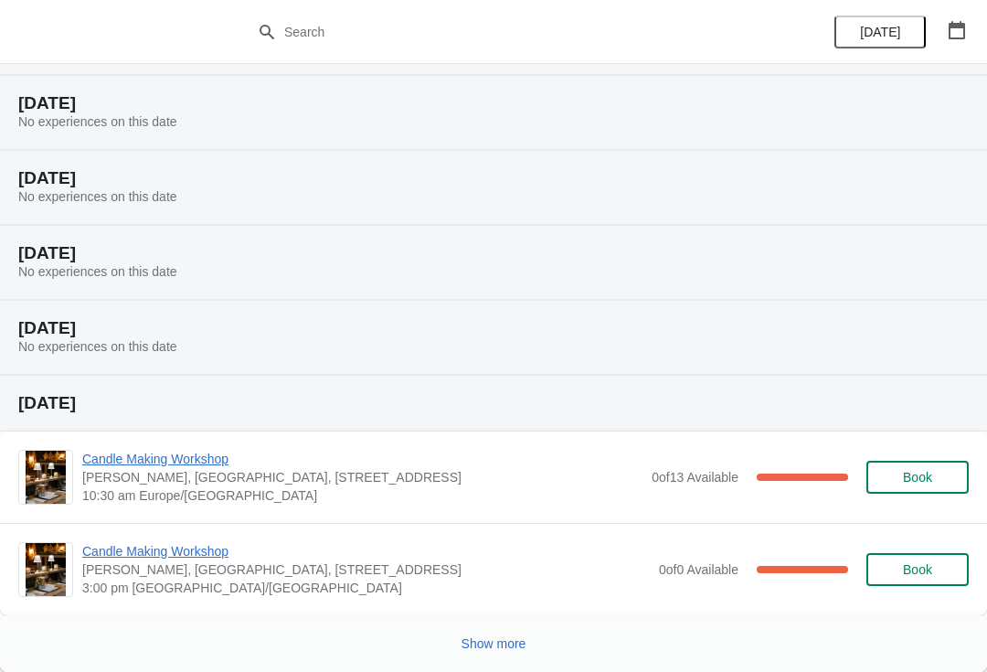
scroll to position [1773, 0]
click at [484, 637] on span "Show more" at bounding box center [494, 643] width 65 height 15
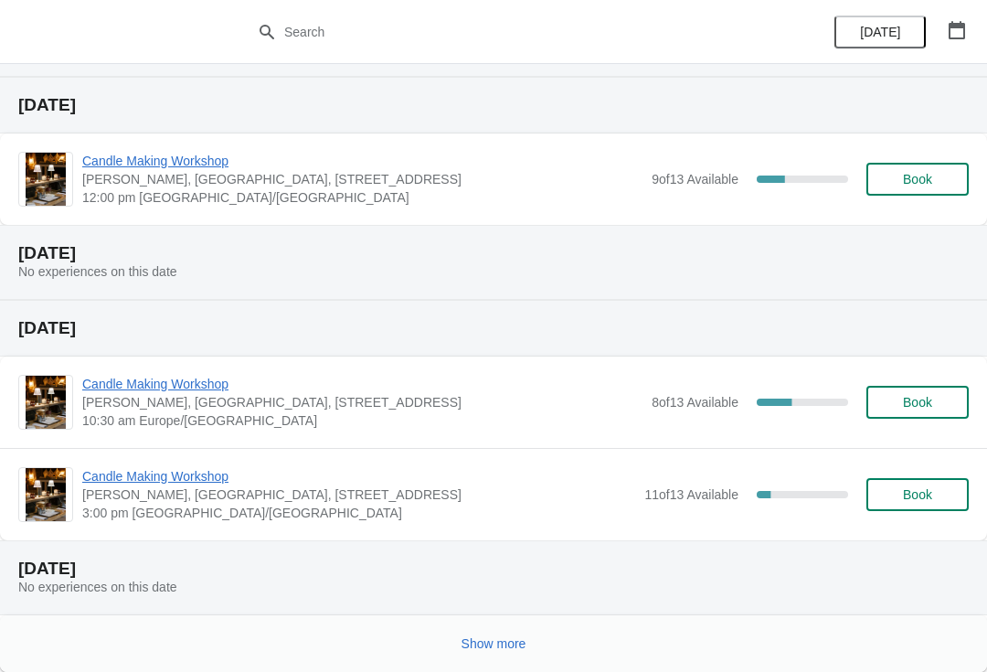
scroll to position [2611, 0]
